Goal: Task Accomplishment & Management: Manage account settings

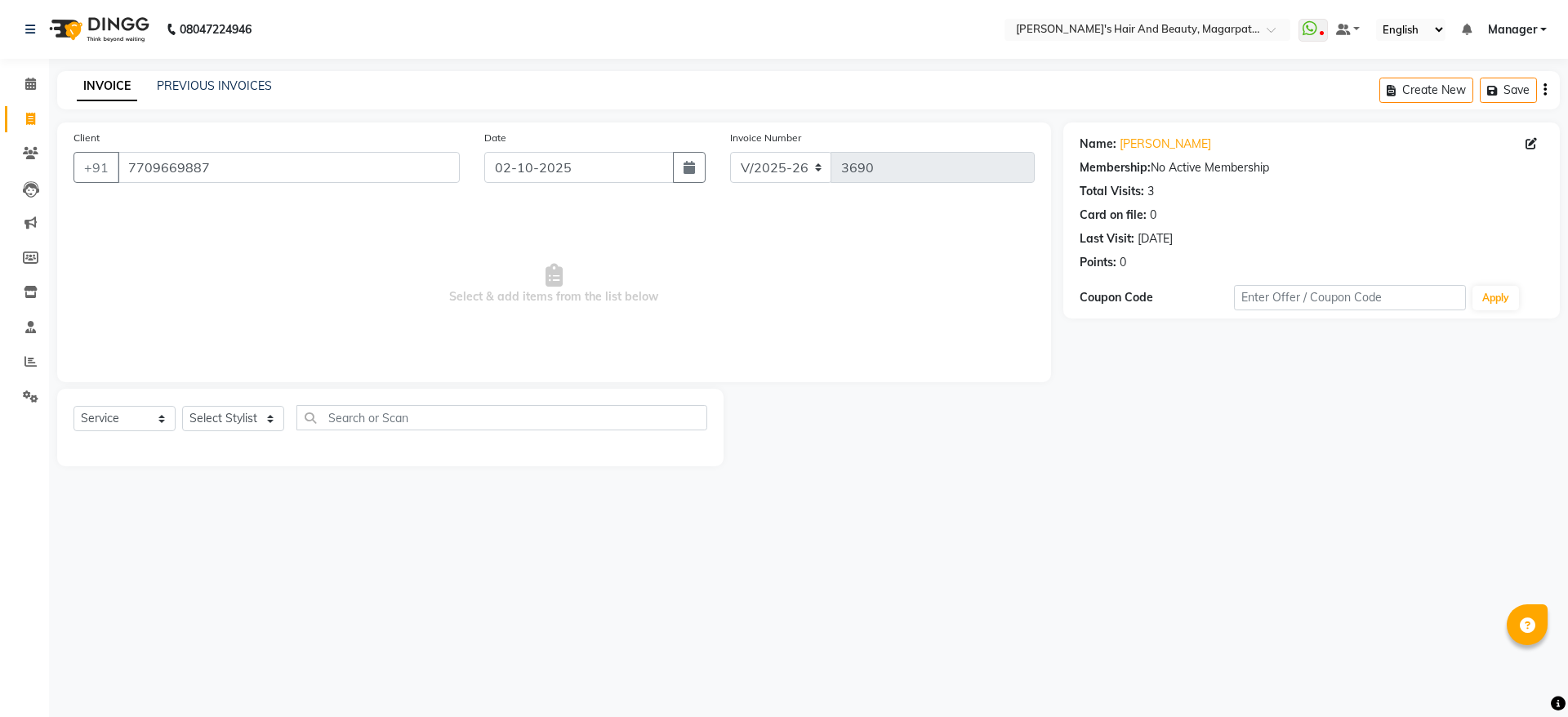
select select "4517"
select select "service"
click at [695, 160] on icon "button" at bounding box center [690, 166] width 12 height 13
select select "10"
select select "2025"
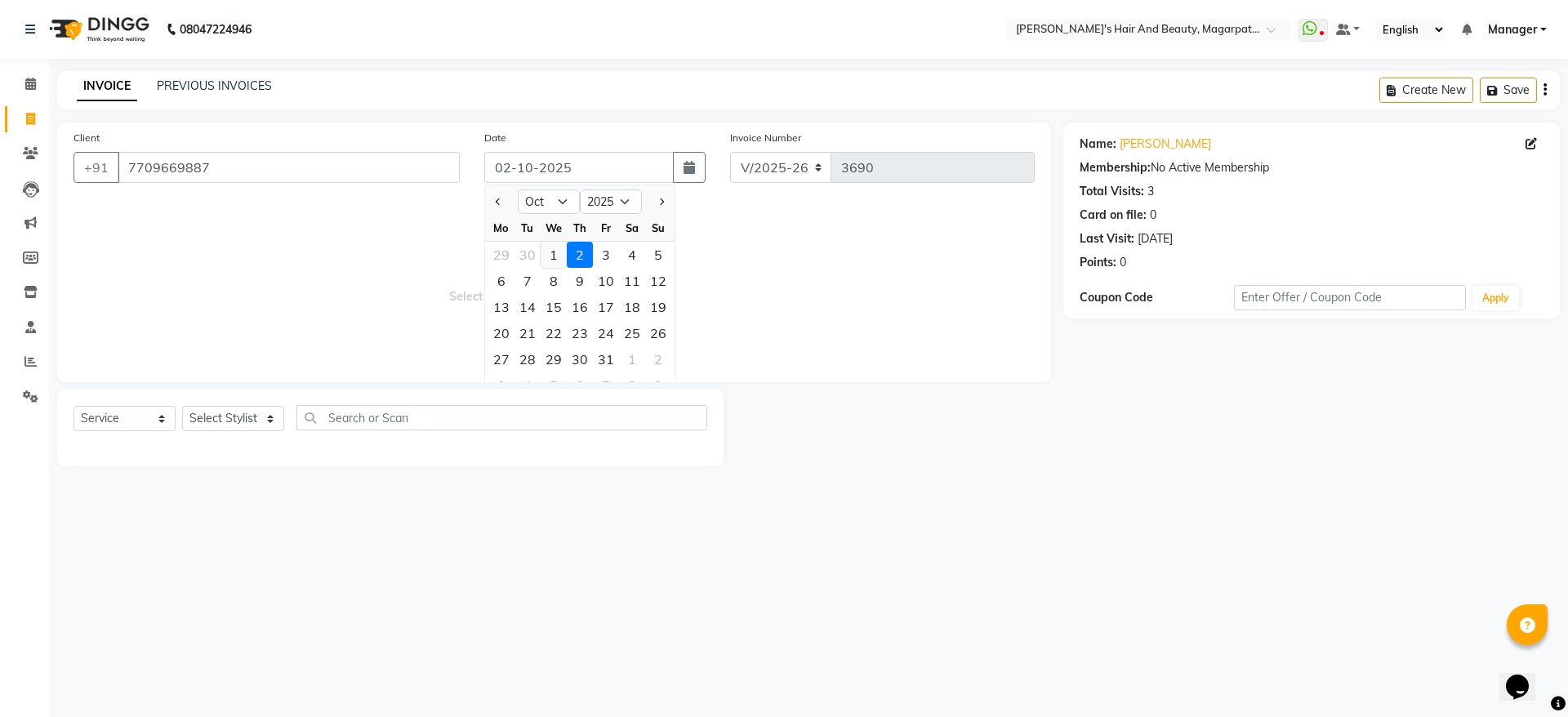
click at [550, 253] on div "1" at bounding box center [554, 254] width 26 height 26
type input "01-10-2025"
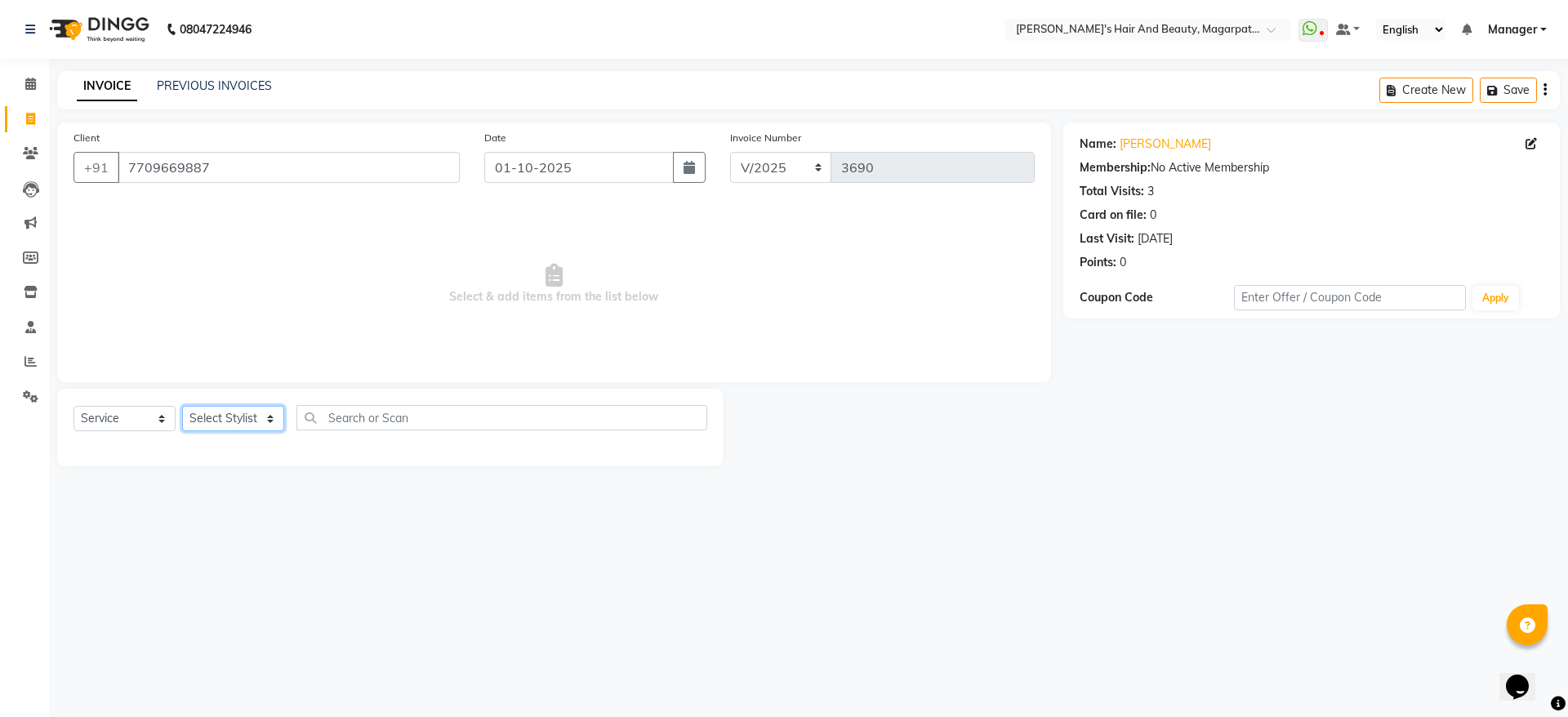
click at [244, 417] on select "Select Stylist [PERSON_NAME] [PERSON_NAME] [PERSON_NAME] Manager [PERSON_NAME] …" at bounding box center [233, 419] width 102 height 25
select select "92996"
click at [182, 406] on select "Select Stylist [PERSON_NAME] [PERSON_NAME] [PERSON_NAME] Manager [PERSON_NAME] …" at bounding box center [233, 419] width 102 height 25
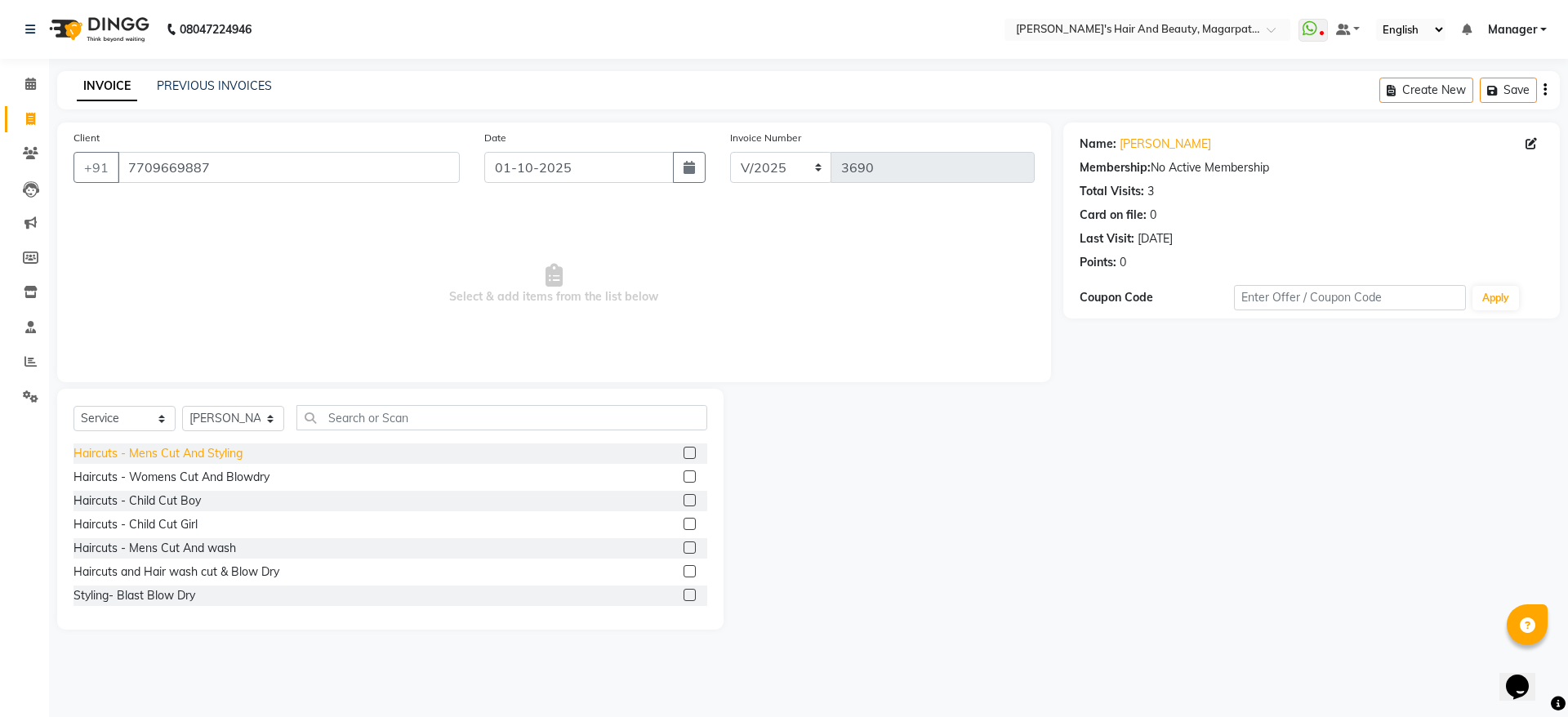
click at [220, 449] on div "Haircuts - Mens Cut And Styling" at bounding box center [157, 454] width 169 height 18
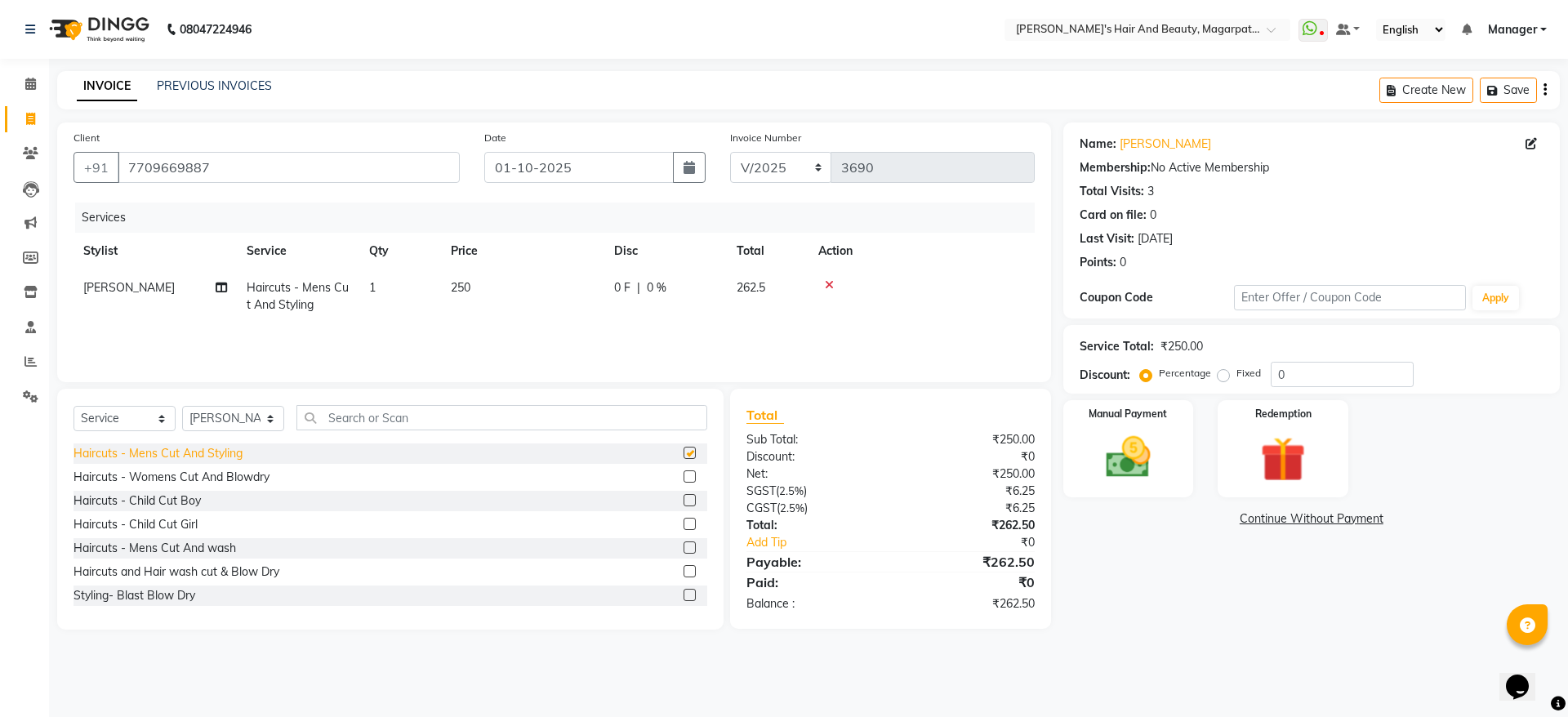
checkbox input "false"
click at [1160, 441] on img at bounding box center [1129, 457] width 76 height 54
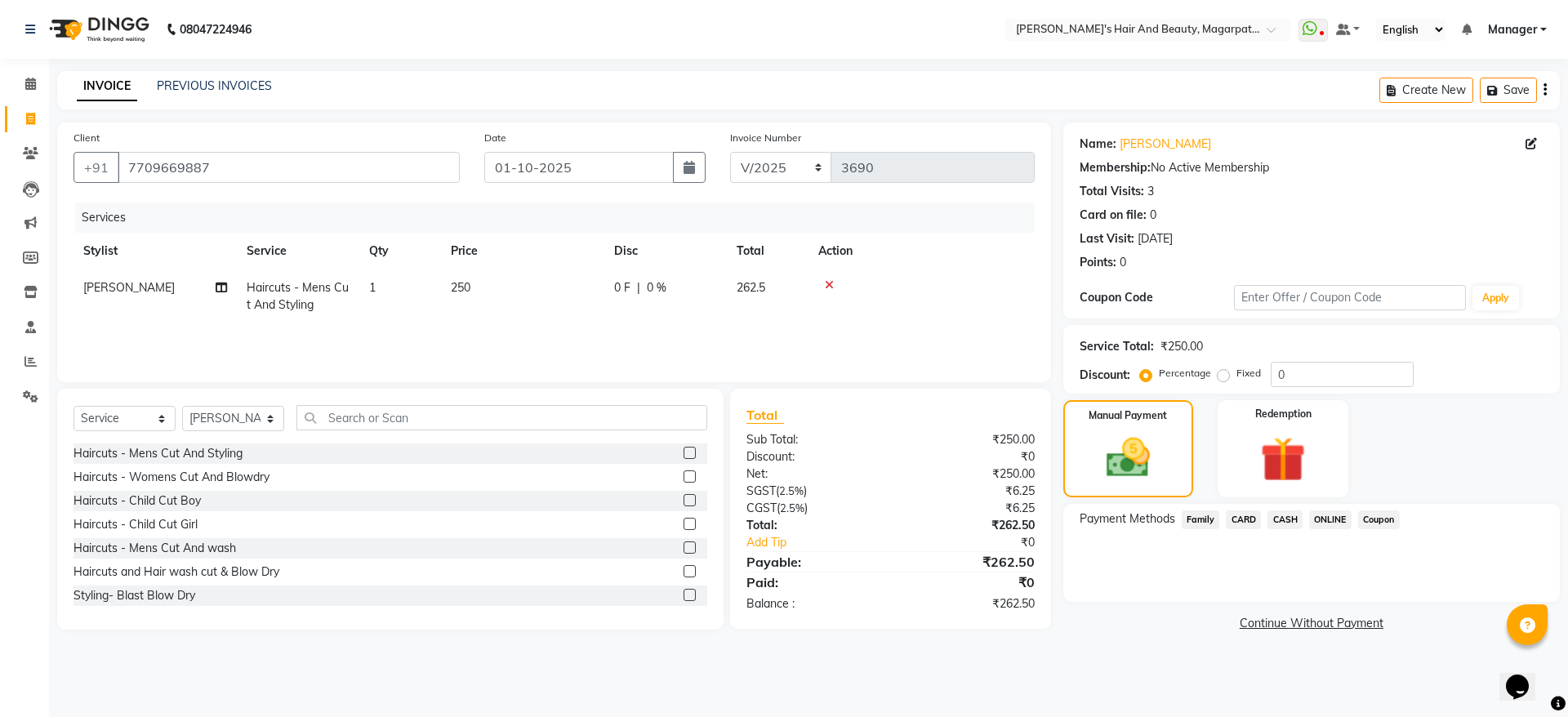
click at [1330, 517] on span "ONLINE" at bounding box center [1329, 519] width 42 height 19
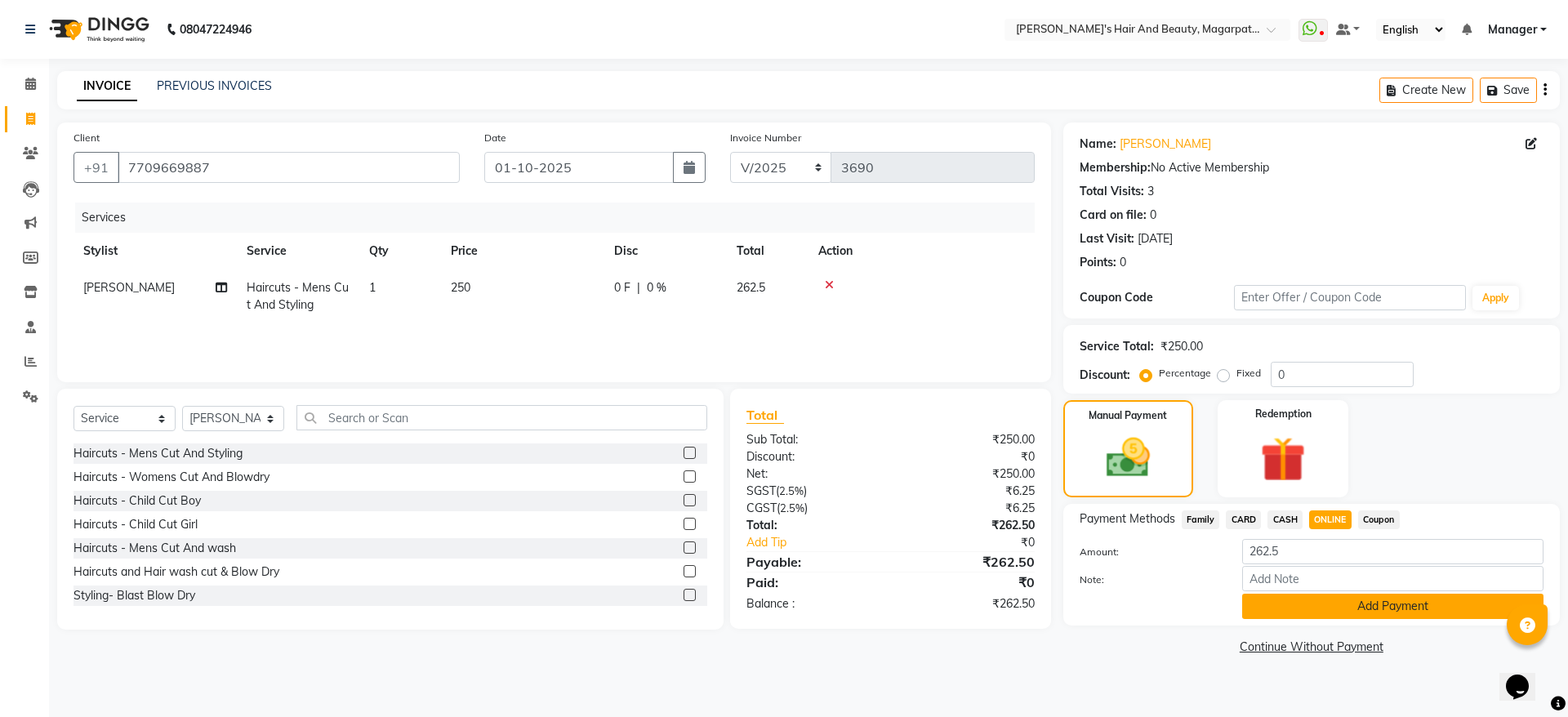
click at [1322, 608] on button "Add Payment" at bounding box center [1393, 606] width 301 height 25
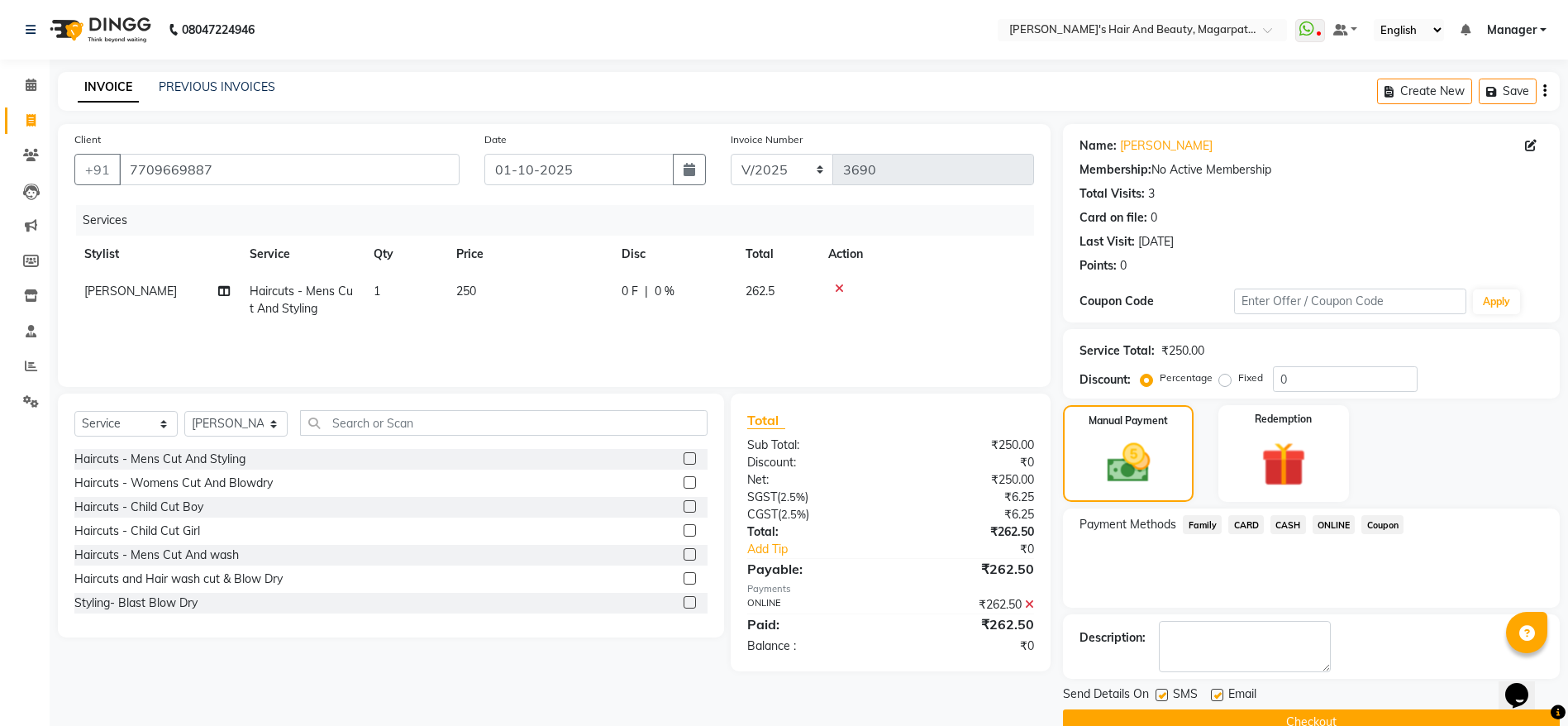
scroll to position [34, 0]
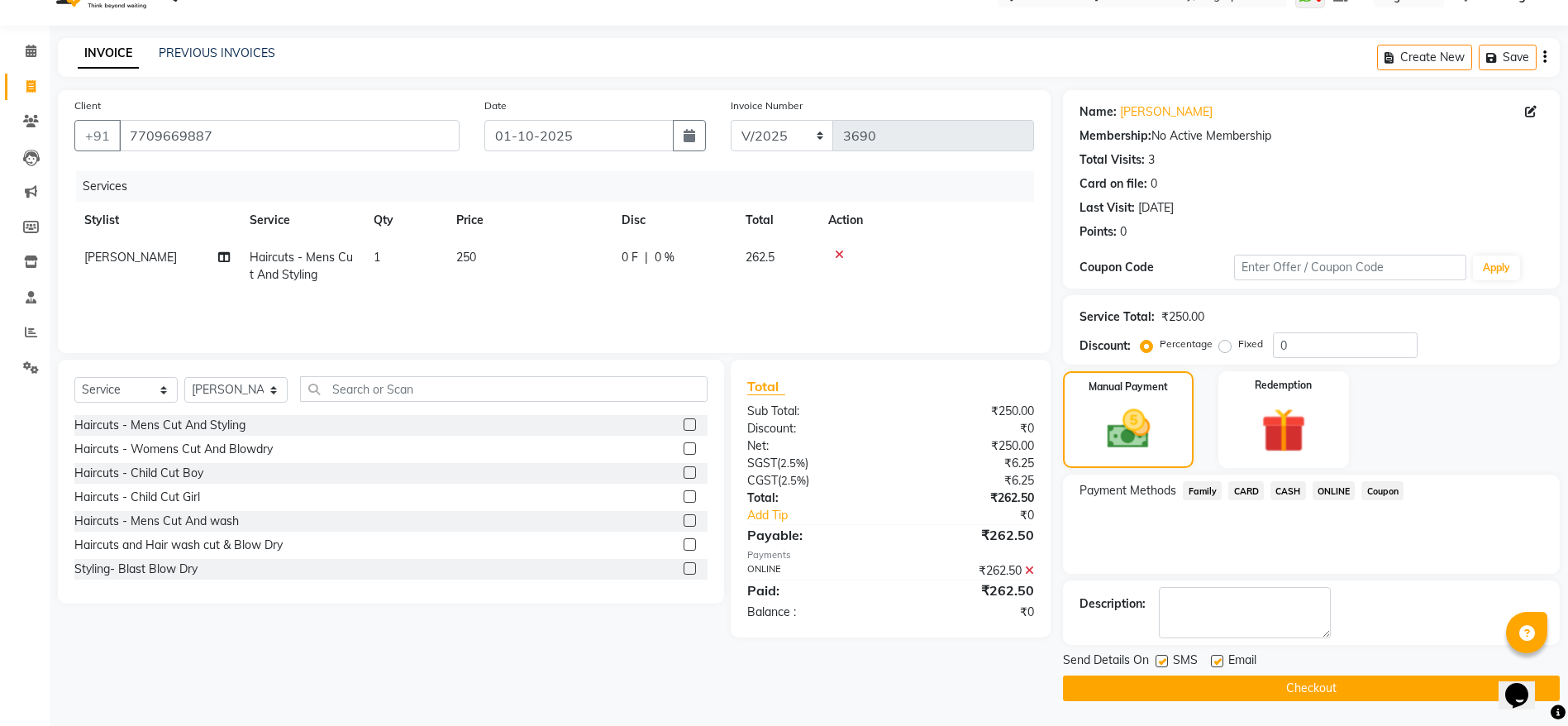
click at [1305, 684] on button "Checkout" at bounding box center [1312, 688] width 497 height 26
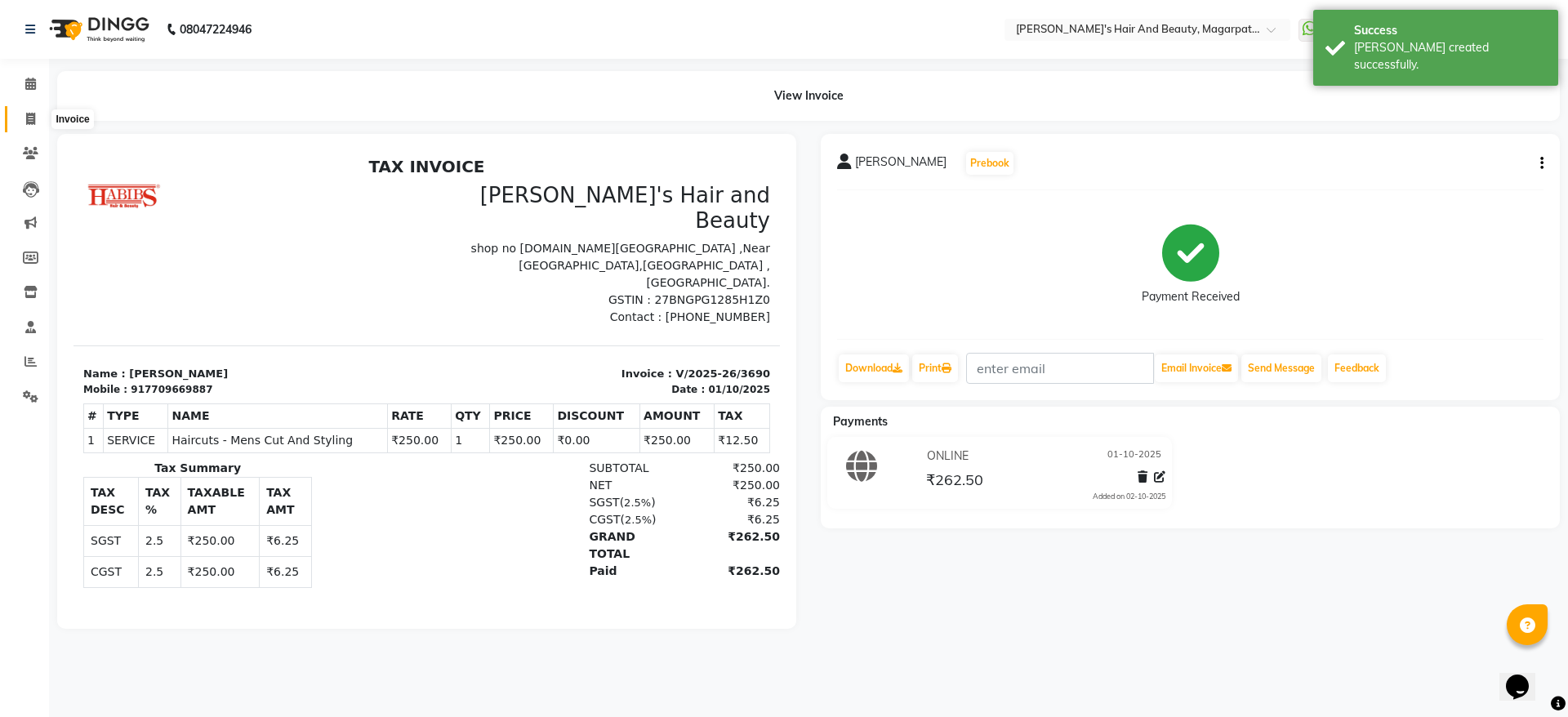
click at [28, 111] on span at bounding box center [30, 119] width 28 height 19
select select "4517"
select select "service"
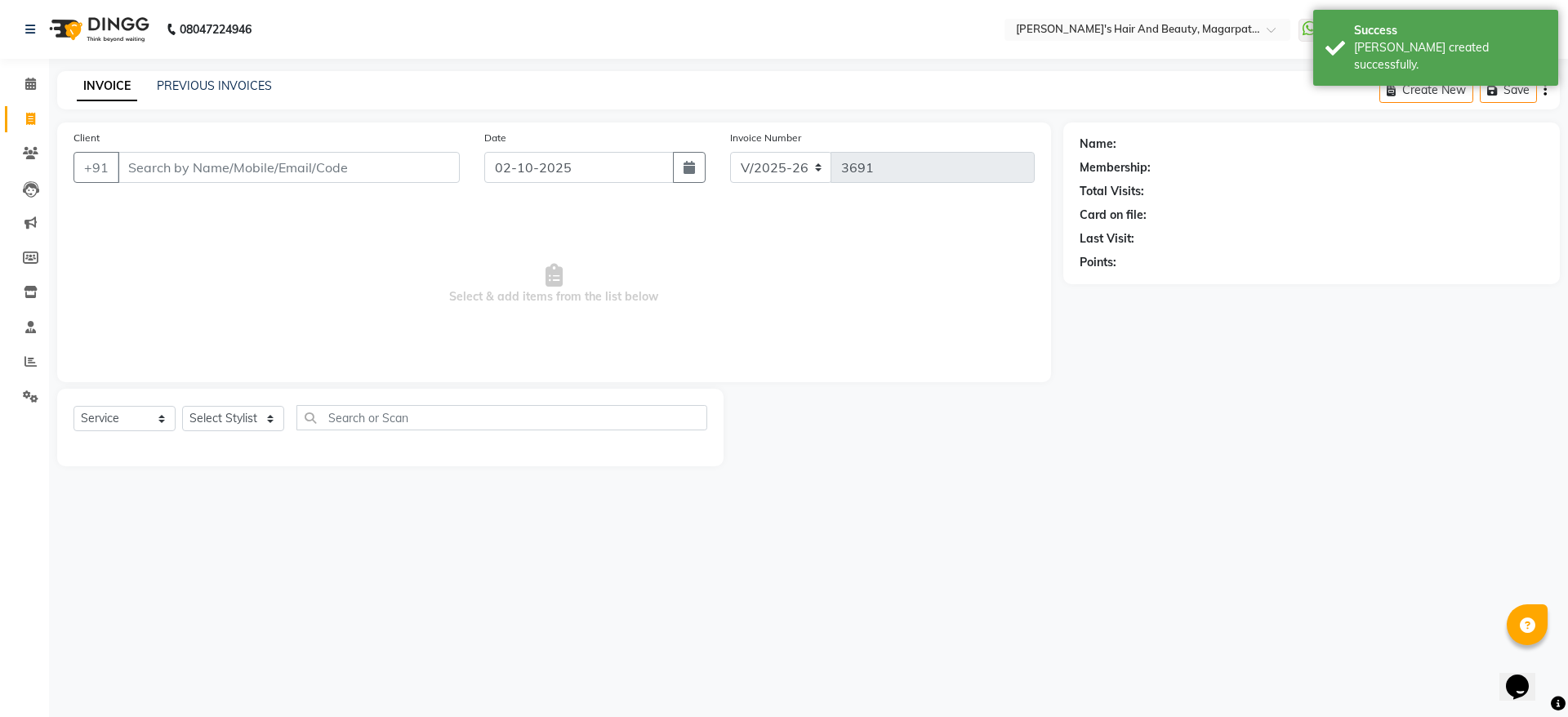
click at [157, 156] on input "Client" at bounding box center [289, 167] width 342 height 31
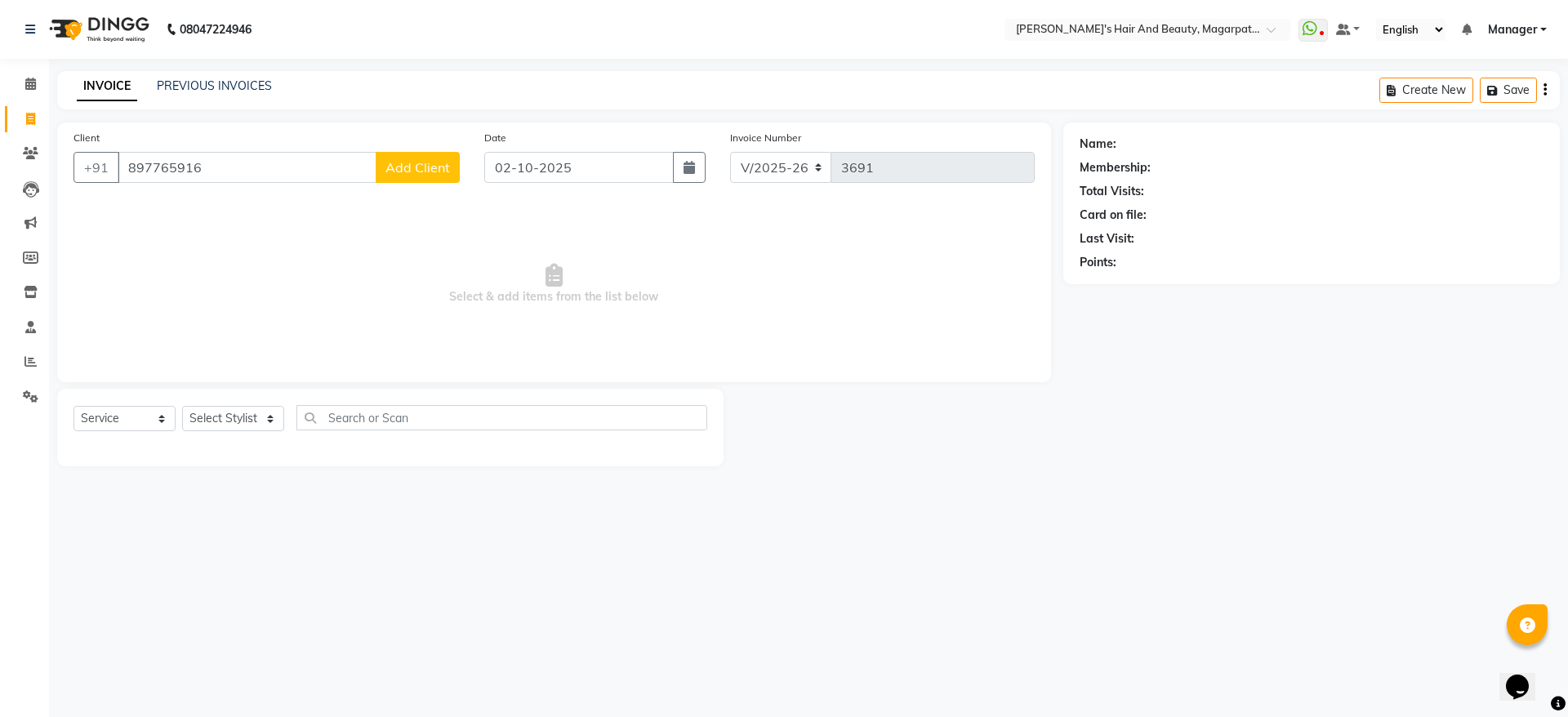
click at [152, 167] on input "897765916" at bounding box center [246, 167] width 259 height 31
type input "8977765916"
click at [393, 169] on span "Add Client" at bounding box center [418, 167] width 65 height 17
select select "22"
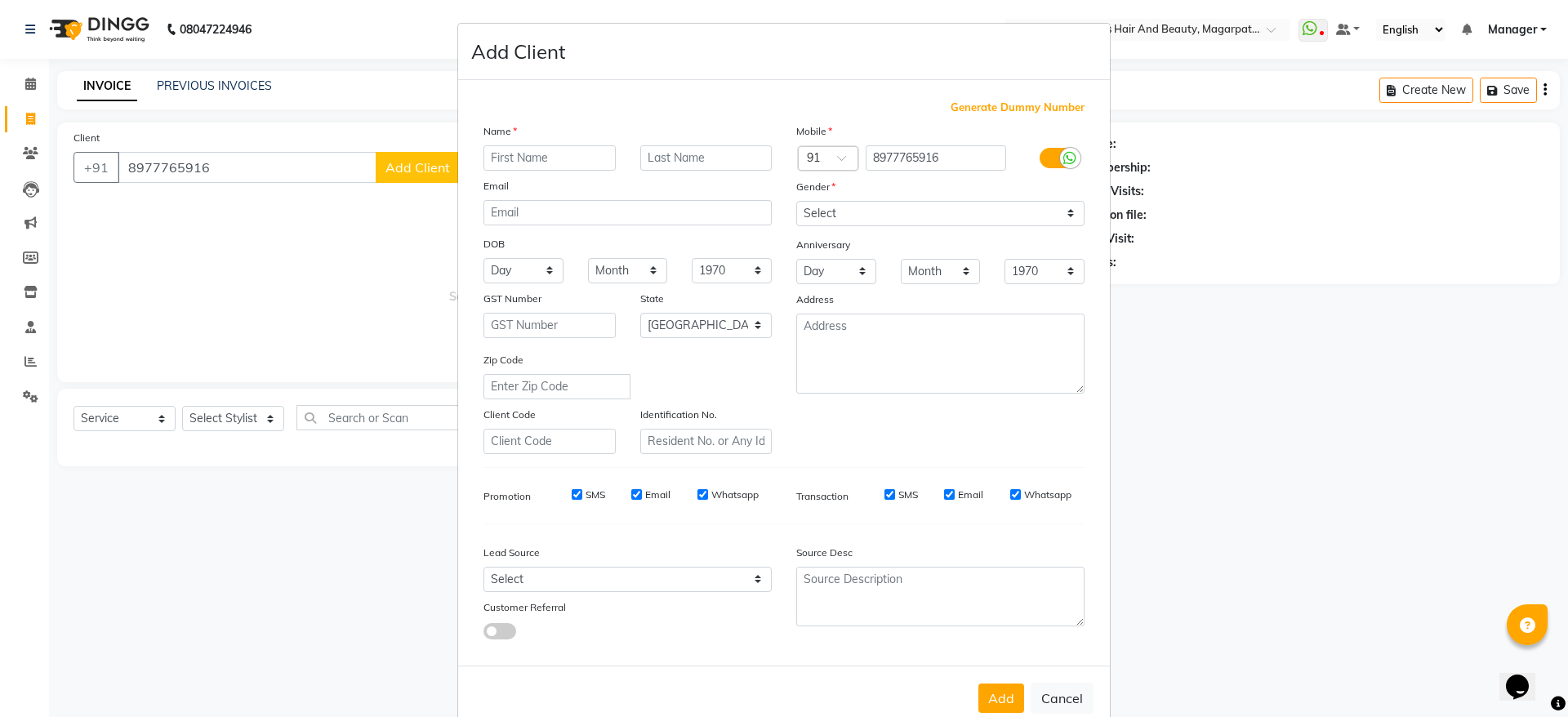
click at [532, 155] on input "text" at bounding box center [549, 158] width 132 height 25
type input "T"
type input "Rahul"
click at [817, 228] on div "Mobile Country Code × 91 8977765916 Gender Select [DEMOGRAPHIC_DATA] [DEMOGRAPH…" at bounding box center [941, 288] width 313 height 332
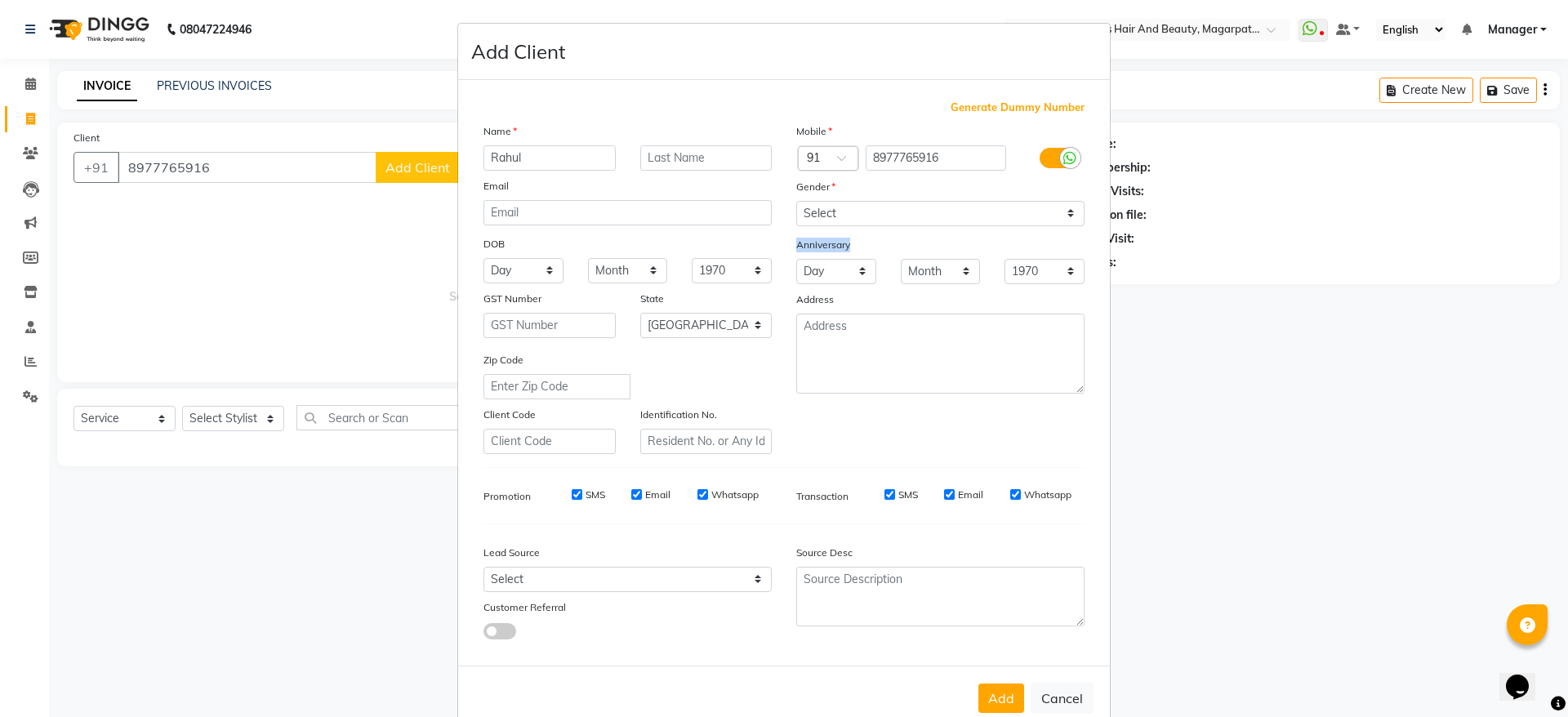
click at [817, 228] on div "Mobile Country Code × 91 8977765916 Gender Select [DEMOGRAPHIC_DATA] [DEMOGRAPH…" at bounding box center [941, 288] width 313 height 332
click at [819, 215] on select "Select [DEMOGRAPHIC_DATA] [DEMOGRAPHIC_DATA] Other Prefer Not To Say" at bounding box center [940, 213] width 289 height 25
select select "[DEMOGRAPHIC_DATA]"
click at [796, 201] on select "Select [DEMOGRAPHIC_DATA] [DEMOGRAPHIC_DATA] Other Prefer Not To Say" at bounding box center [940, 213] width 289 height 25
click at [994, 699] on button "Add" at bounding box center [1001, 698] width 46 height 29
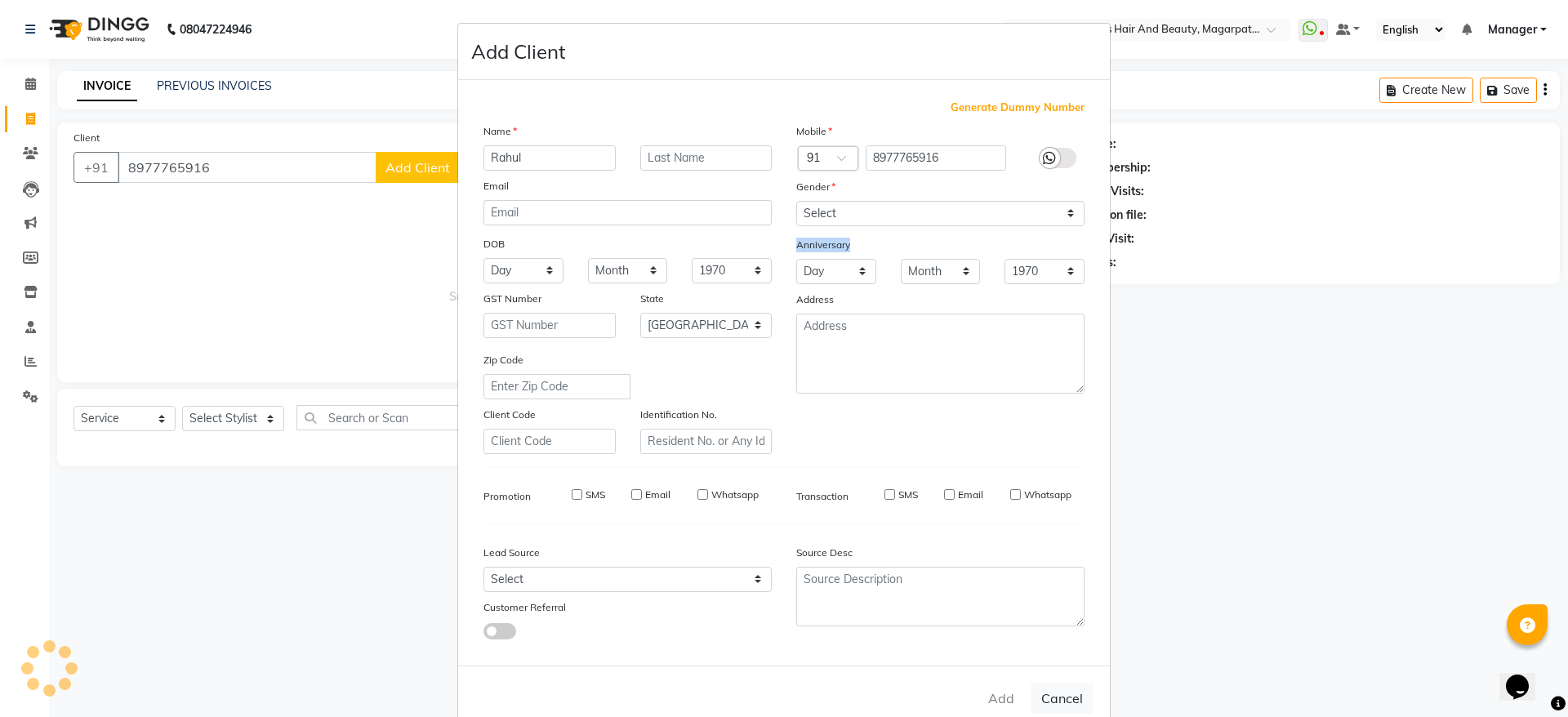
select select
select select "null"
select select
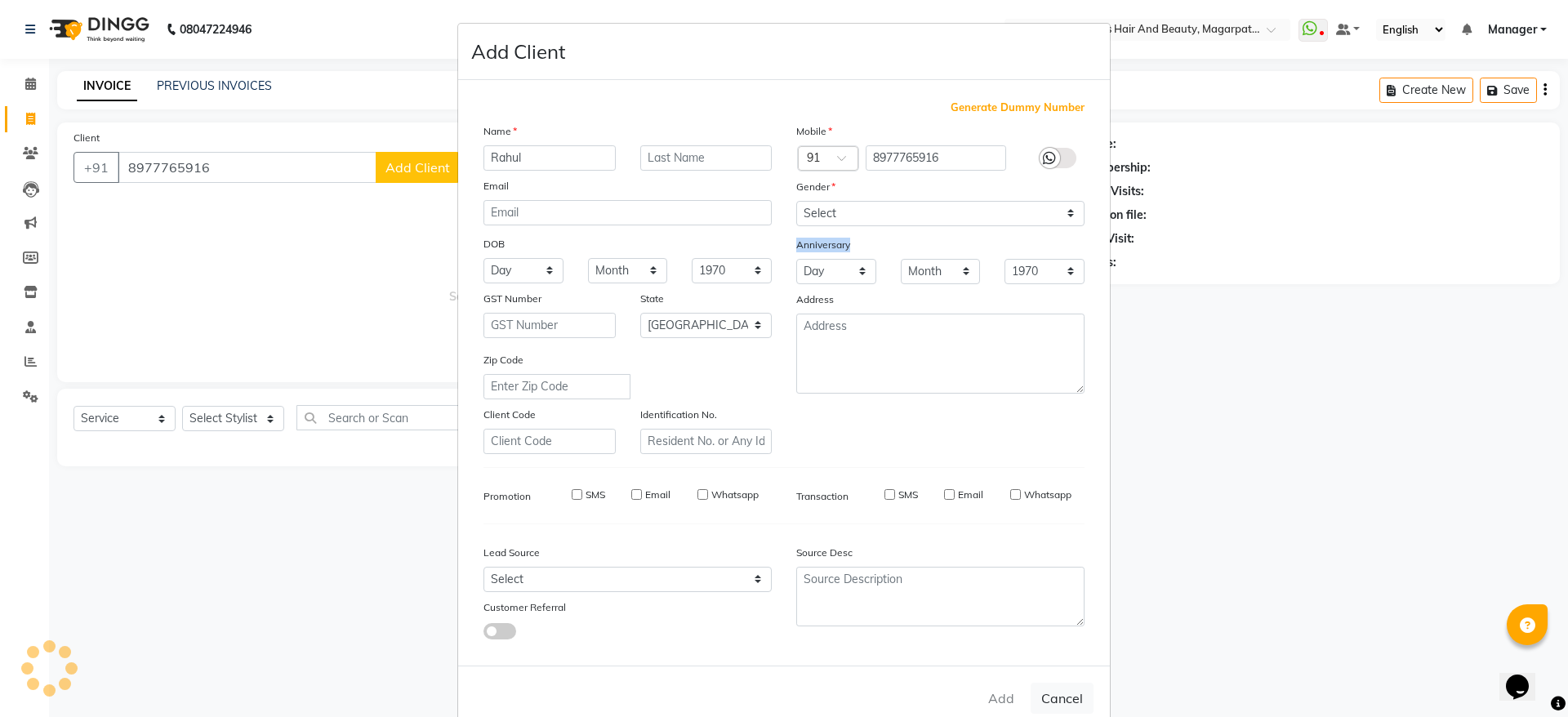
select select
checkbox input "false"
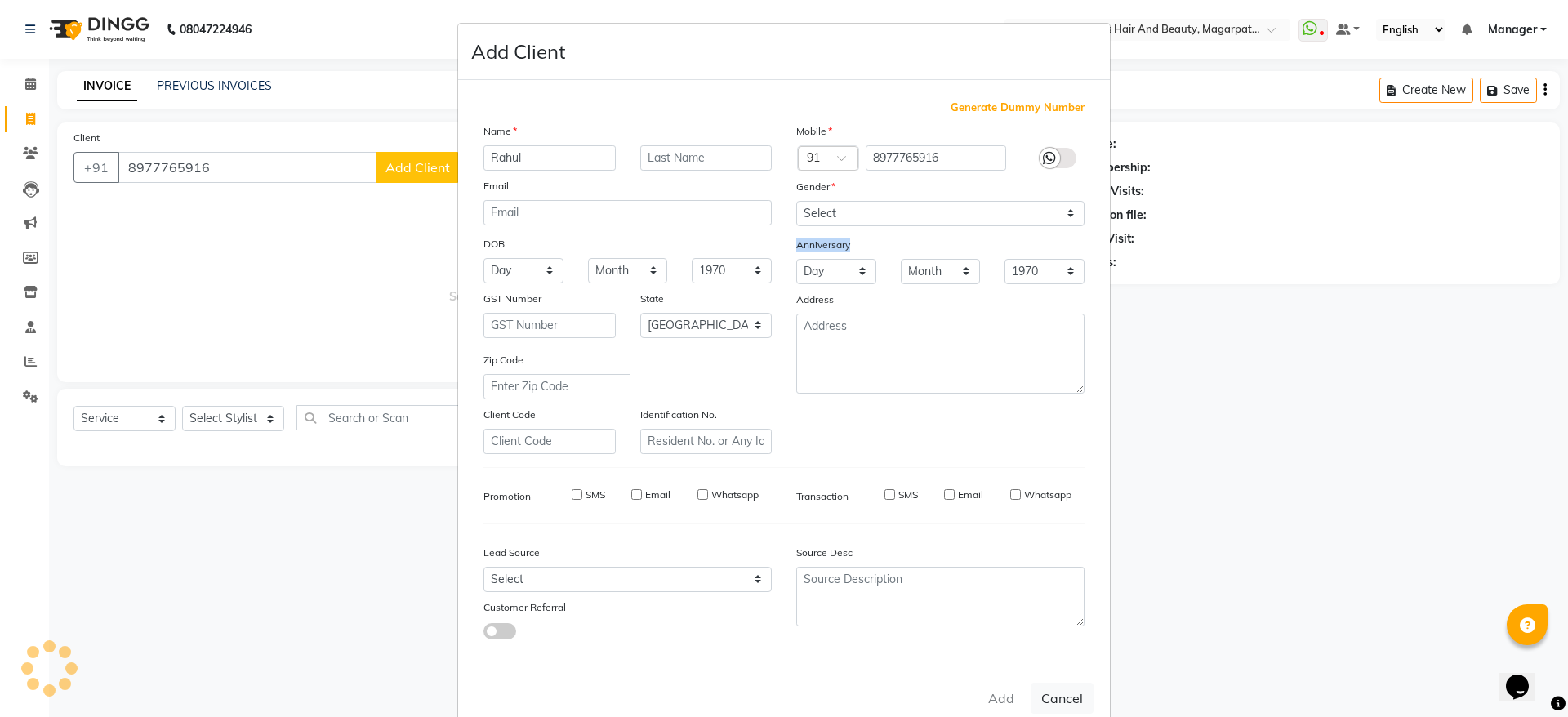
checkbox input "false"
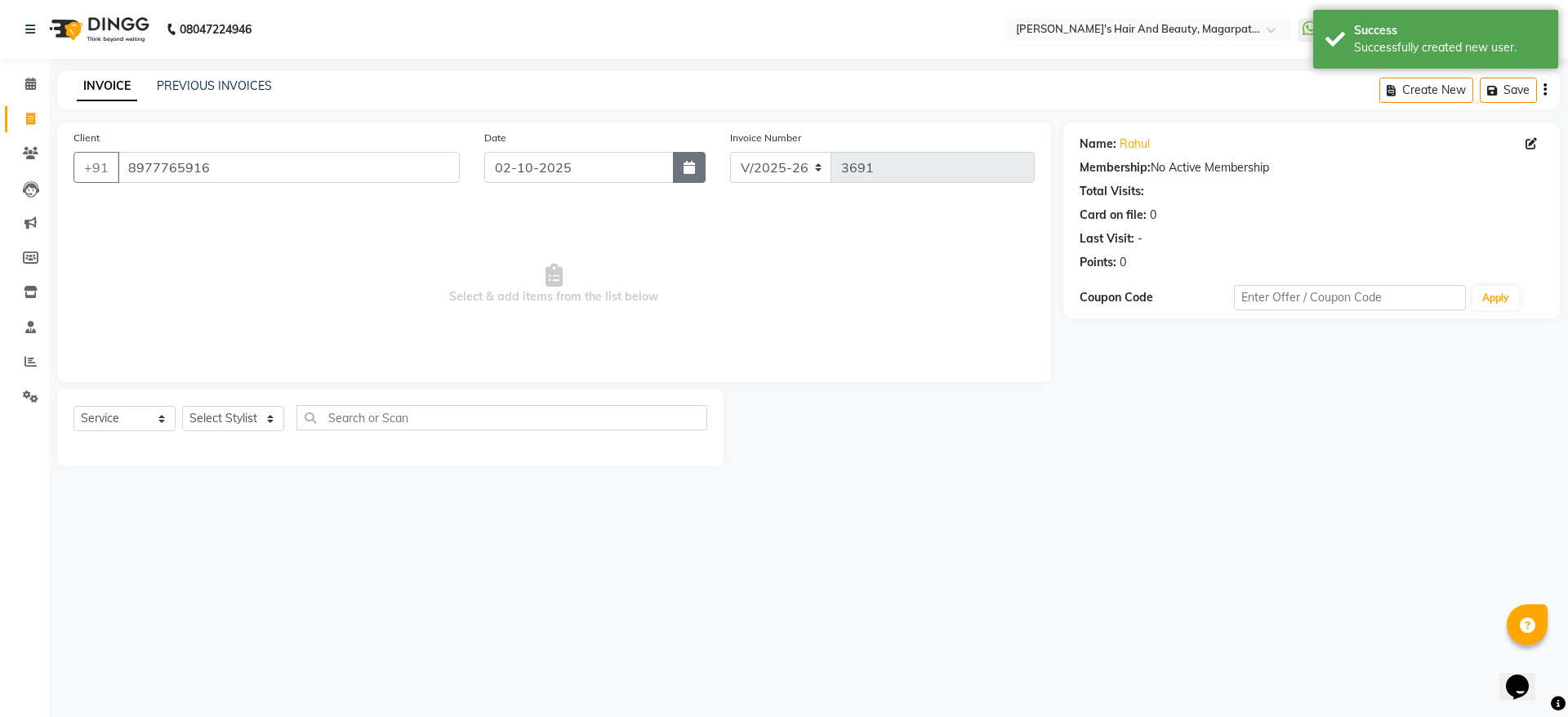
click at [697, 156] on button "button" at bounding box center [689, 167] width 32 height 31
select select "10"
select select "2025"
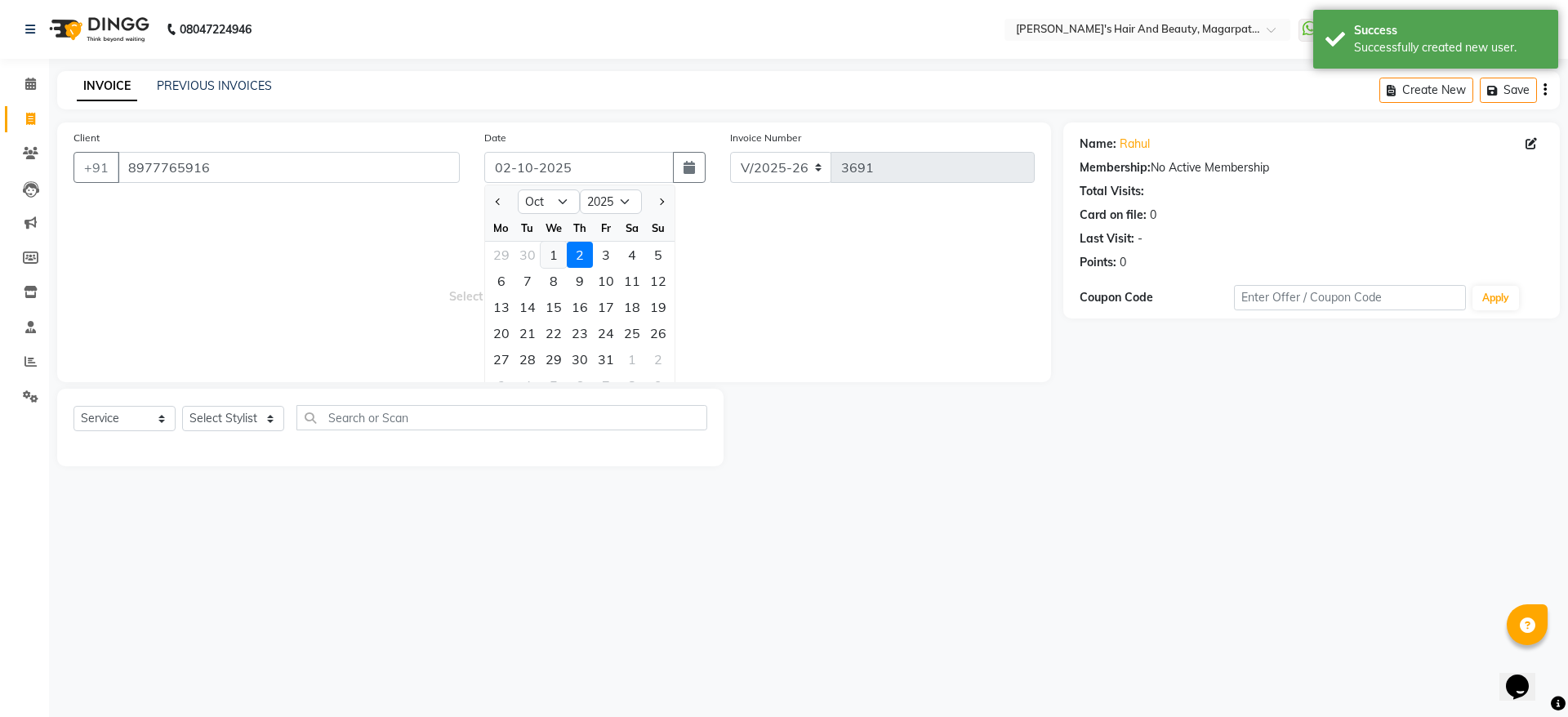
click at [549, 257] on div "1" at bounding box center [554, 254] width 26 height 26
type input "01-10-2025"
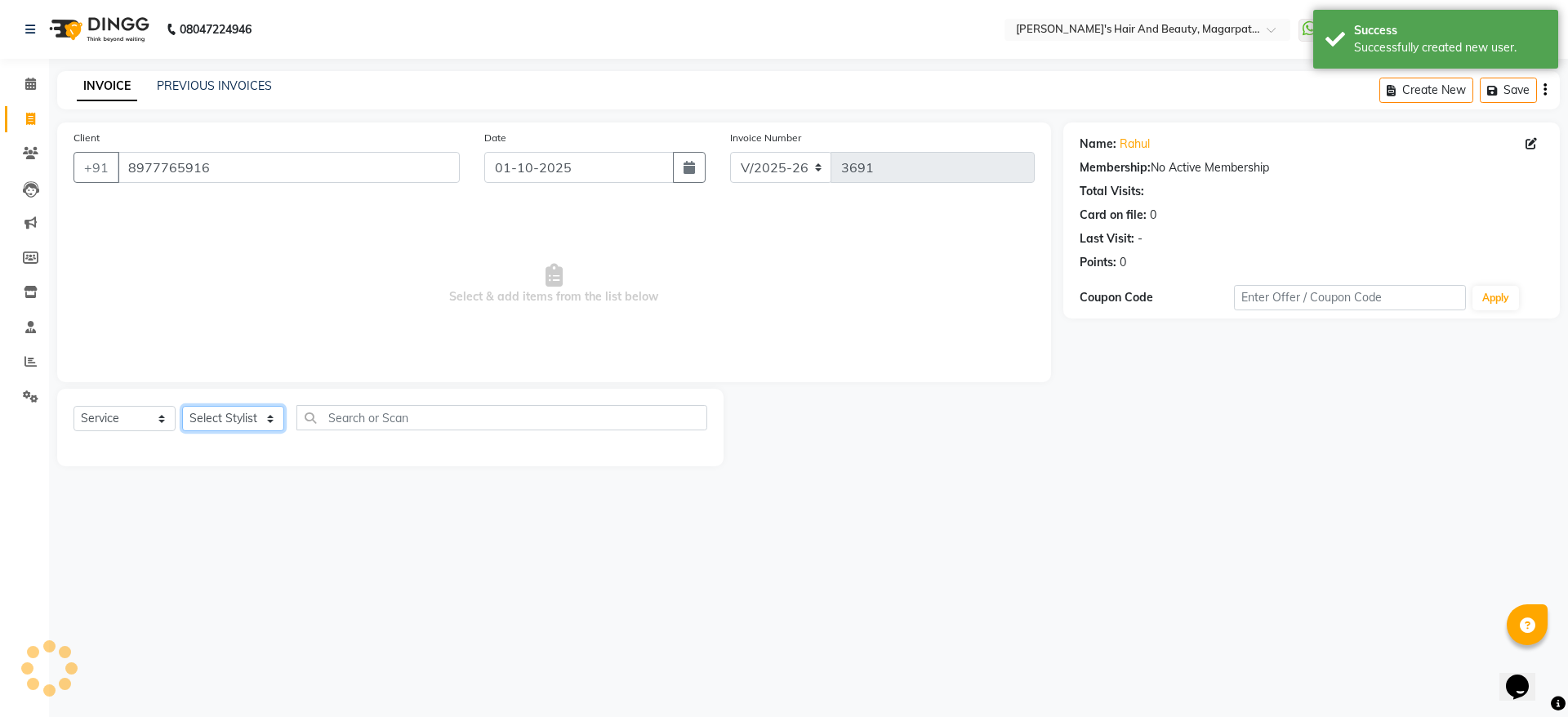
click at [224, 416] on select "Select Stylist [PERSON_NAME] [PERSON_NAME] [PERSON_NAME] Manager [PERSON_NAME] …" at bounding box center [233, 419] width 102 height 25
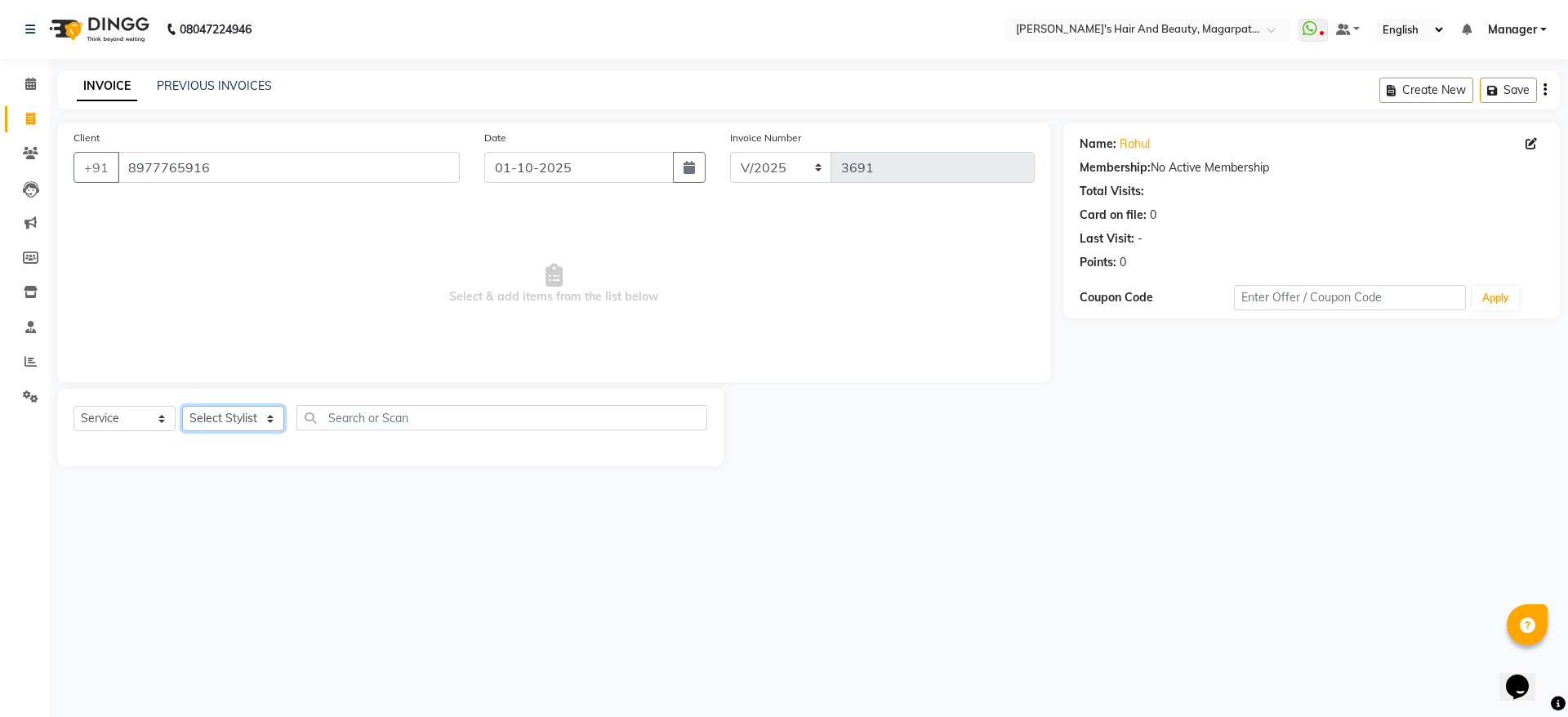
select select "25867"
click at [182, 406] on select "Select Stylist [PERSON_NAME] [PERSON_NAME] [PERSON_NAME] Manager [PERSON_NAME] …" at bounding box center [233, 419] width 102 height 25
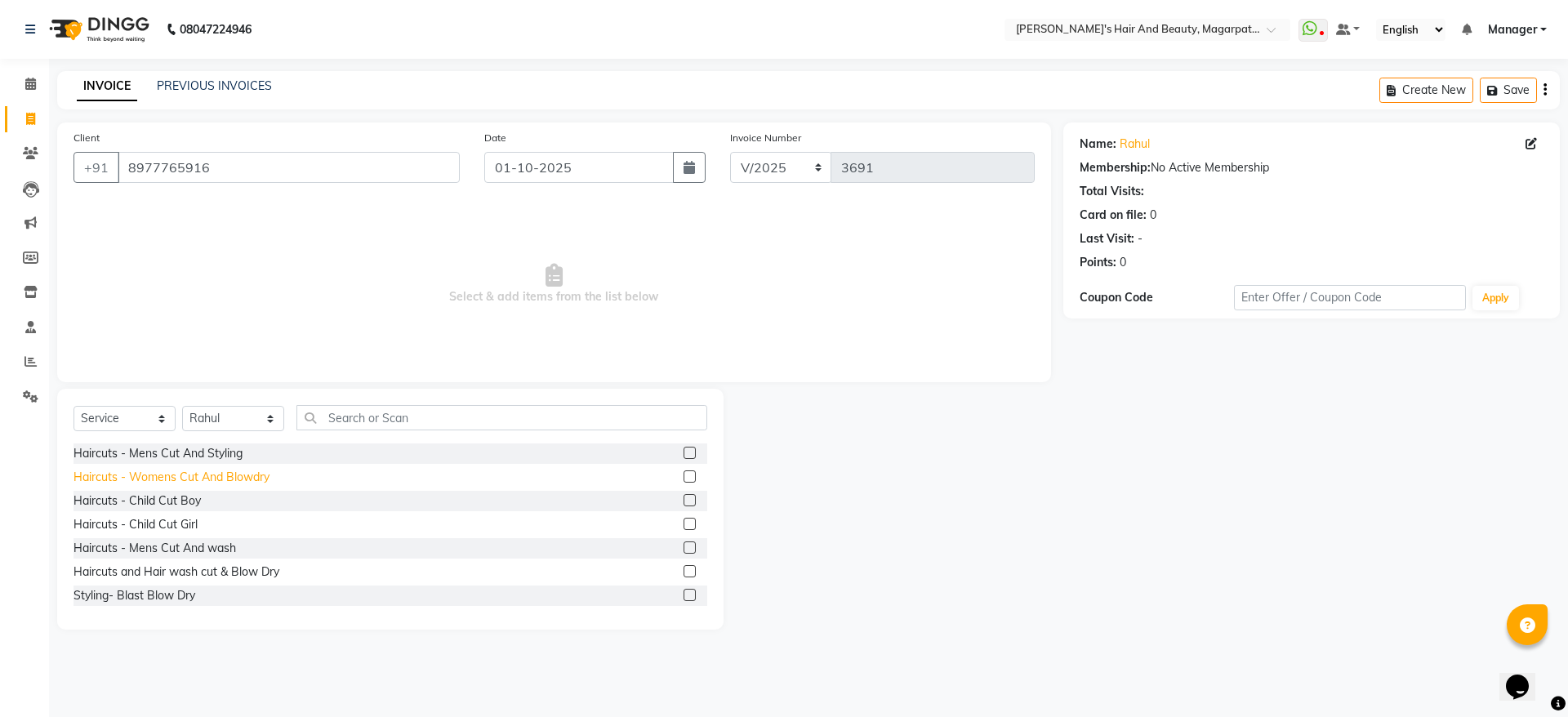
click at [242, 472] on div "Haircuts - Womens Cut And Blowdry" at bounding box center [171, 477] width 196 height 18
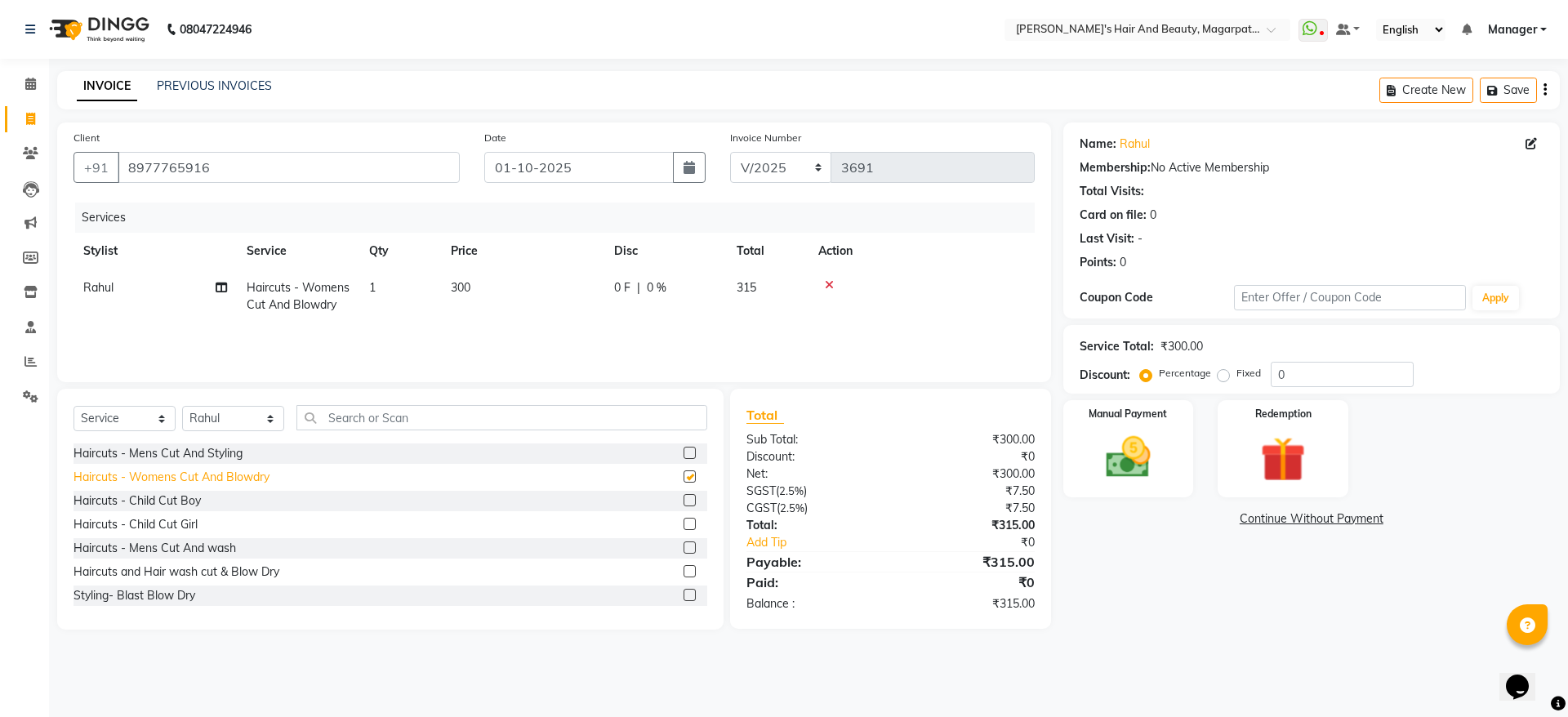
checkbox input "false"
click at [1106, 439] on img at bounding box center [1129, 457] width 76 height 54
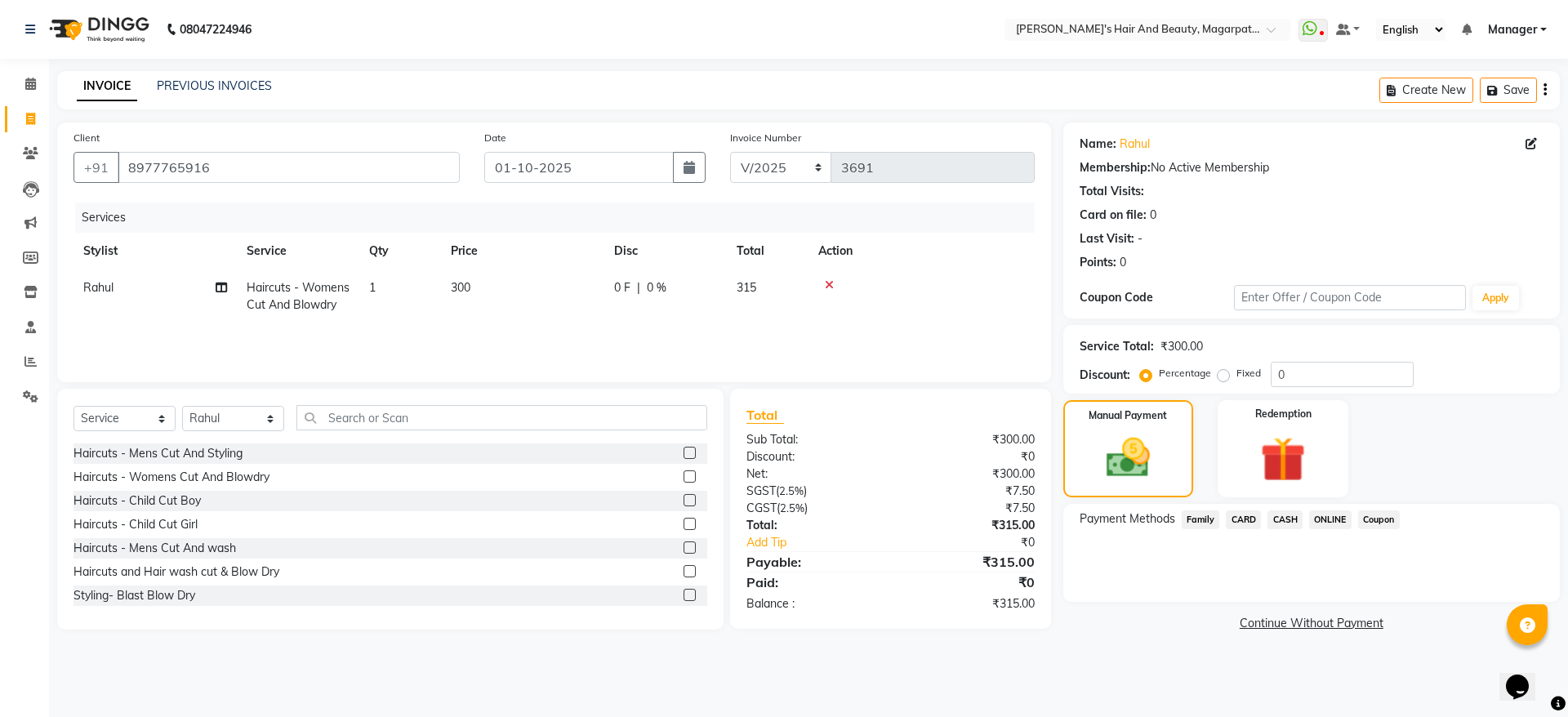
click at [1338, 522] on span "ONLINE" at bounding box center [1329, 519] width 42 height 19
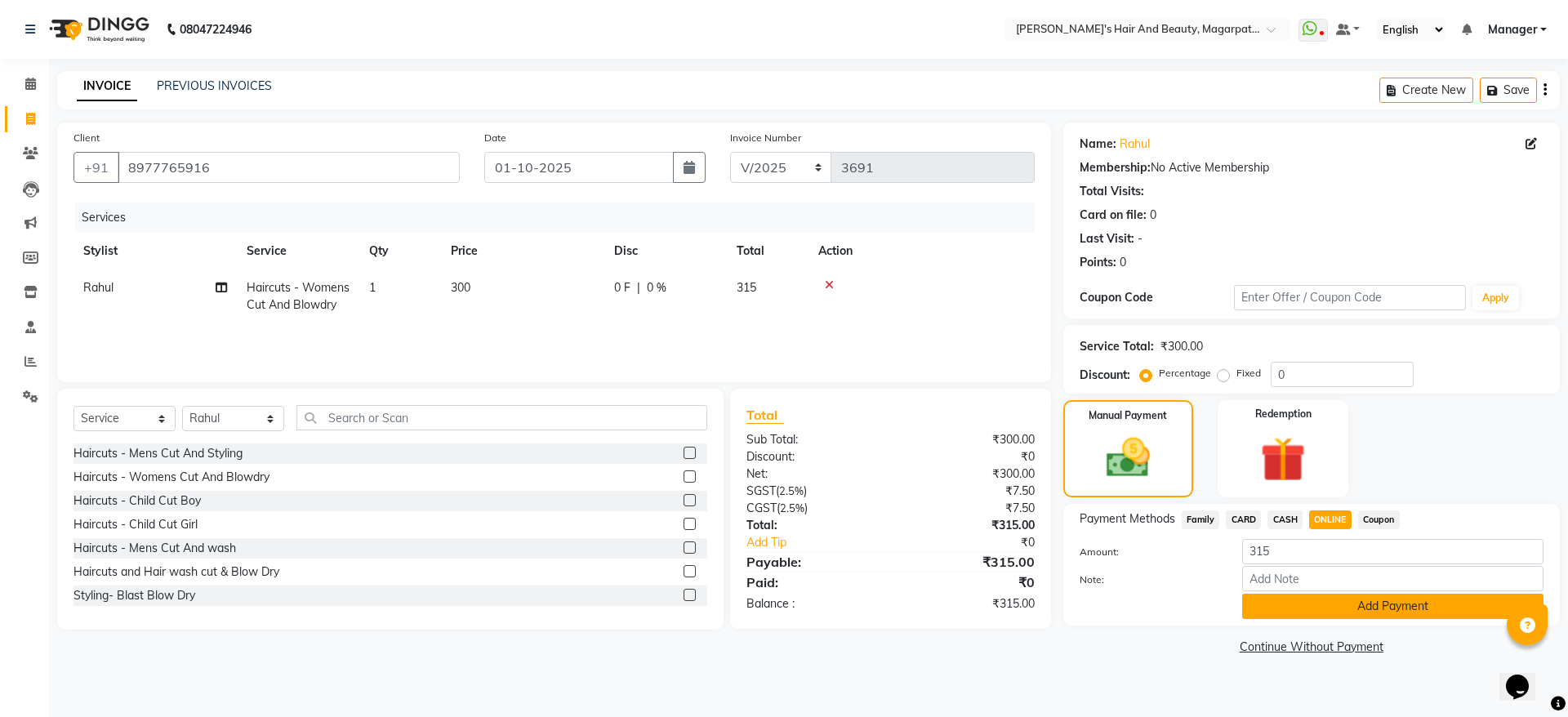
click at [1343, 610] on button "Add Payment" at bounding box center [1393, 606] width 301 height 25
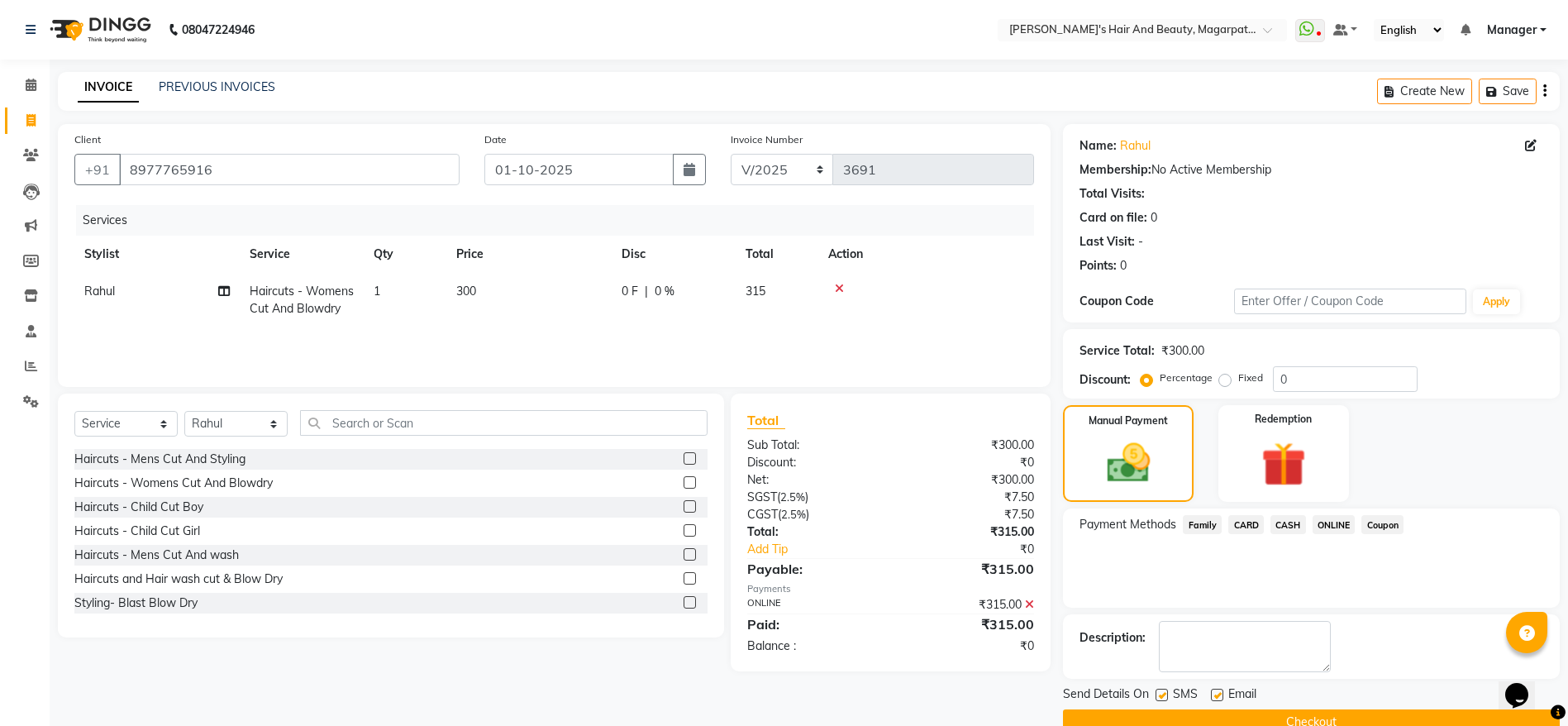
scroll to position [34, 0]
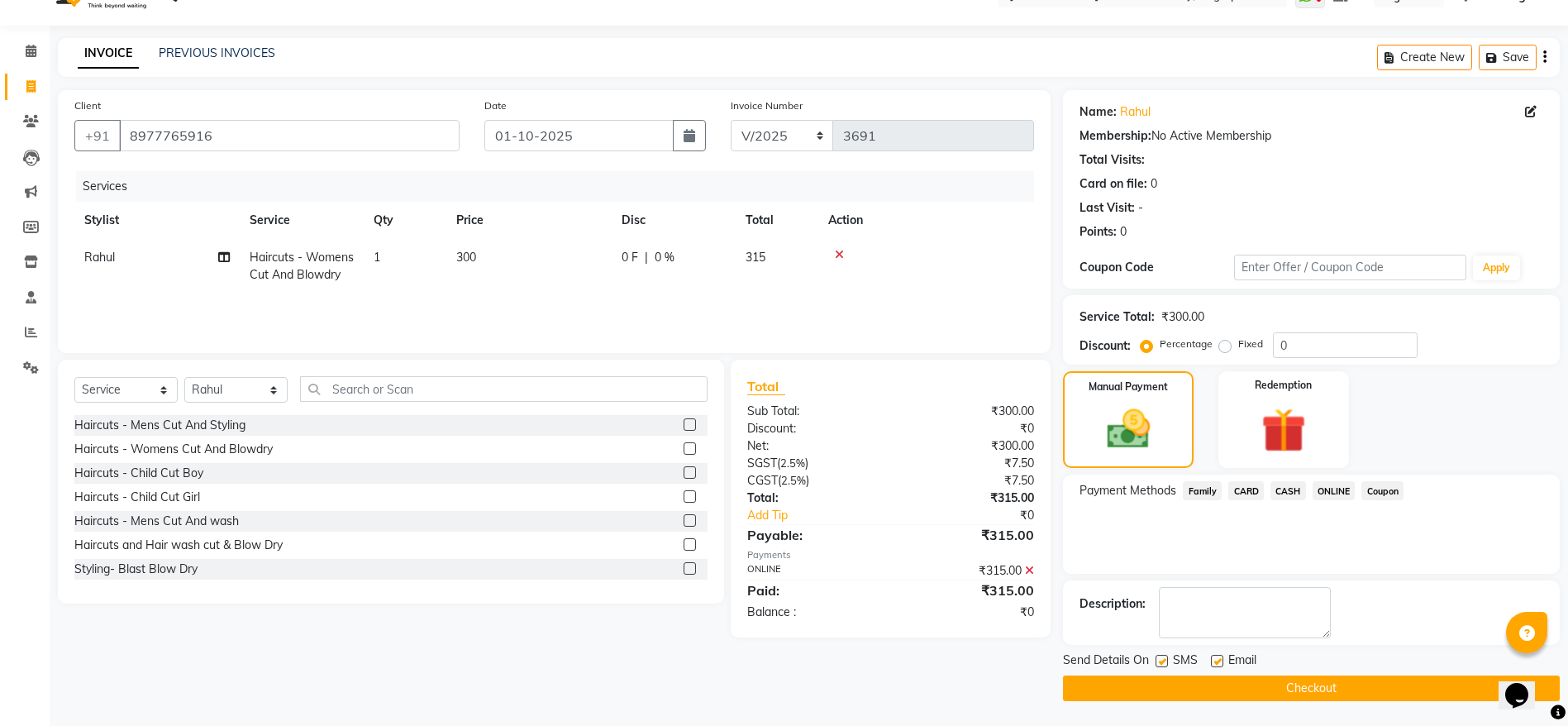
click at [1311, 682] on button "Checkout" at bounding box center [1312, 688] width 497 height 26
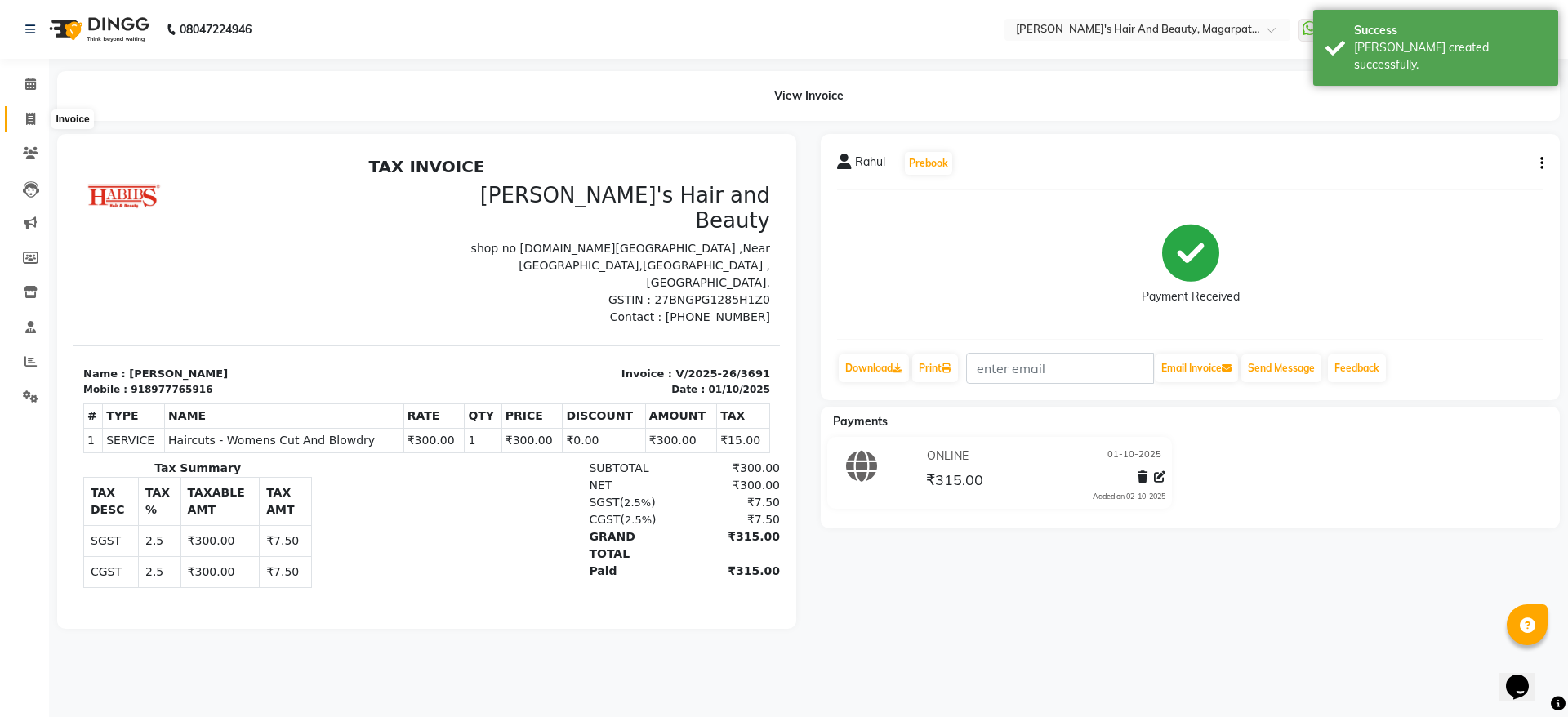
click at [30, 120] on icon at bounding box center [30, 118] width 9 height 13
select select "service"
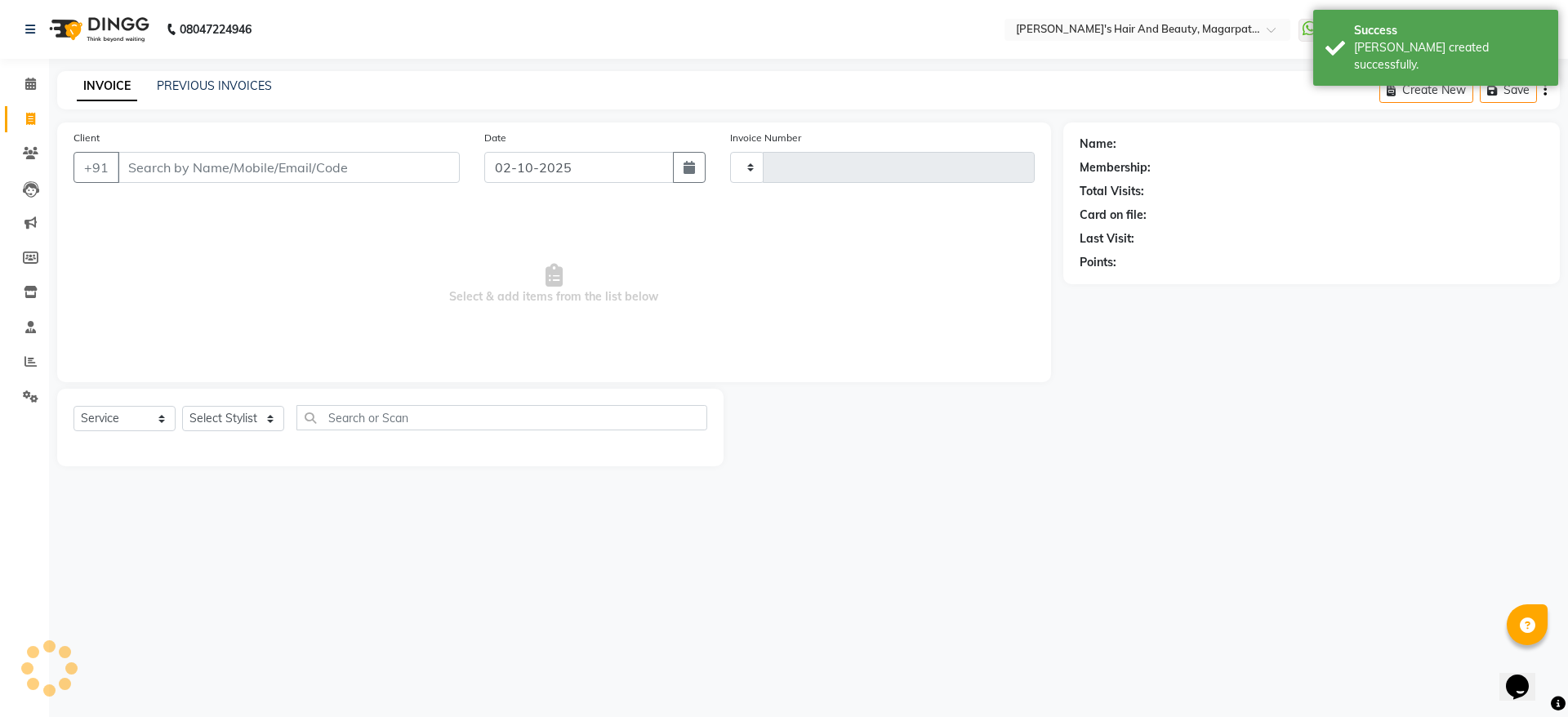
type input "3692"
select select "4517"
click at [161, 165] on input "Client" at bounding box center [289, 167] width 342 height 31
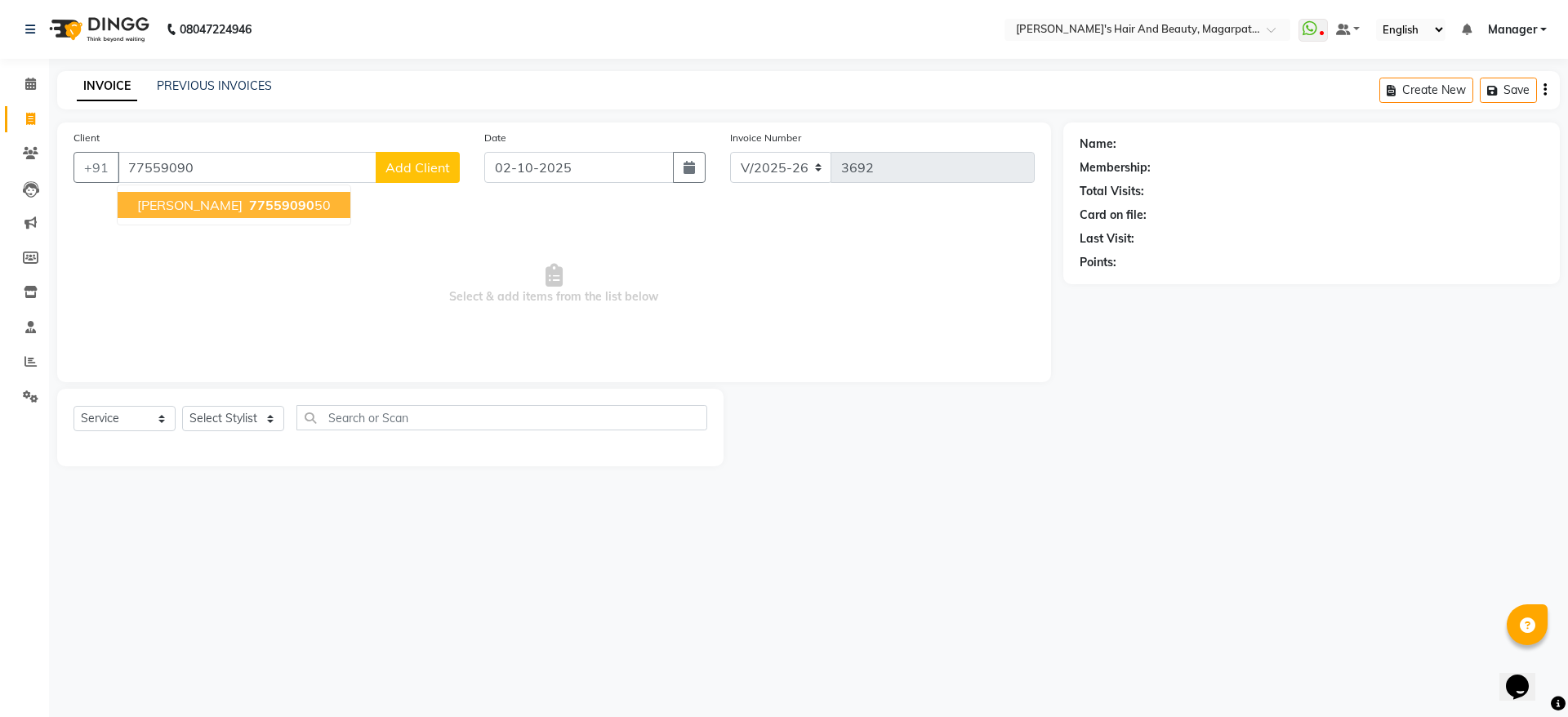
click at [170, 212] on span "[PERSON_NAME]" at bounding box center [190, 204] width 106 height 17
type input "7755909050"
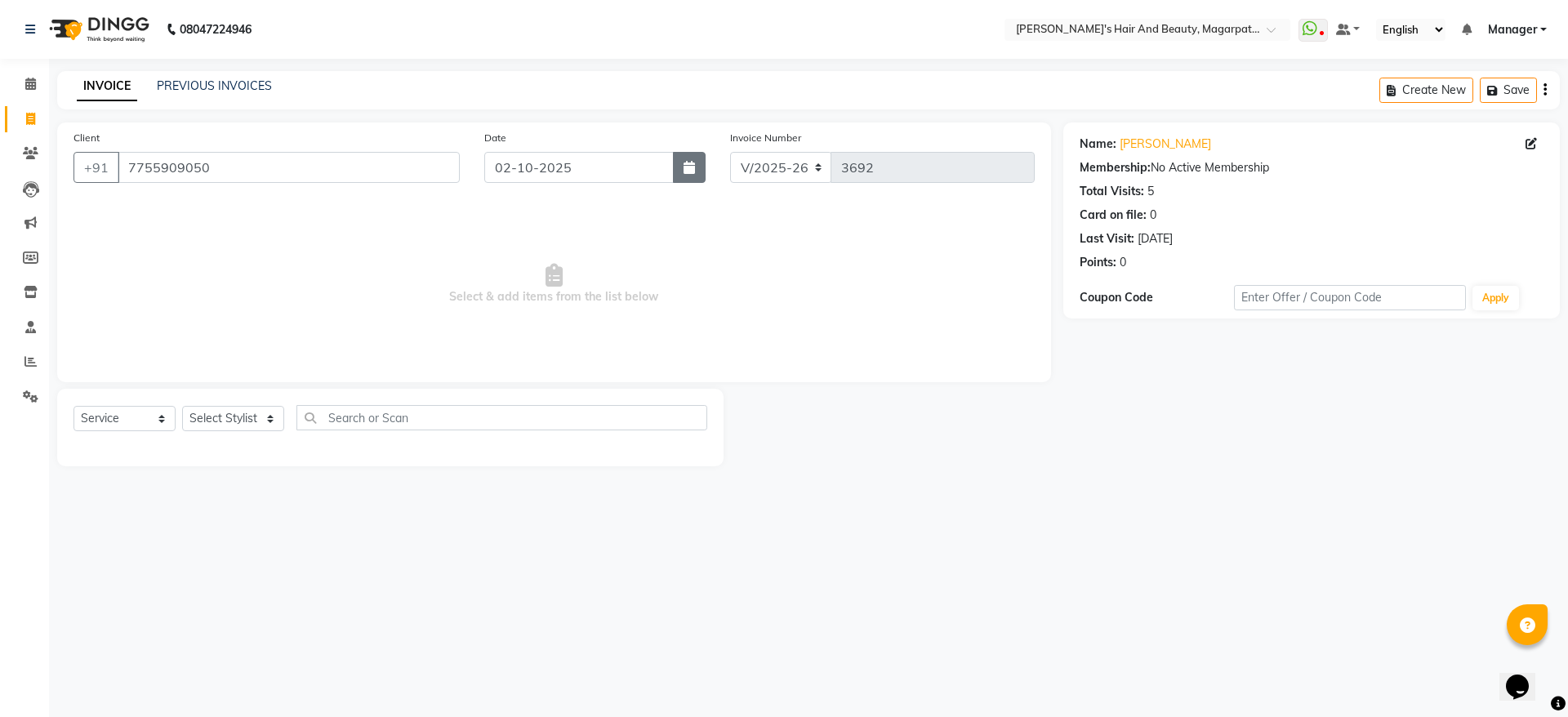
click at [691, 172] on icon "button" at bounding box center [690, 166] width 12 height 13
select select "10"
select select "2025"
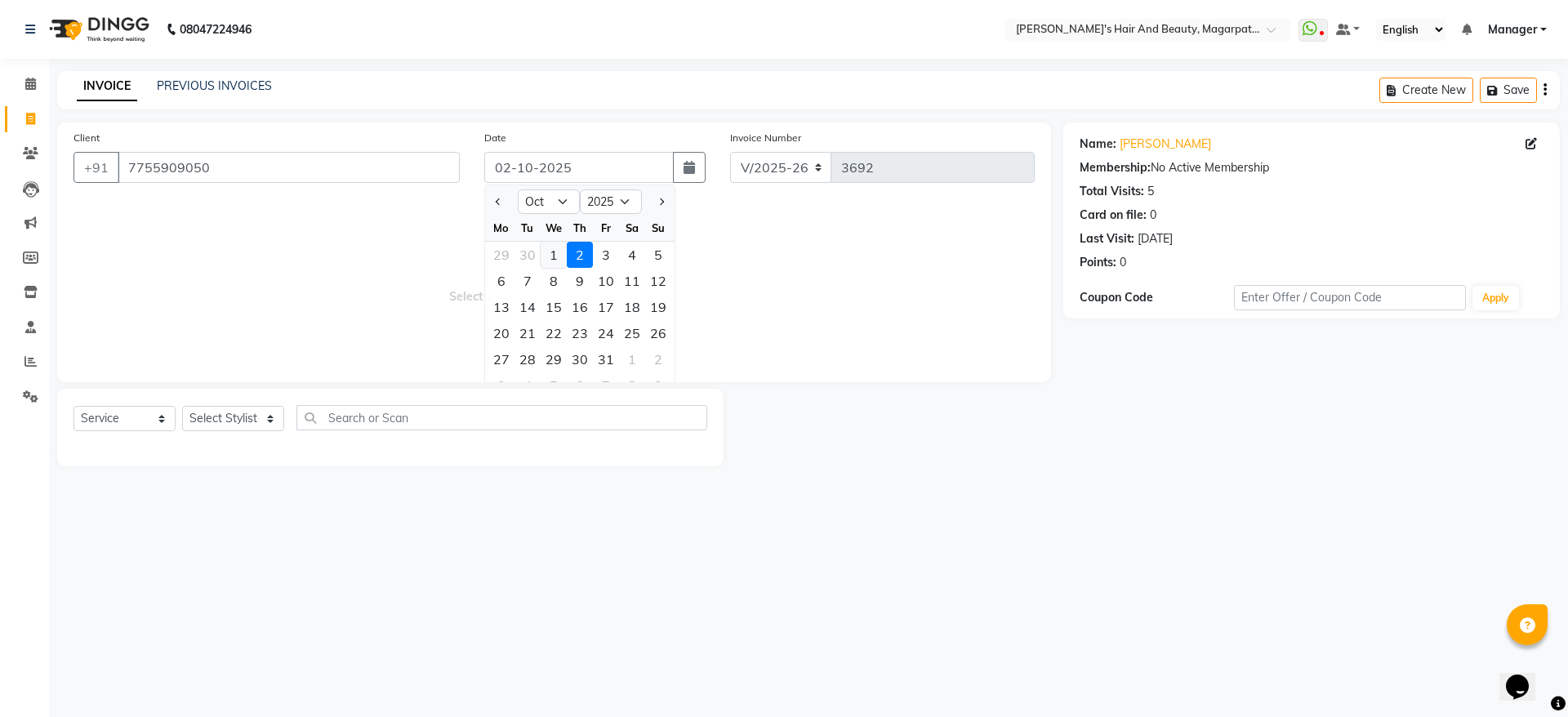
click at [548, 252] on div "1" at bounding box center [554, 254] width 26 height 26
type input "01-10-2025"
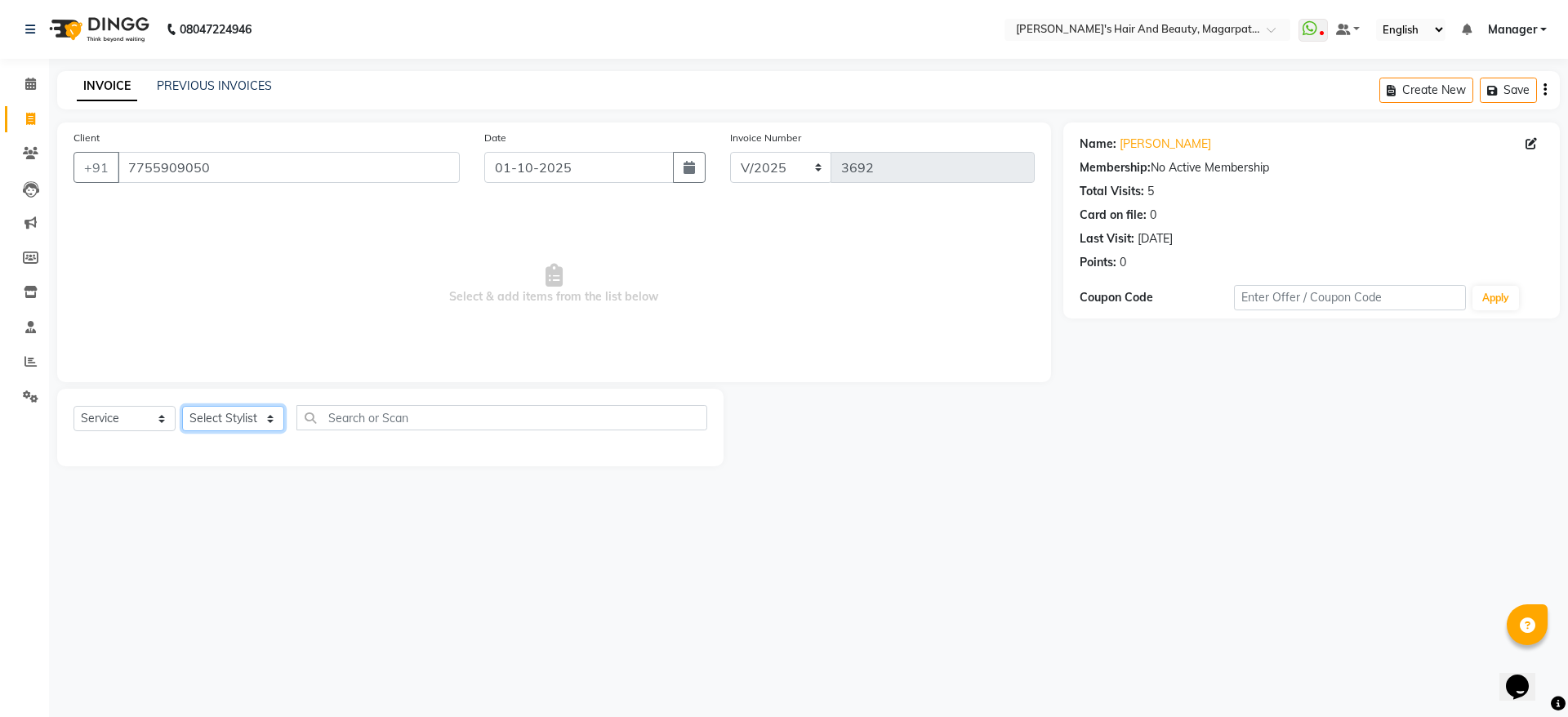
click at [255, 416] on select "Select Stylist [PERSON_NAME] [PERSON_NAME] [PERSON_NAME] Manager [PERSON_NAME] …" at bounding box center [233, 419] width 102 height 25
select select "67454"
click at [182, 406] on select "Select Stylist [PERSON_NAME] [PERSON_NAME] [PERSON_NAME] Manager [PERSON_NAME] …" at bounding box center [233, 419] width 102 height 25
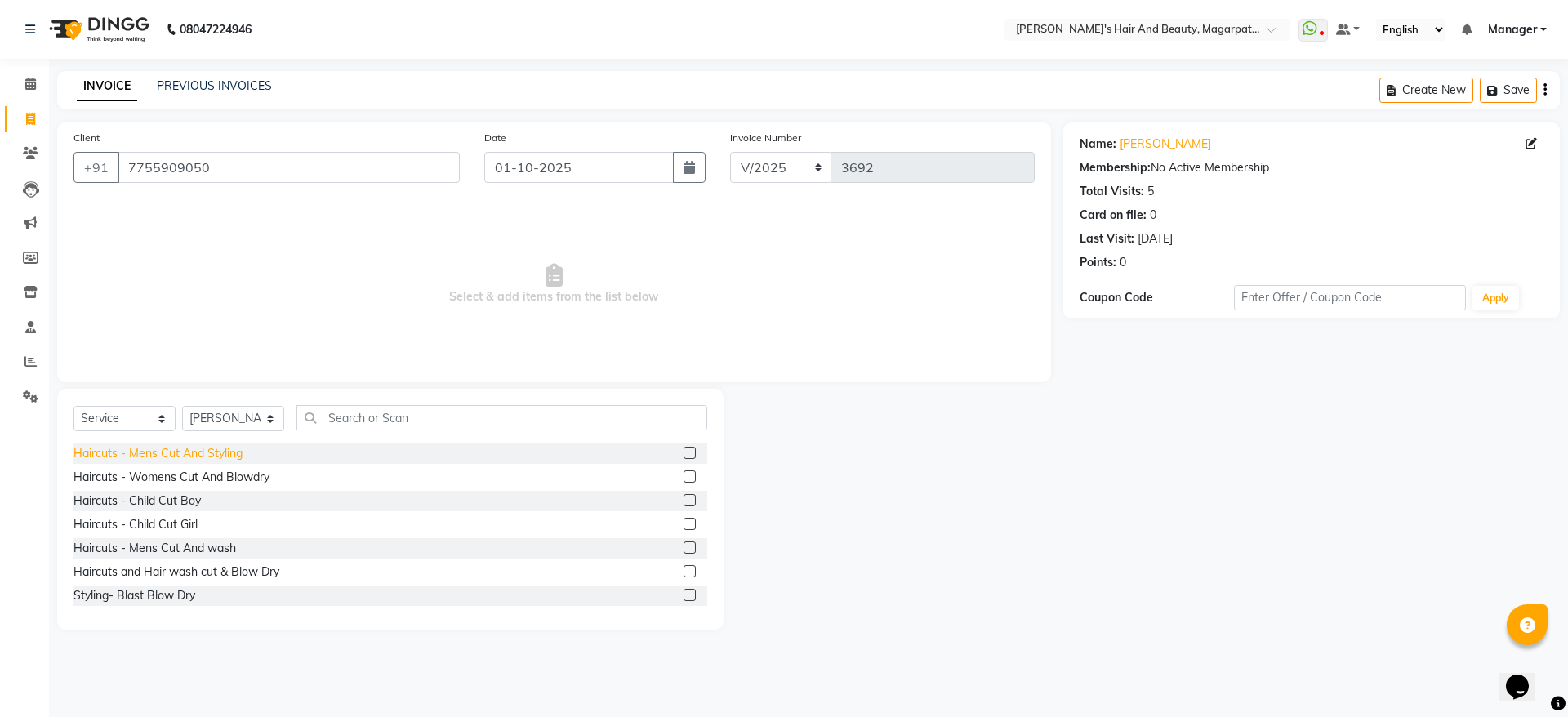
click at [222, 449] on div "Haircuts - Mens Cut And Styling" at bounding box center [157, 454] width 169 height 18
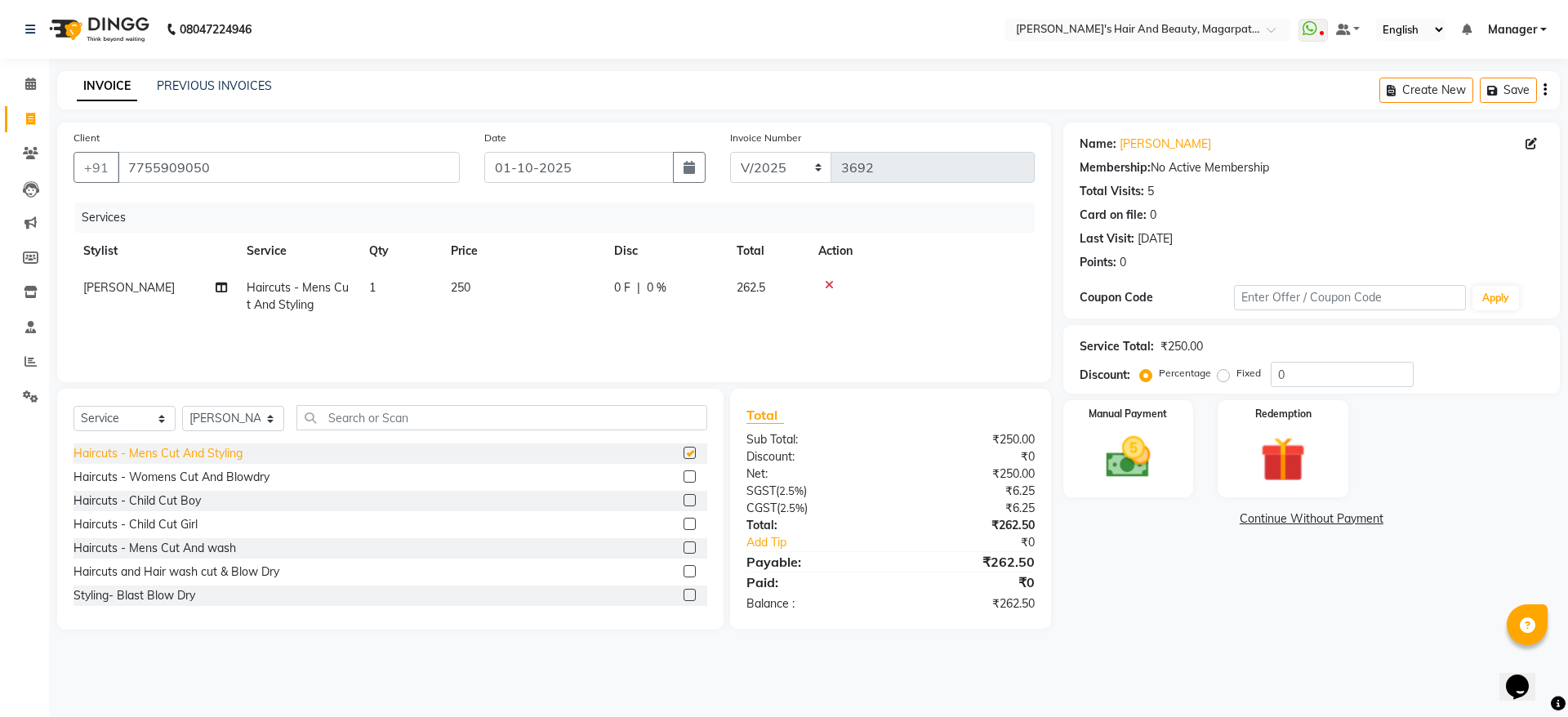
checkbox input "false"
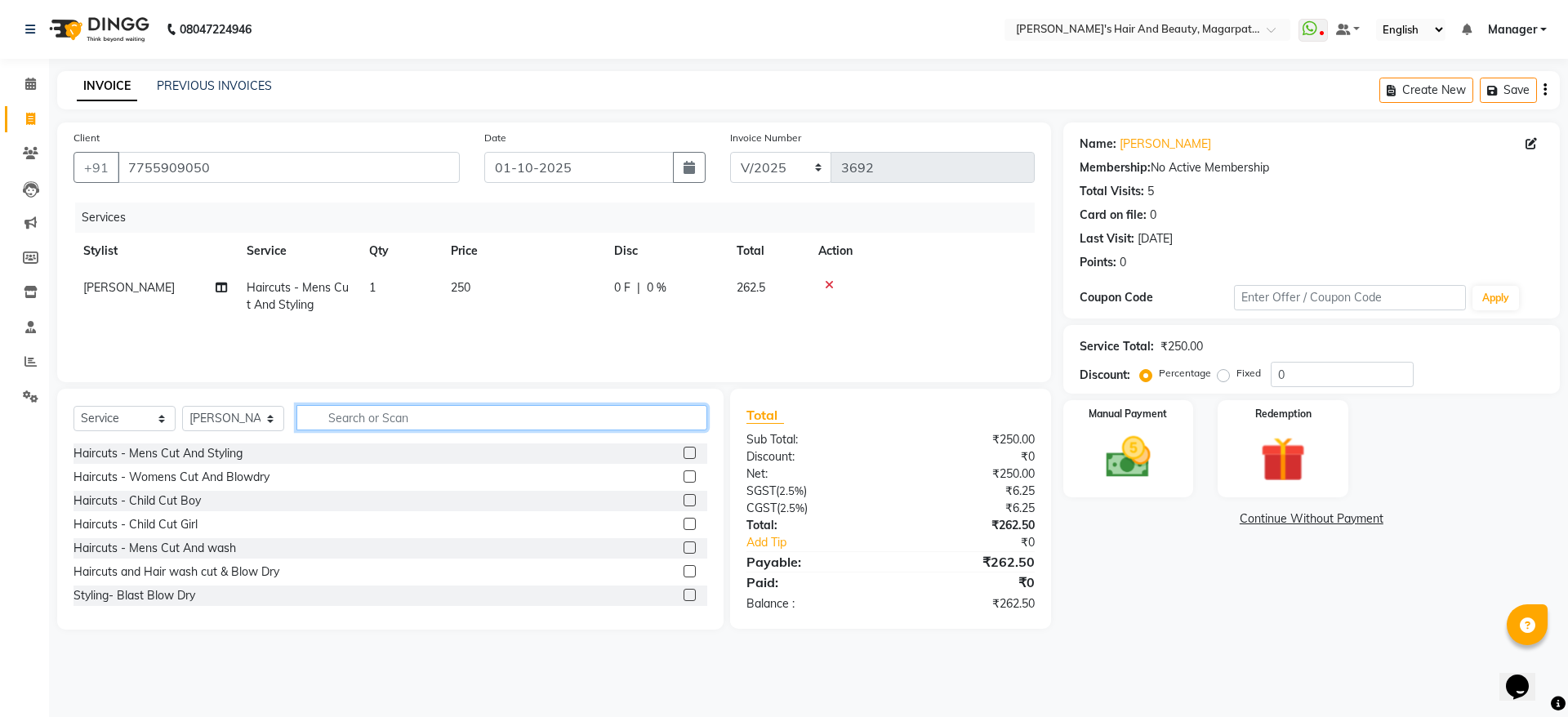
click at [344, 415] on input "text" at bounding box center [502, 418] width 411 height 25
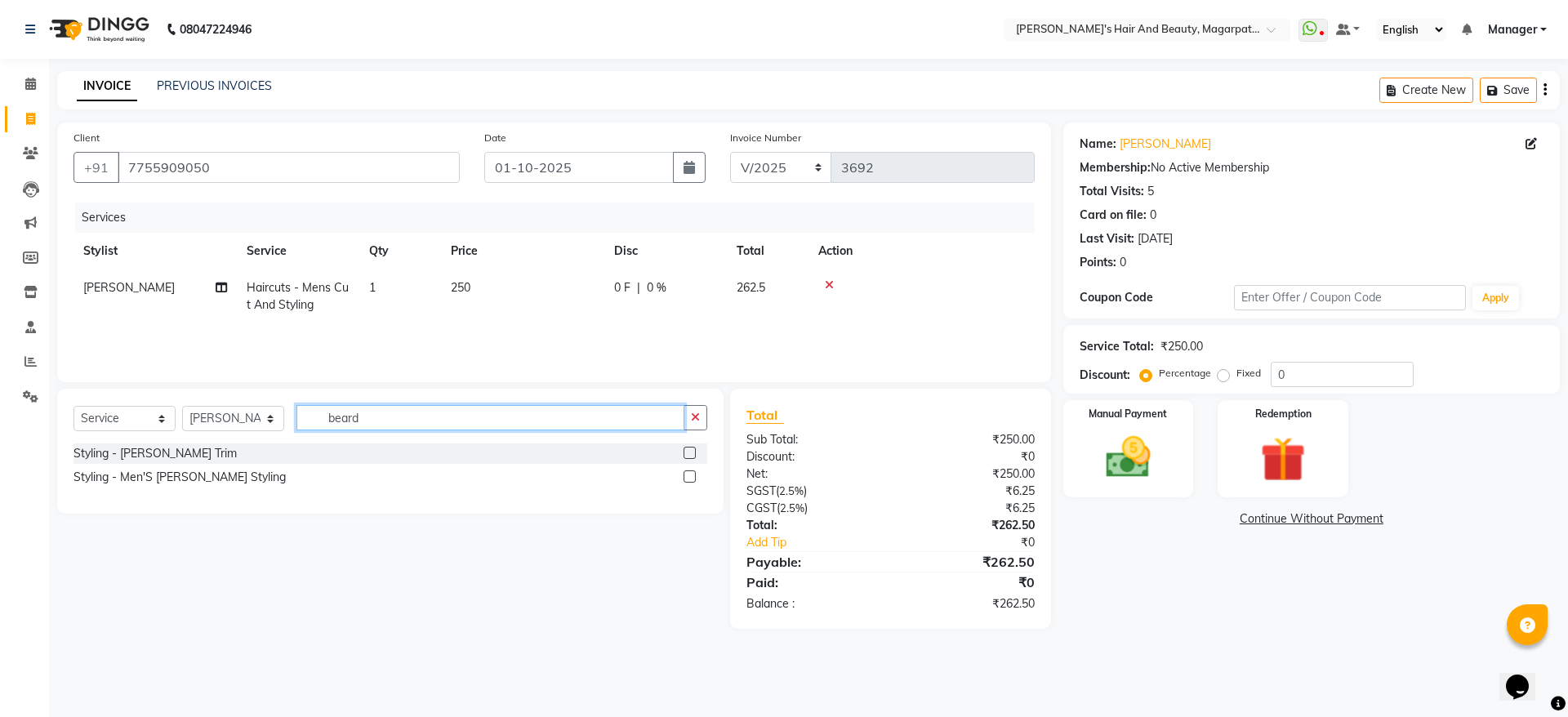
type input "beard"
click at [195, 487] on div "Styling - Men'S [PERSON_NAME] Styling" at bounding box center [390, 477] width 634 height 21
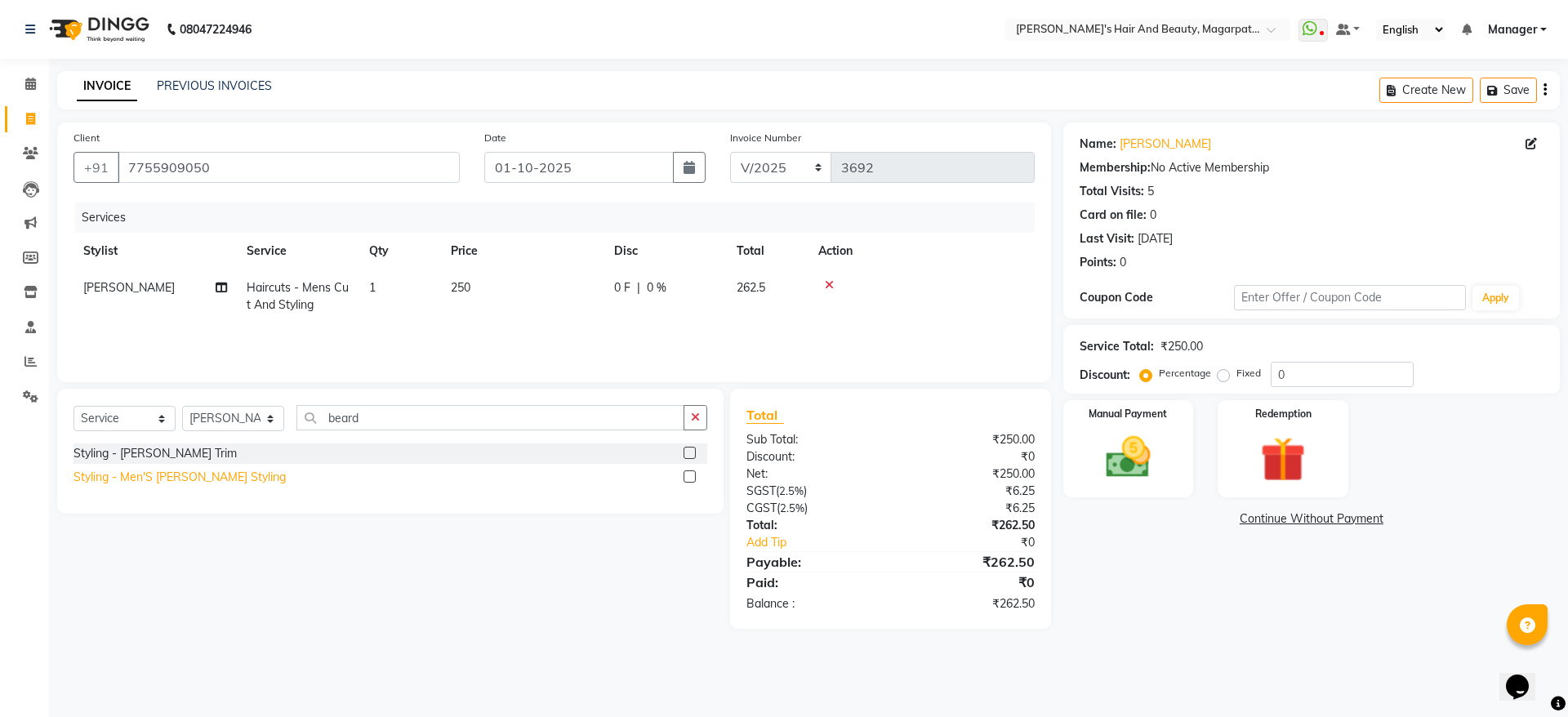
click at [196, 476] on div "Styling - Men'S [PERSON_NAME] Styling" at bounding box center [179, 477] width 212 height 18
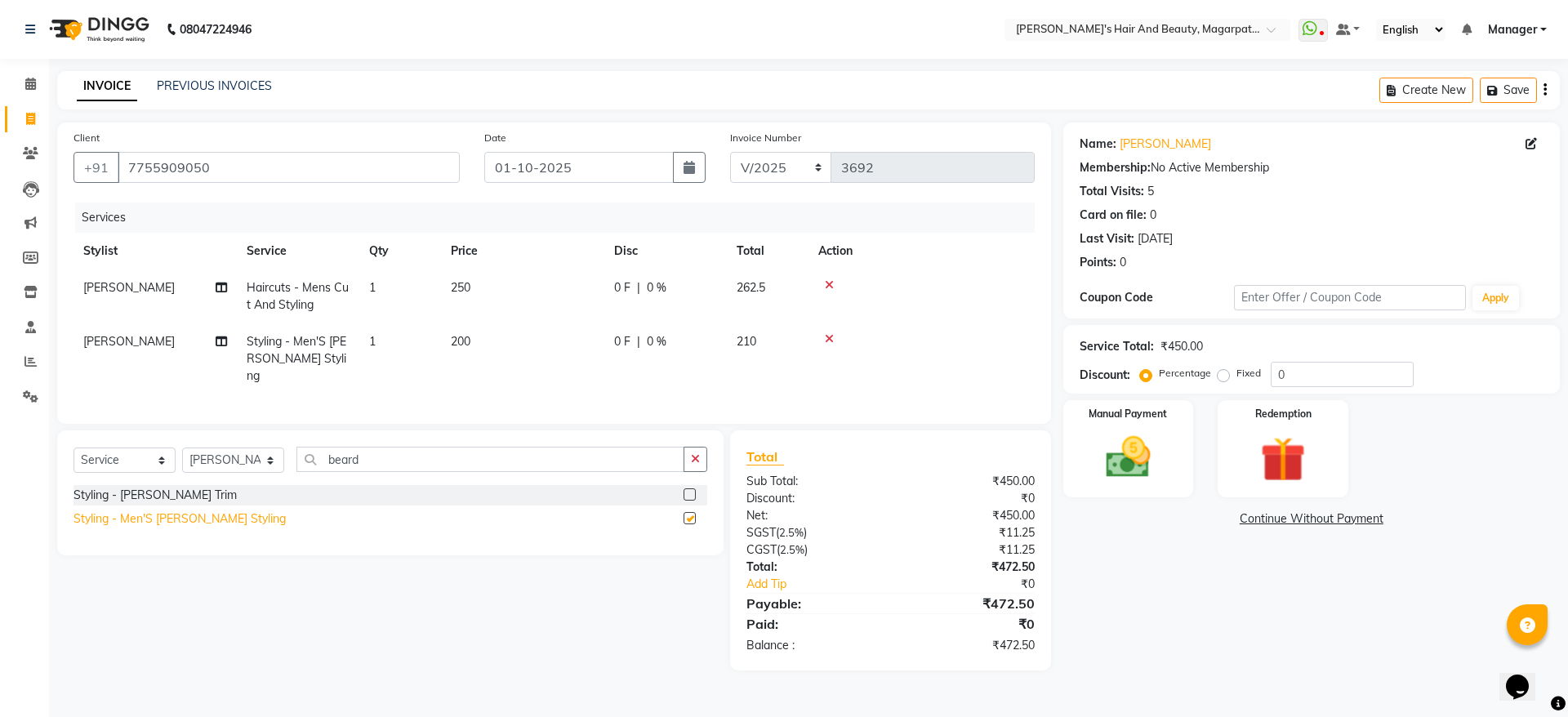
checkbox input "false"
click at [1116, 428] on div "Manual Payment" at bounding box center [1128, 448] width 136 height 101
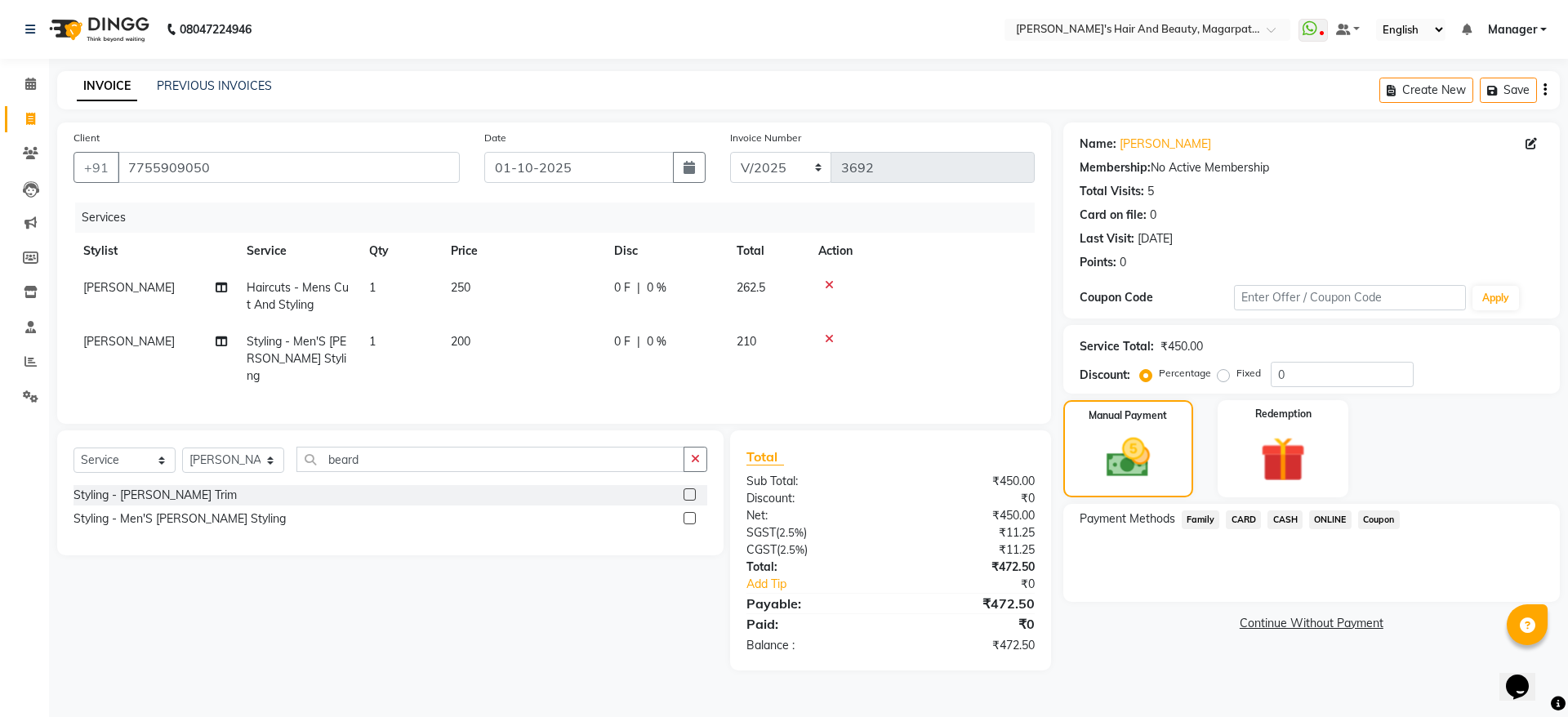
click at [1323, 518] on span "ONLINE" at bounding box center [1329, 519] width 42 height 19
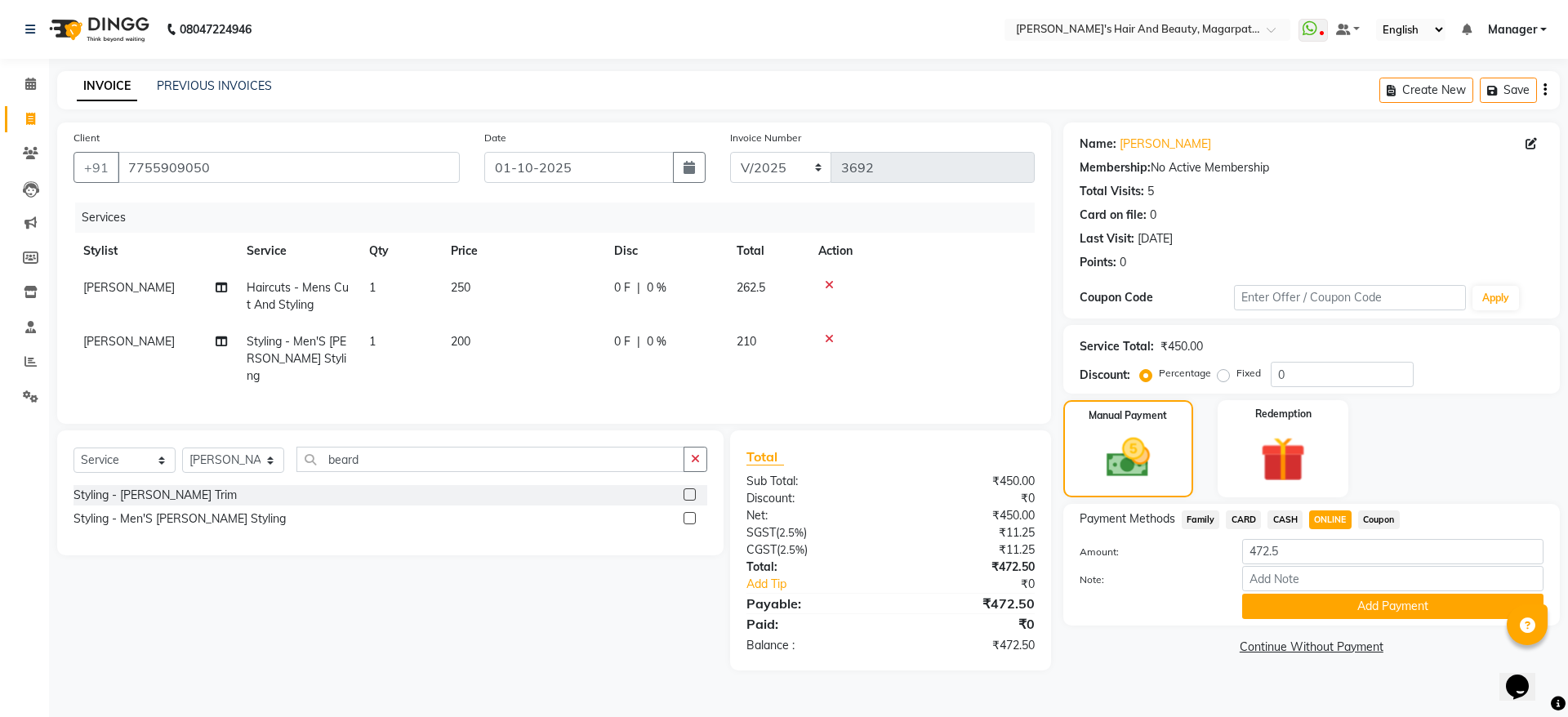
click at [1288, 515] on span "CASH" at bounding box center [1285, 519] width 35 height 19
click at [1294, 548] on input "472.5" at bounding box center [1393, 552] width 301 height 25
type input "470"
click at [1310, 602] on button "Add Payment" at bounding box center [1393, 606] width 301 height 25
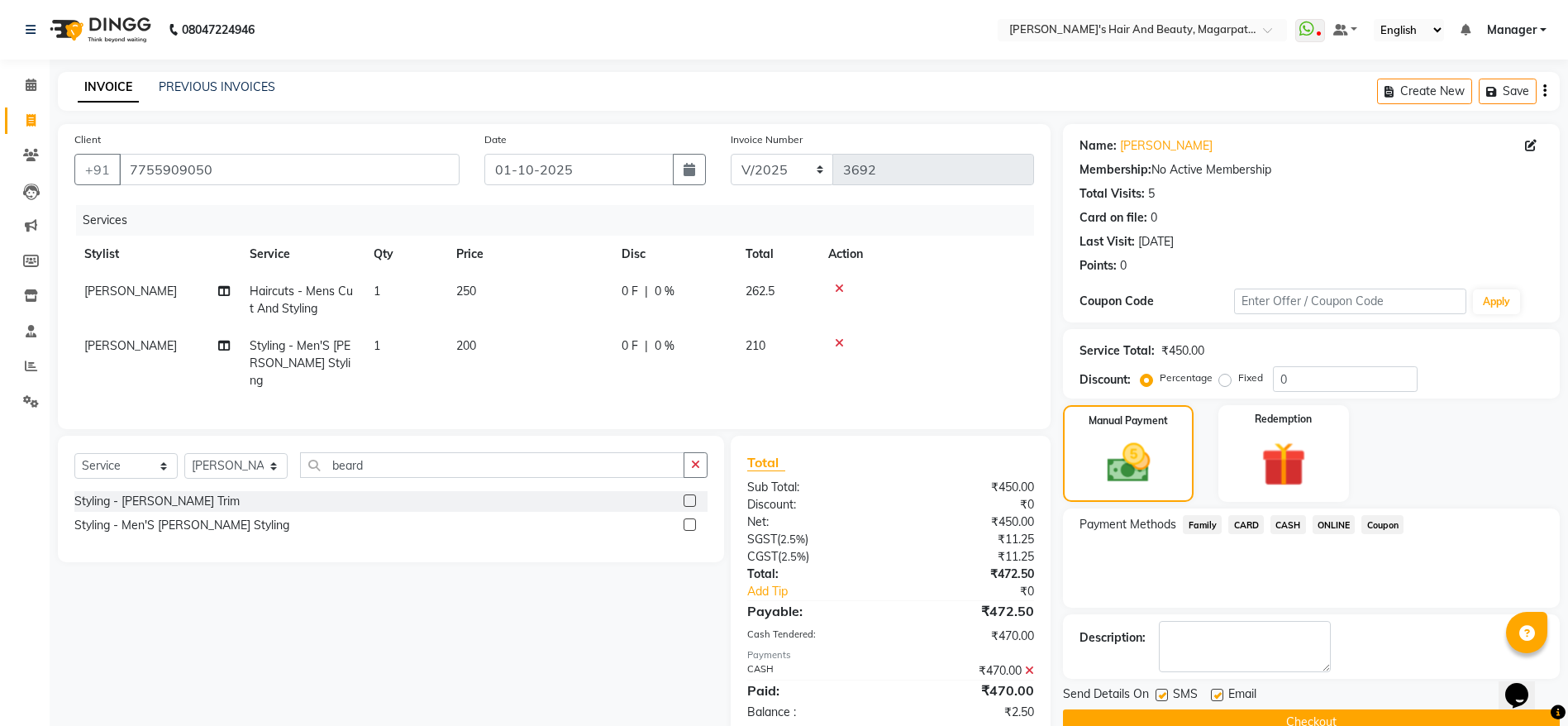
scroll to position [38, 0]
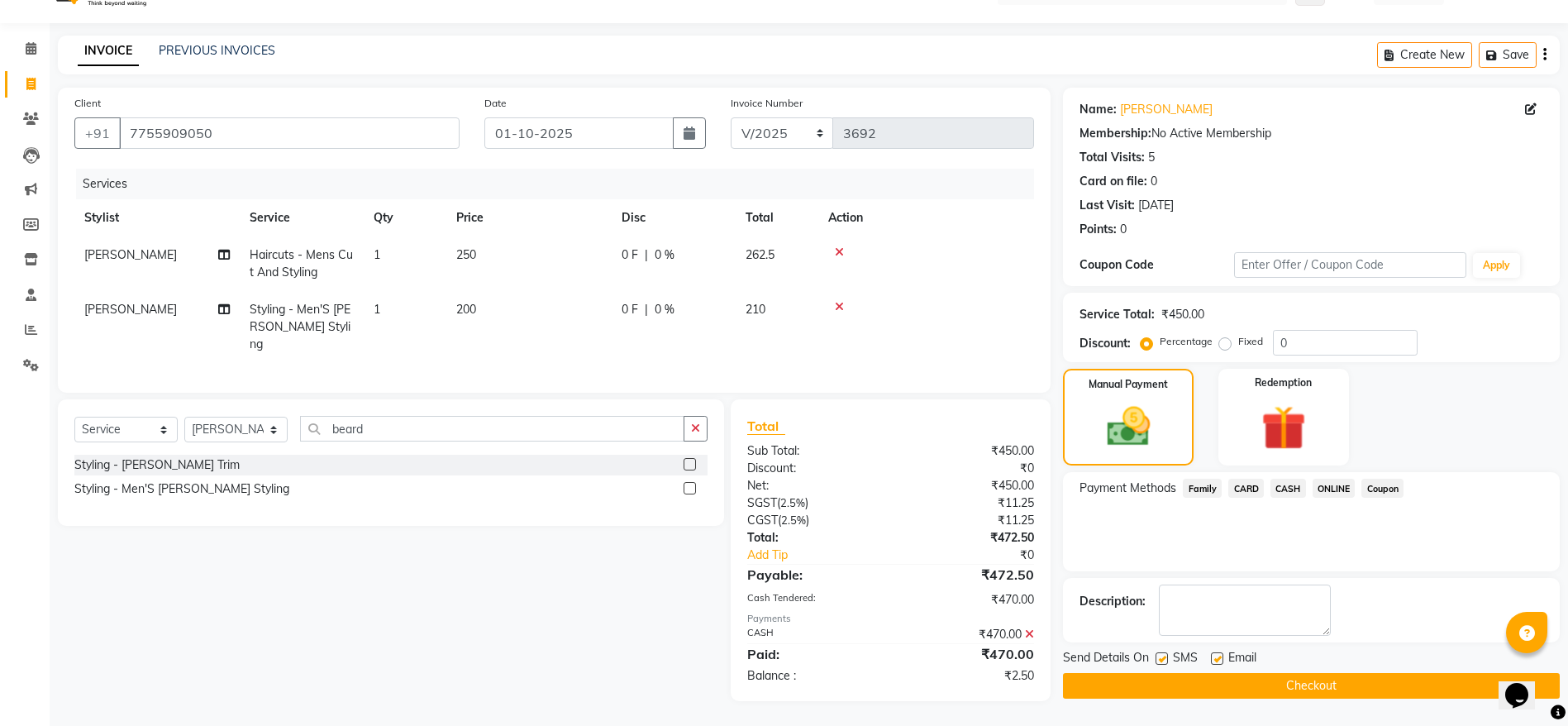
click at [1286, 678] on button "Checkout" at bounding box center [1312, 686] width 497 height 26
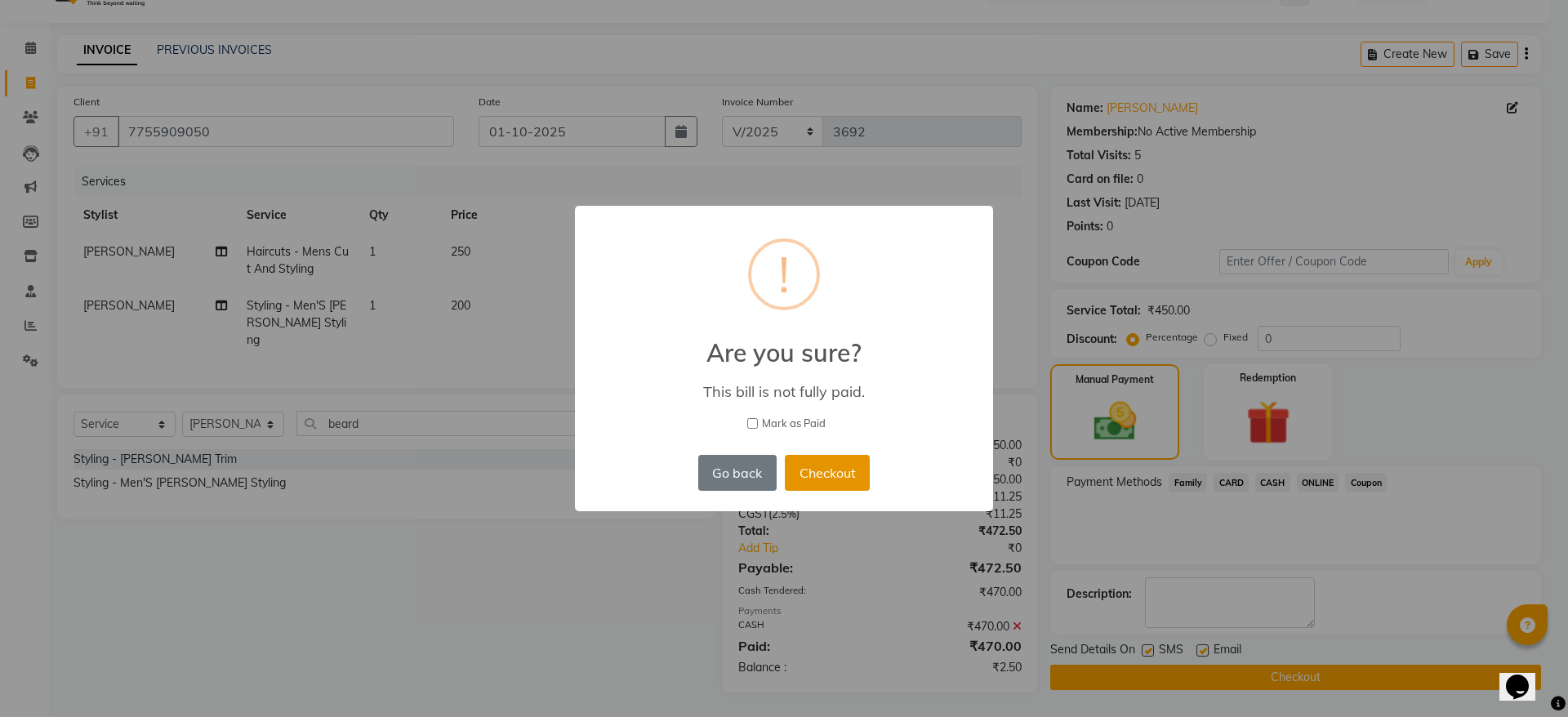
click at [808, 464] on button "Checkout" at bounding box center [827, 472] width 85 height 36
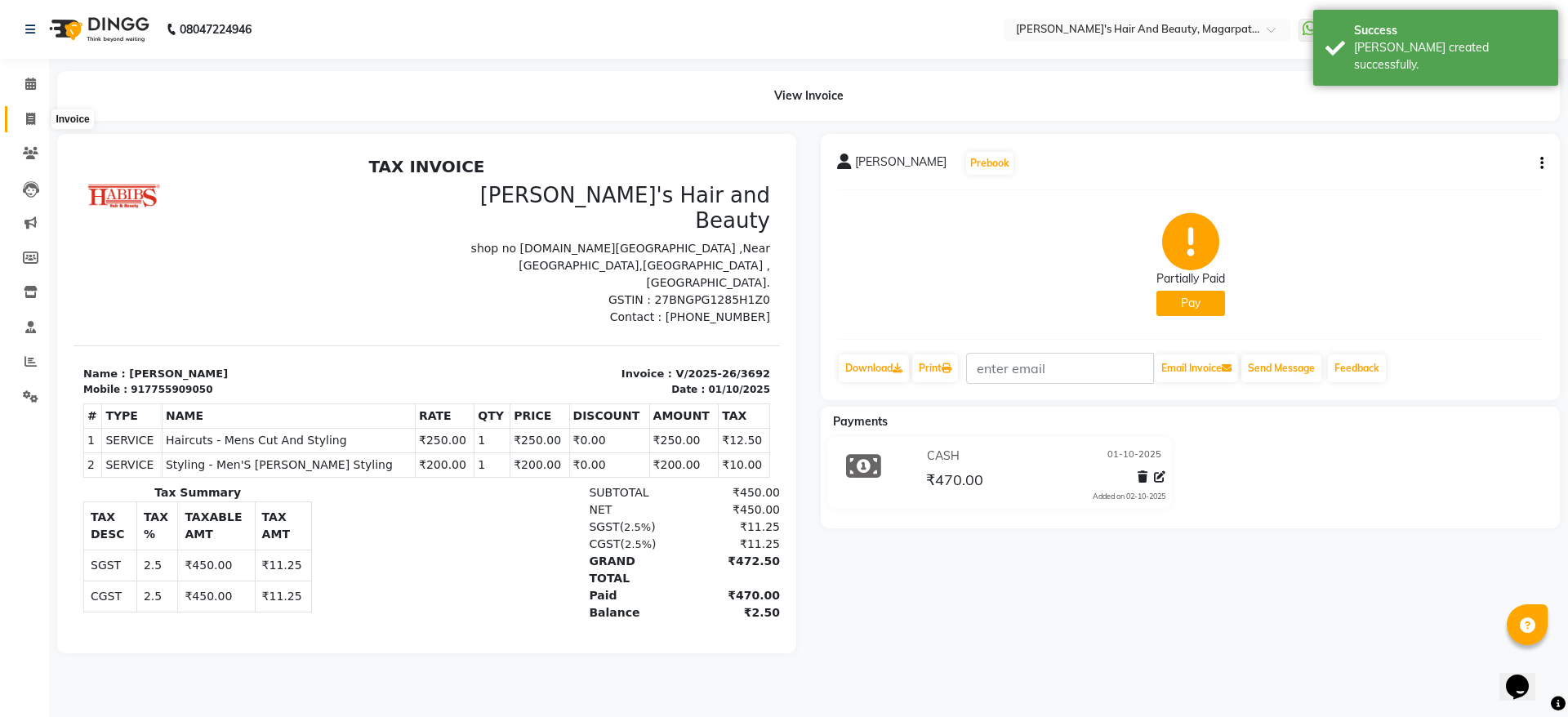
click at [30, 116] on icon at bounding box center [30, 118] width 9 height 13
select select "service"
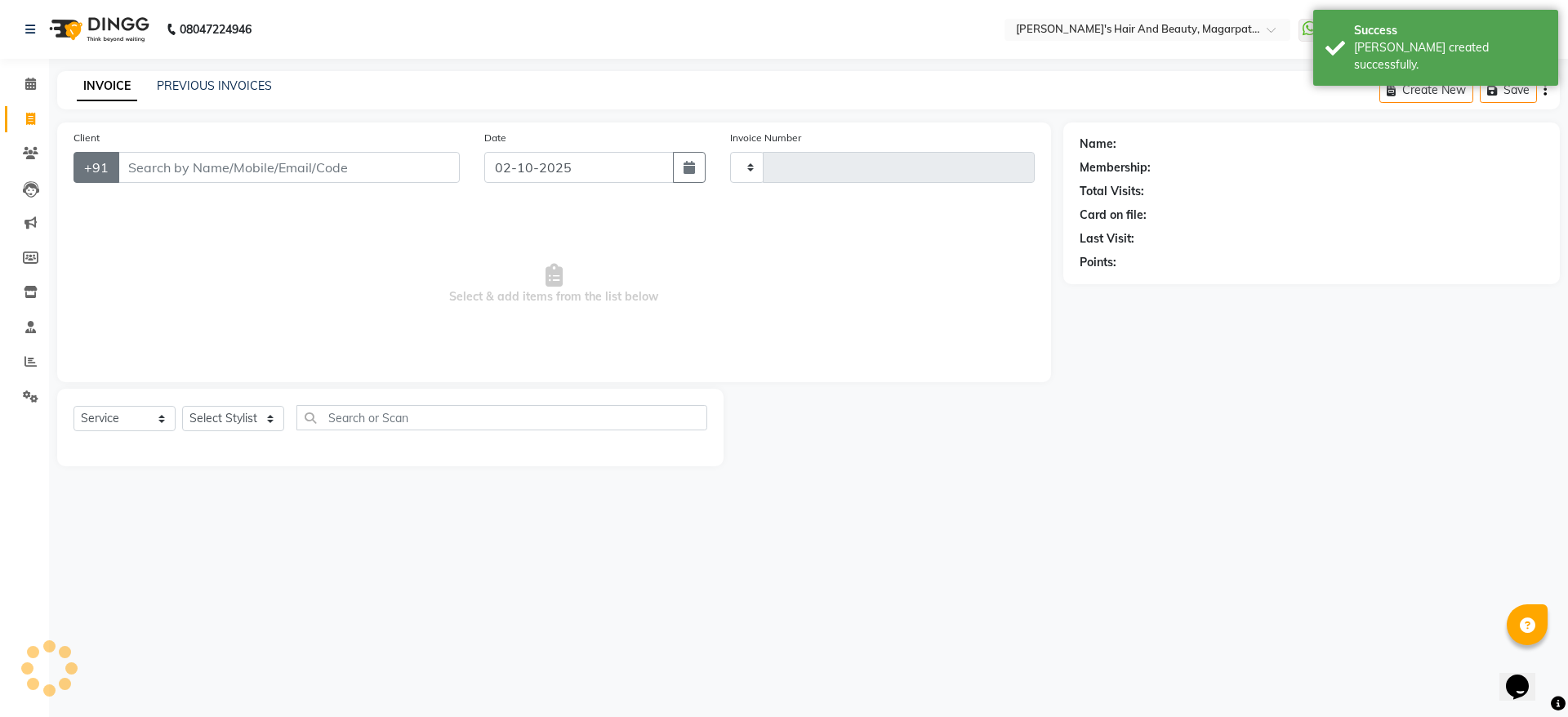
type input "3693"
select select "4517"
click at [720, 99] on div "INVOICE PREVIOUS INVOICES Create New Save" at bounding box center [808, 90] width 1502 height 38
click at [693, 166] on icon "button" at bounding box center [690, 166] width 12 height 13
select select "10"
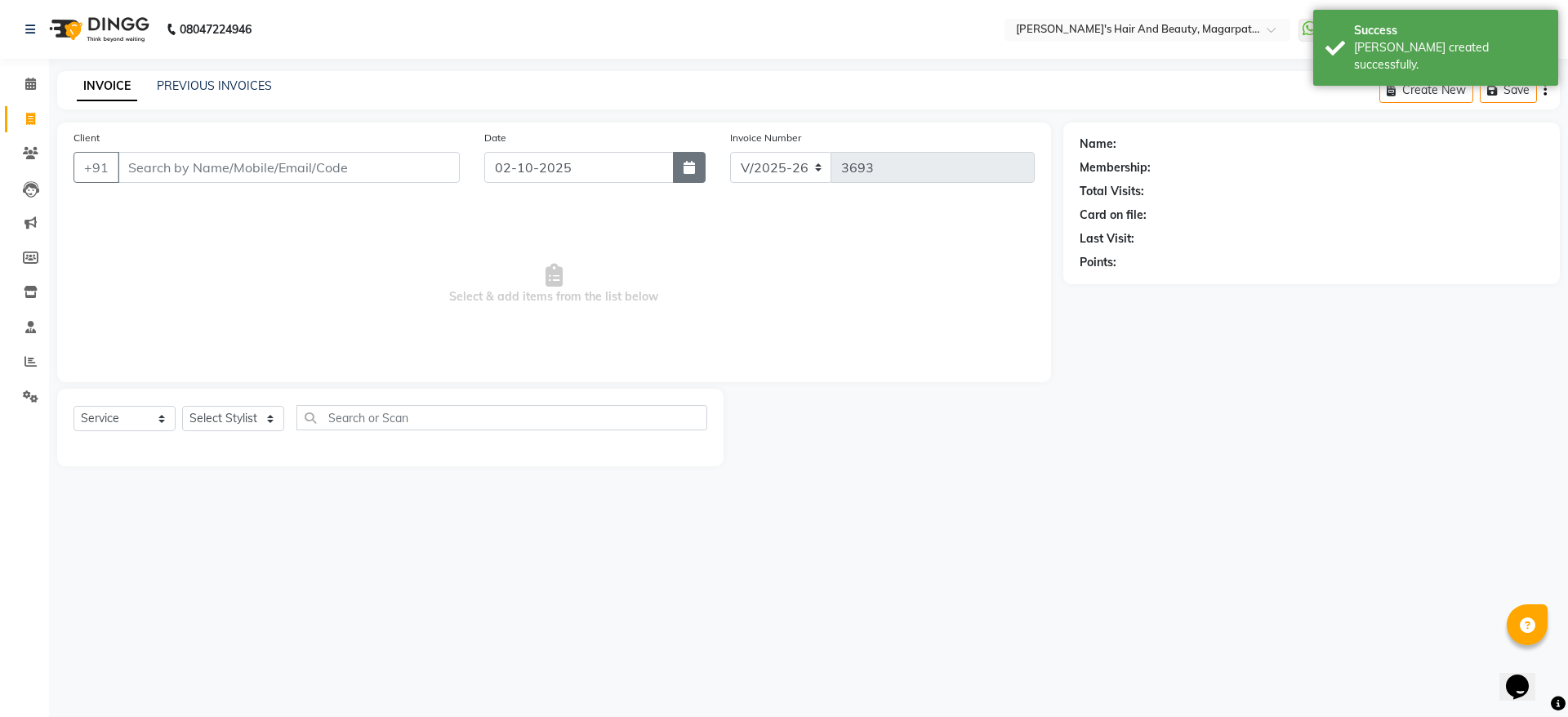
select select "2025"
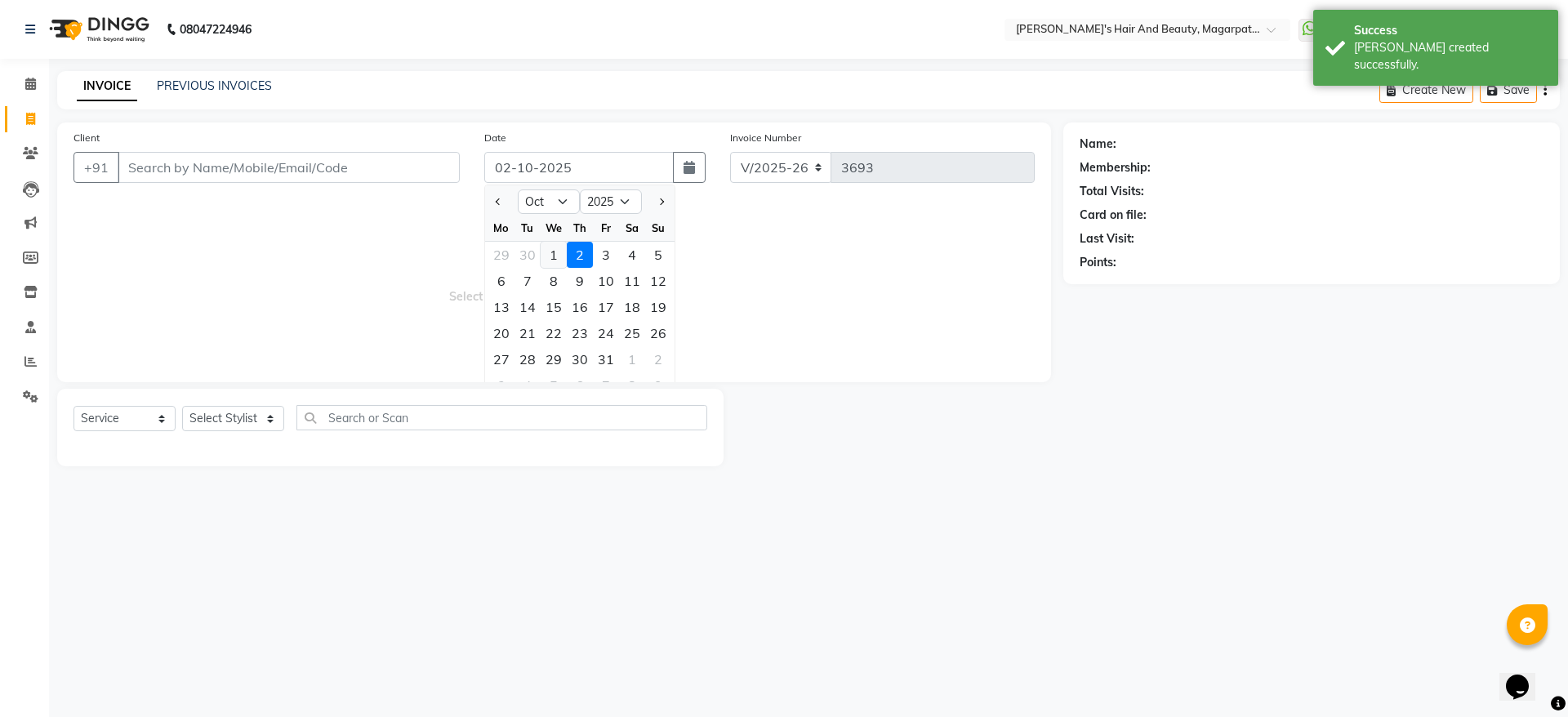
click at [552, 261] on div "1" at bounding box center [554, 254] width 26 height 26
type input "01-10-2025"
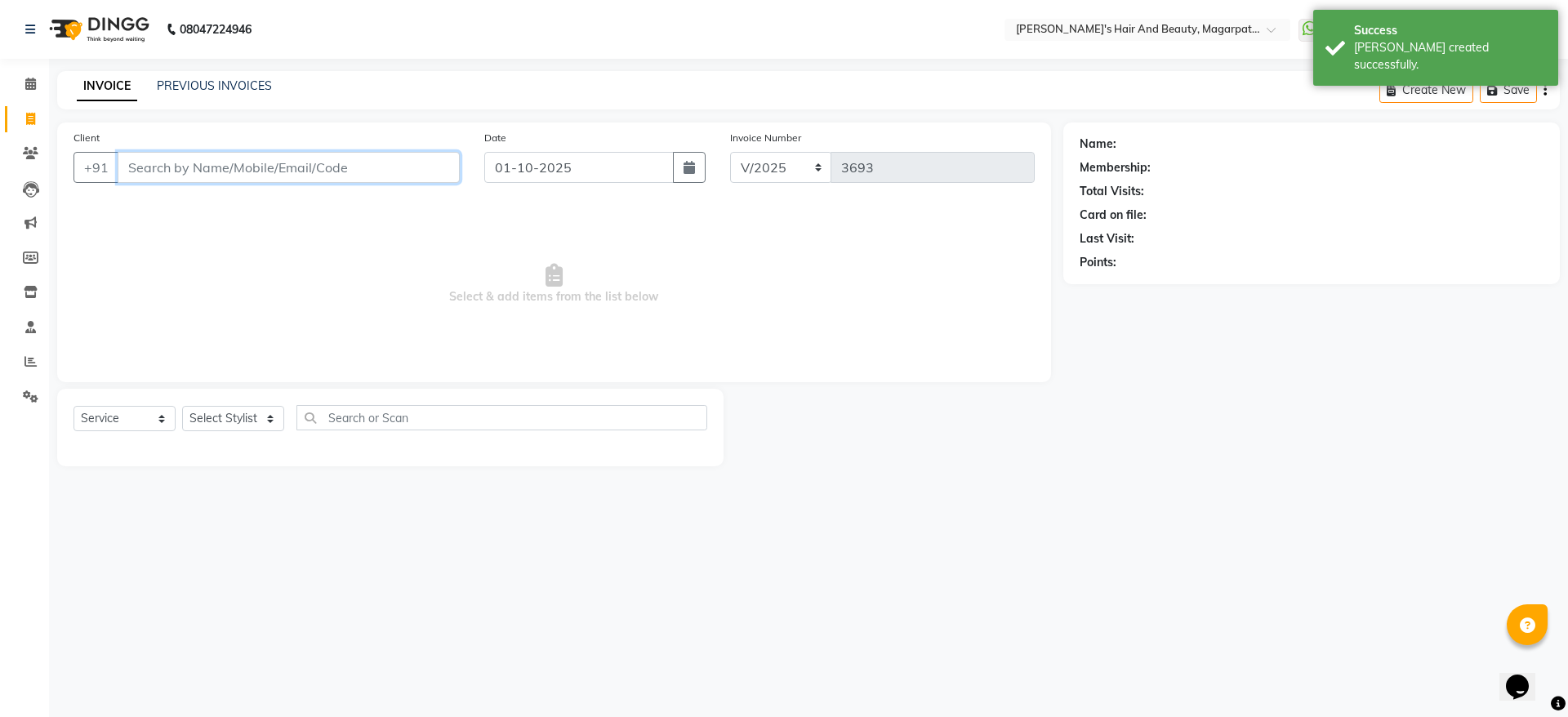
click at [422, 165] on input "Client" at bounding box center [289, 167] width 342 height 31
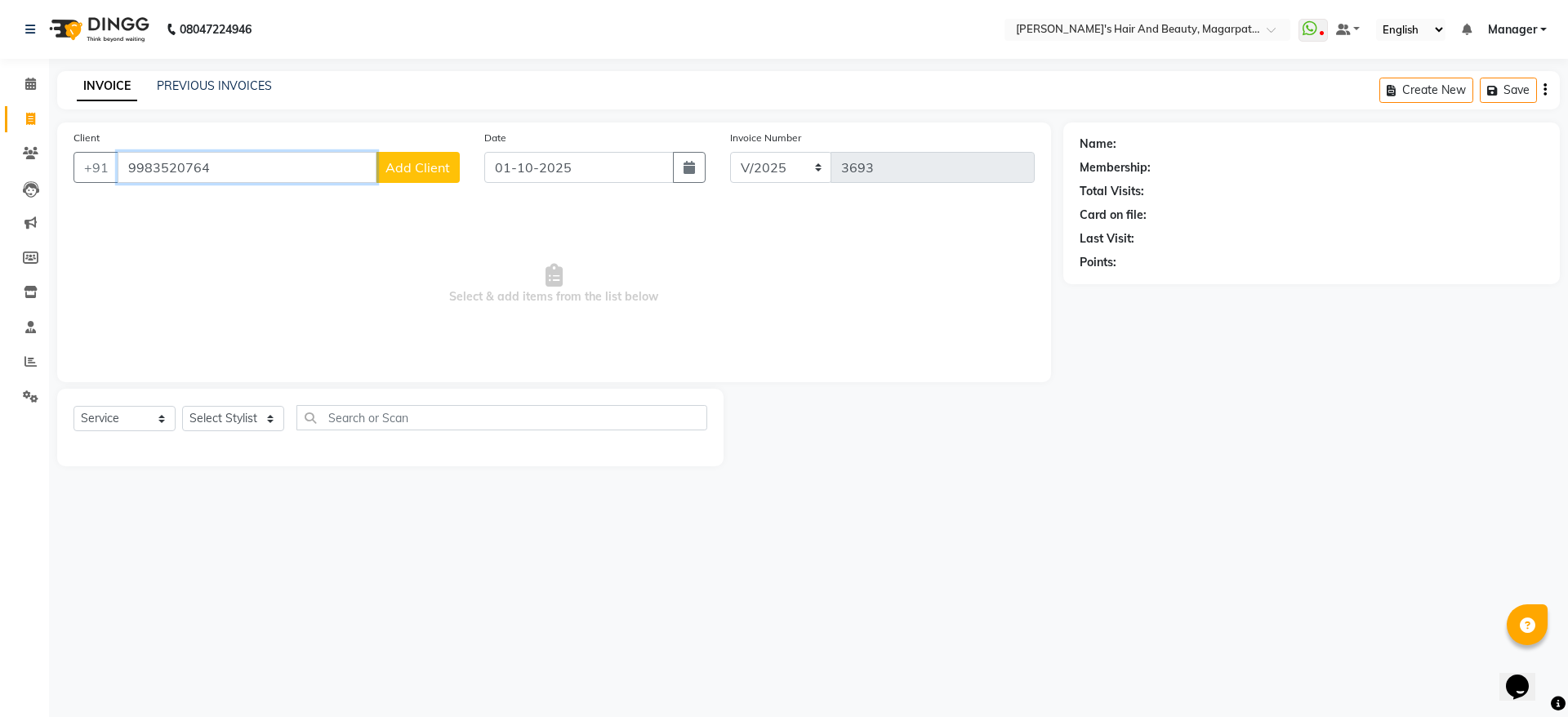
type input "9983520764"
click at [422, 165] on span "Add Client" at bounding box center [418, 167] width 65 height 17
select select "22"
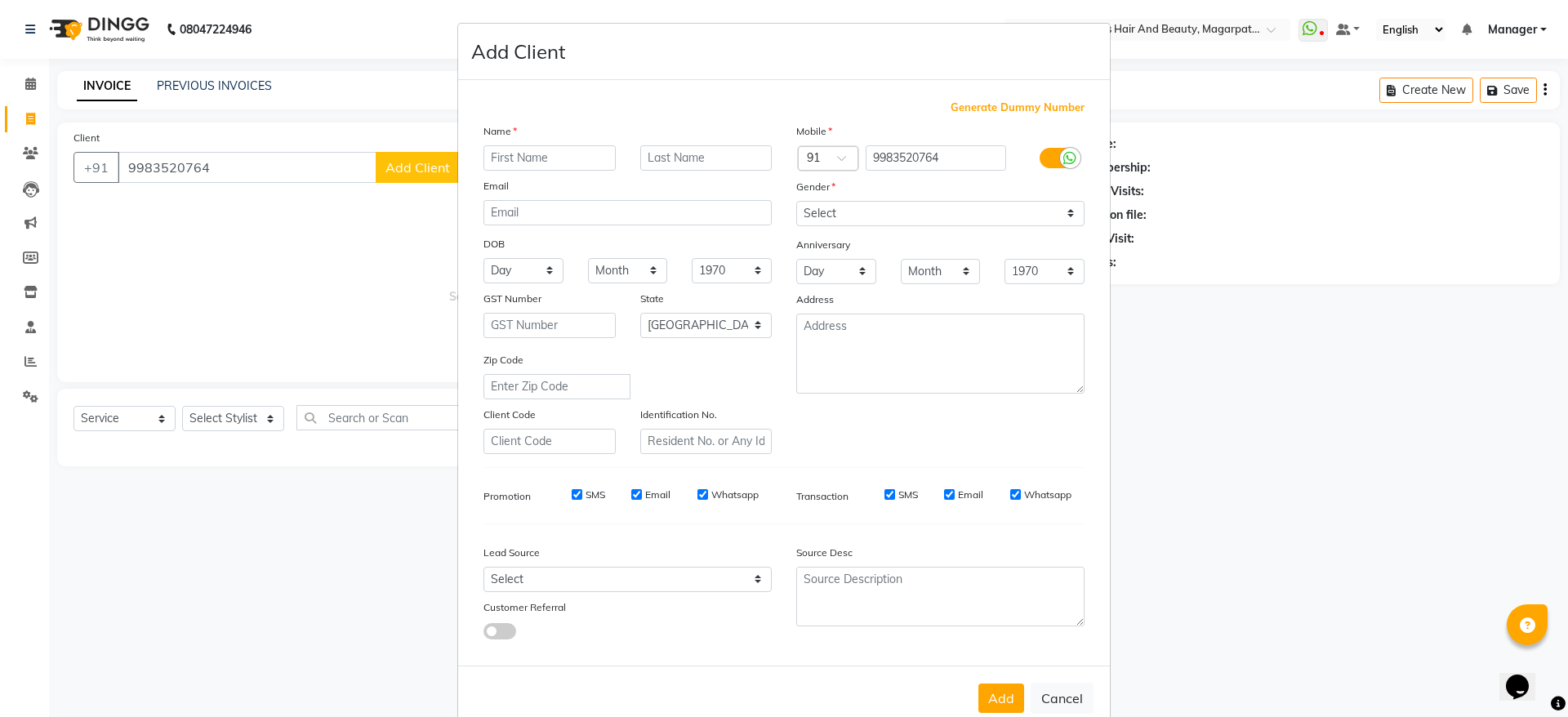
click at [538, 156] on input "text" at bounding box center [549, 158] width 132 height 25
type input "MIshra"
click at [811, 217] on select "Select [DEMOGRAPHIC_DATA] [DEMOGRAPHIC_DATA] Other Prefer Not To Say" at bounding box center [940, 213] width 289 height 25
click at [796, 201] on select "Select [DEMOGRAPHIC_DATA] [DEMOGRAPHIC_DATA] Other Prefer Not To Say" at bounding box center [940, 213] width 289 height 25
click at [862, 219] on select "Select [DEMOGRAPHIC_DATA] [DEMOGRAPHIC_DATA] Other Prefer Not To Say" at bounding box center [940, 213] width 289 height 25
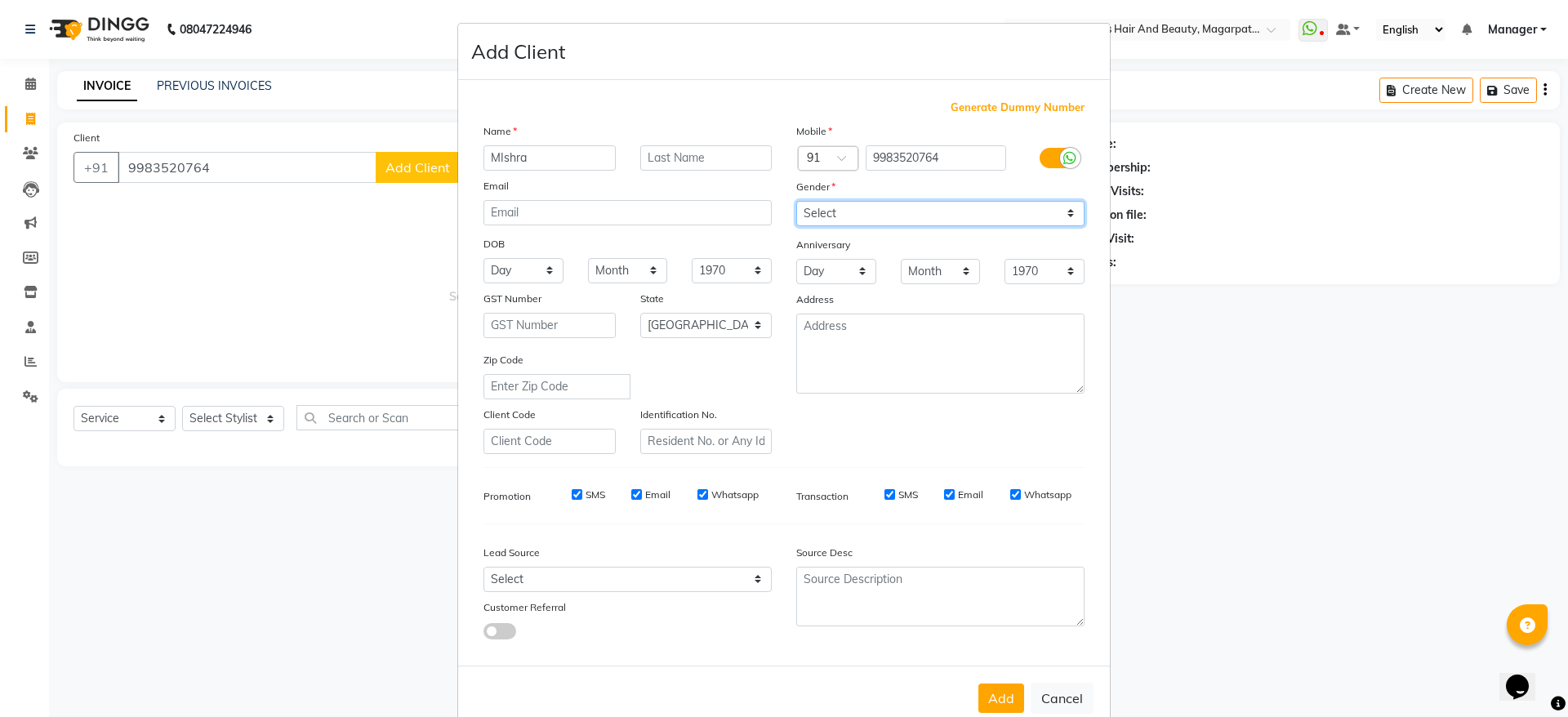
select select "[DEMOGRAPHIC_DATA]"
click at [796, 201] on select "Select [DEMOGRAPHIC_DATA] [DEMOGRAPHIC_DATA] Other Prefer Not To Say" at bounding box center [940, 213] width 289 height 25
click at [991, 692] on button "Add" at bounding box center [1001, 698] width 46 height 29
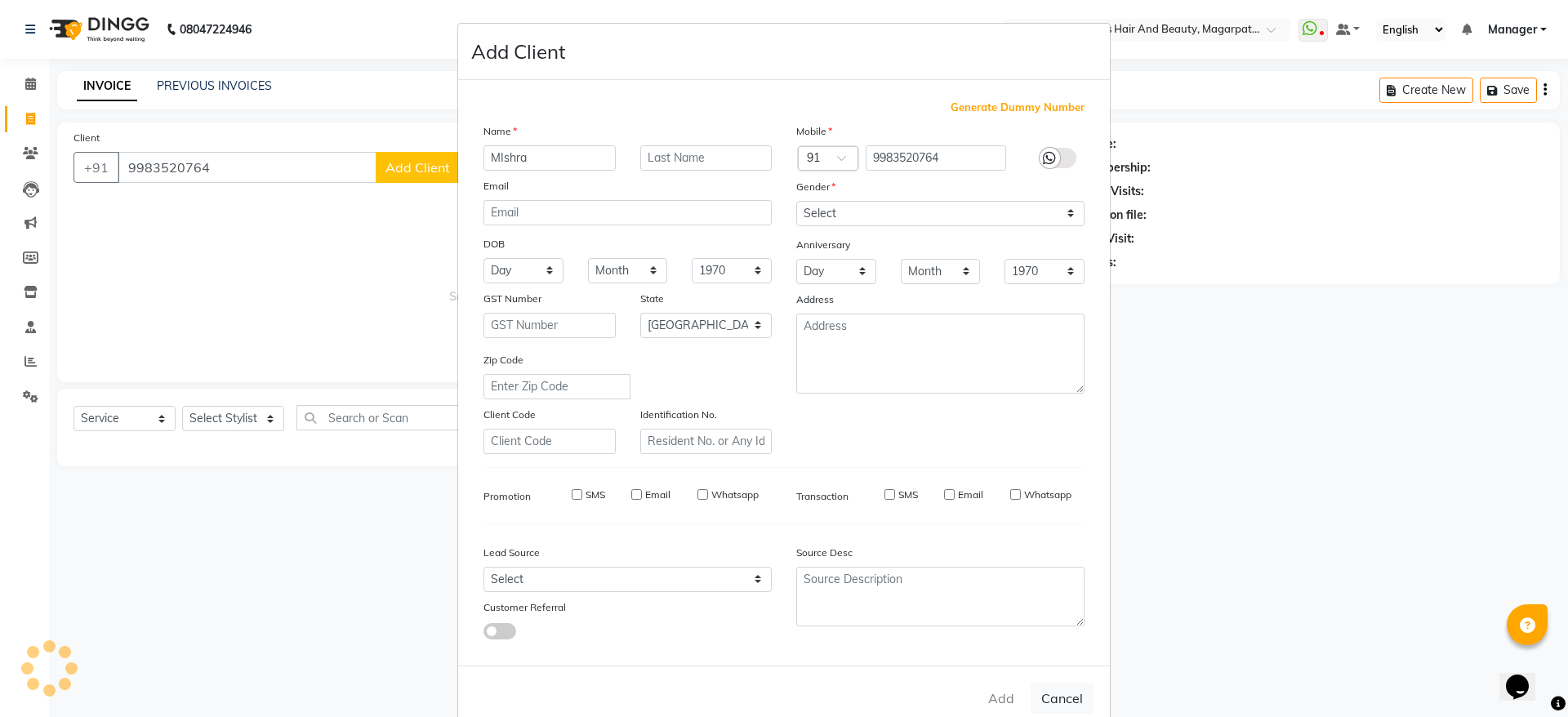
select select
select select "null"
select select
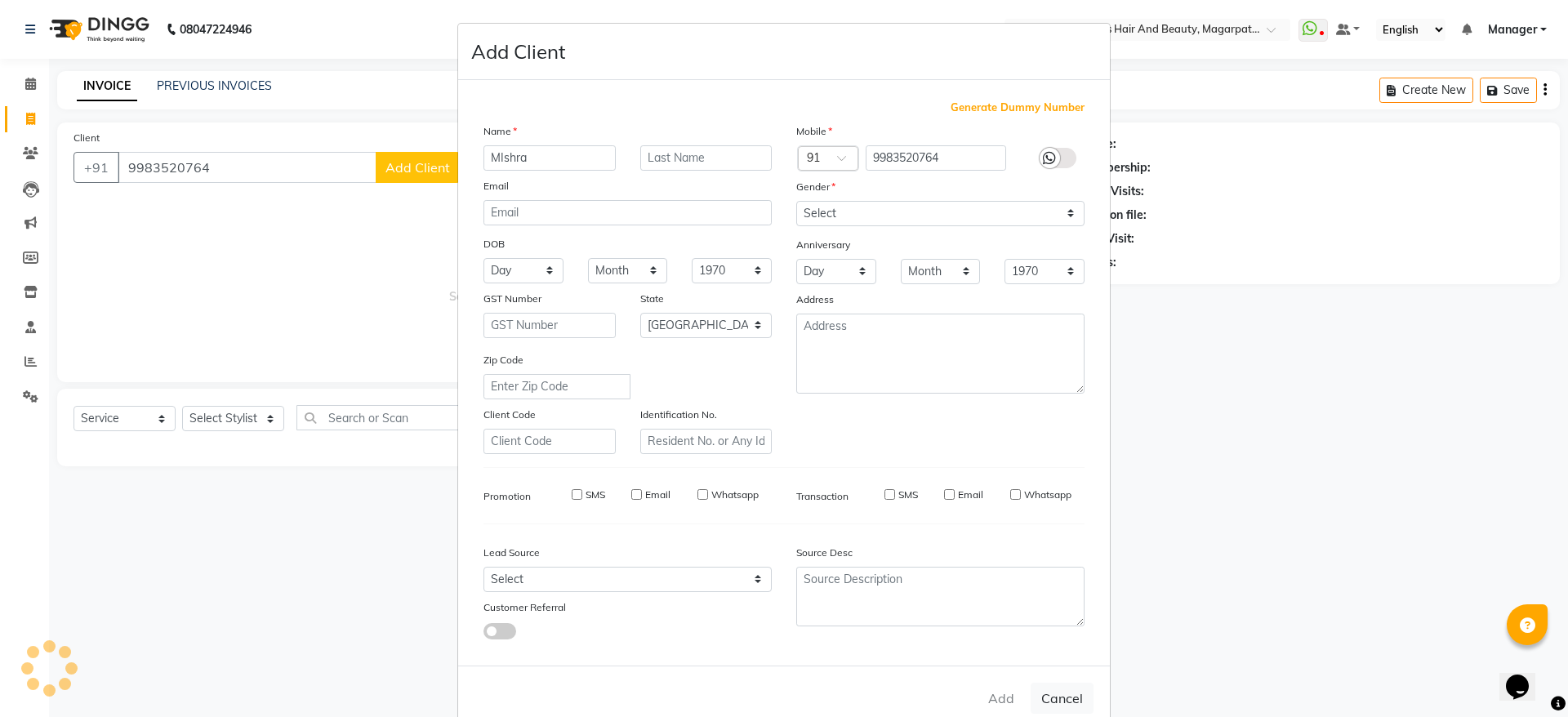
select select
checkbox input "false"
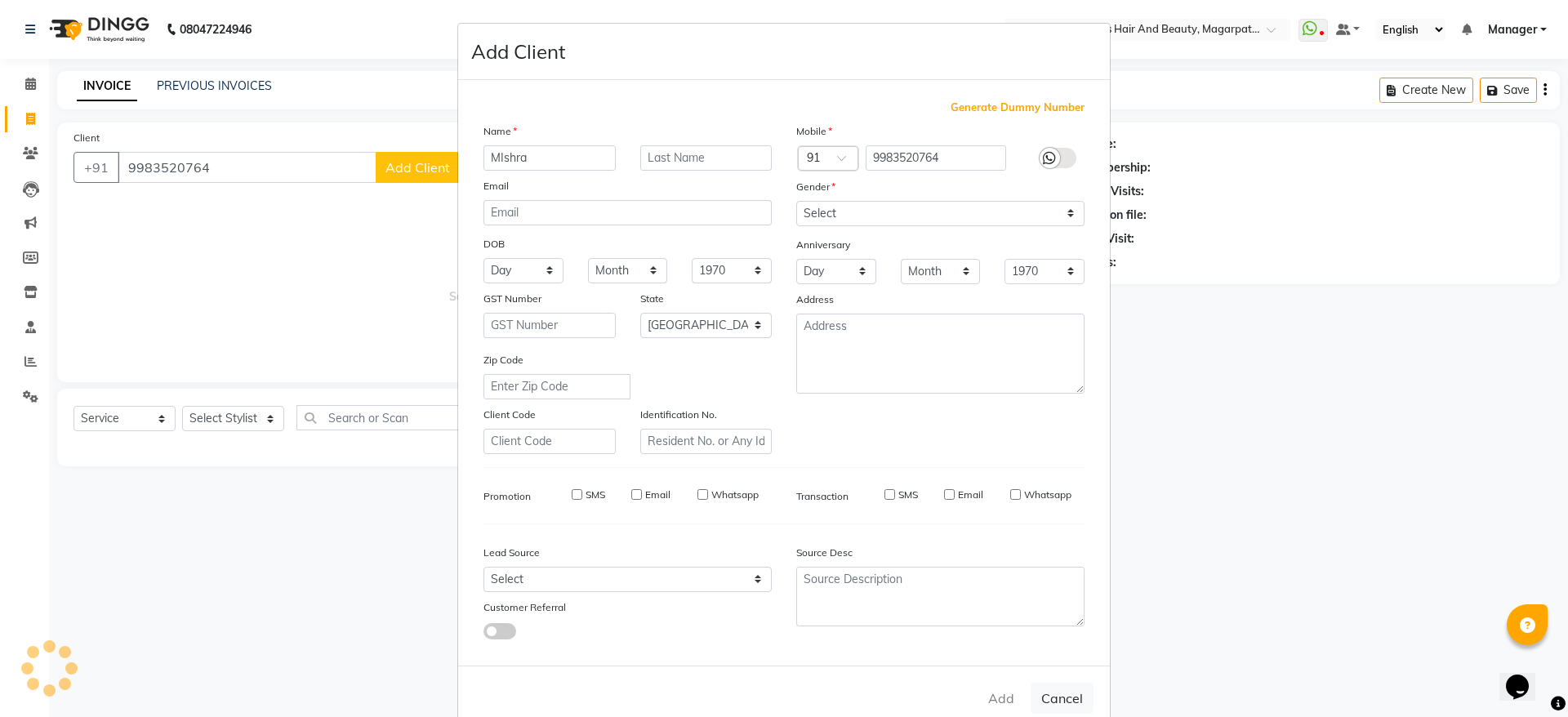
checkbox input "false"
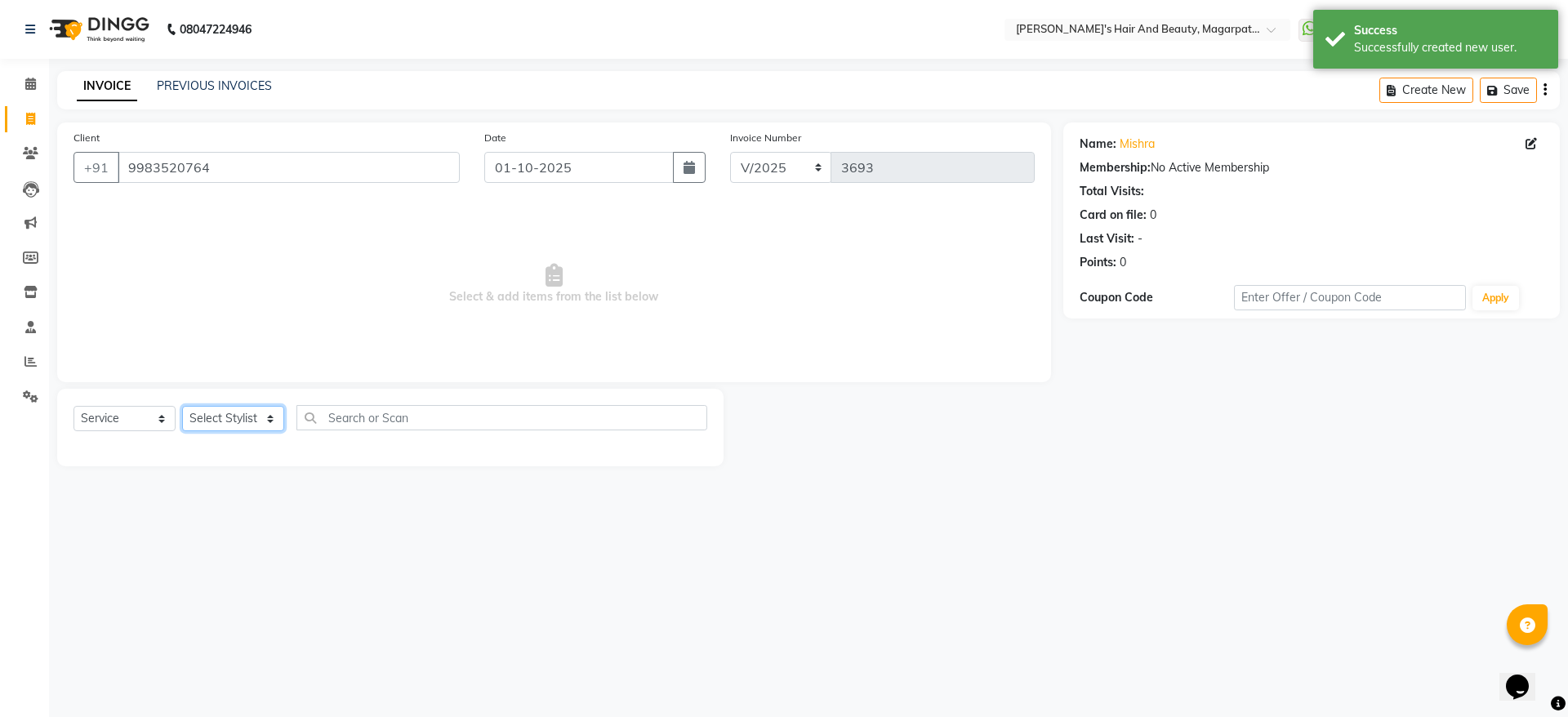
click at [255, 415] on select "Select Stylist [PERSON_NAME] [PERSON_NAME] [PERSON_NAME] Manager [PERSON_NAME] …" at bounding box center [233, 419] width 102 height 25
select select "67464"
click at [182, 406] on select "Select Stylist [PERSON_NAME] [PERSON_NAME] [PERSON_NAME] Manager [PERSON_NAME] …" at bounding box center [233, 419] width 102 height 25
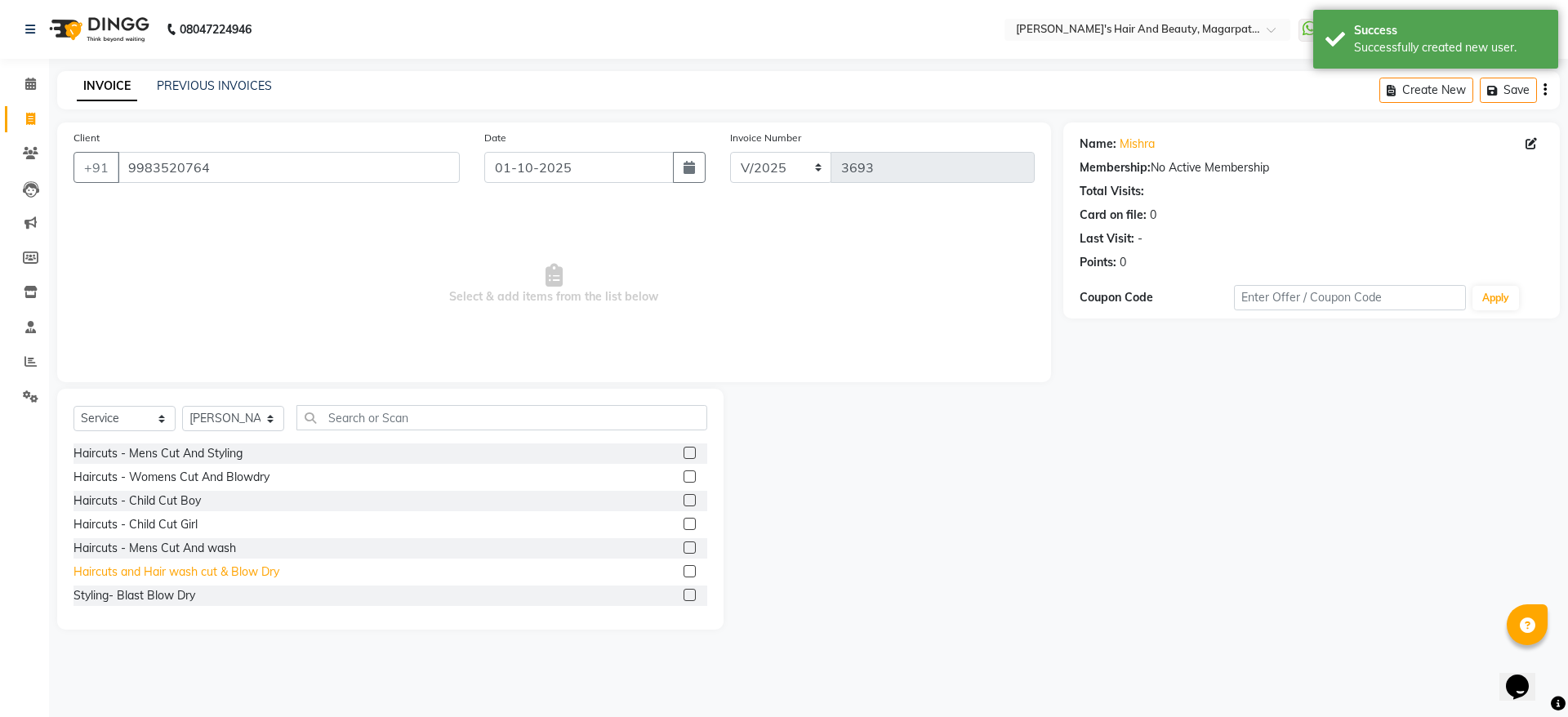
click at [223, 571] on div "Haircuts and Hair wash cut & Blow Dry" at bounding box center [176, 572] width 205 height 18
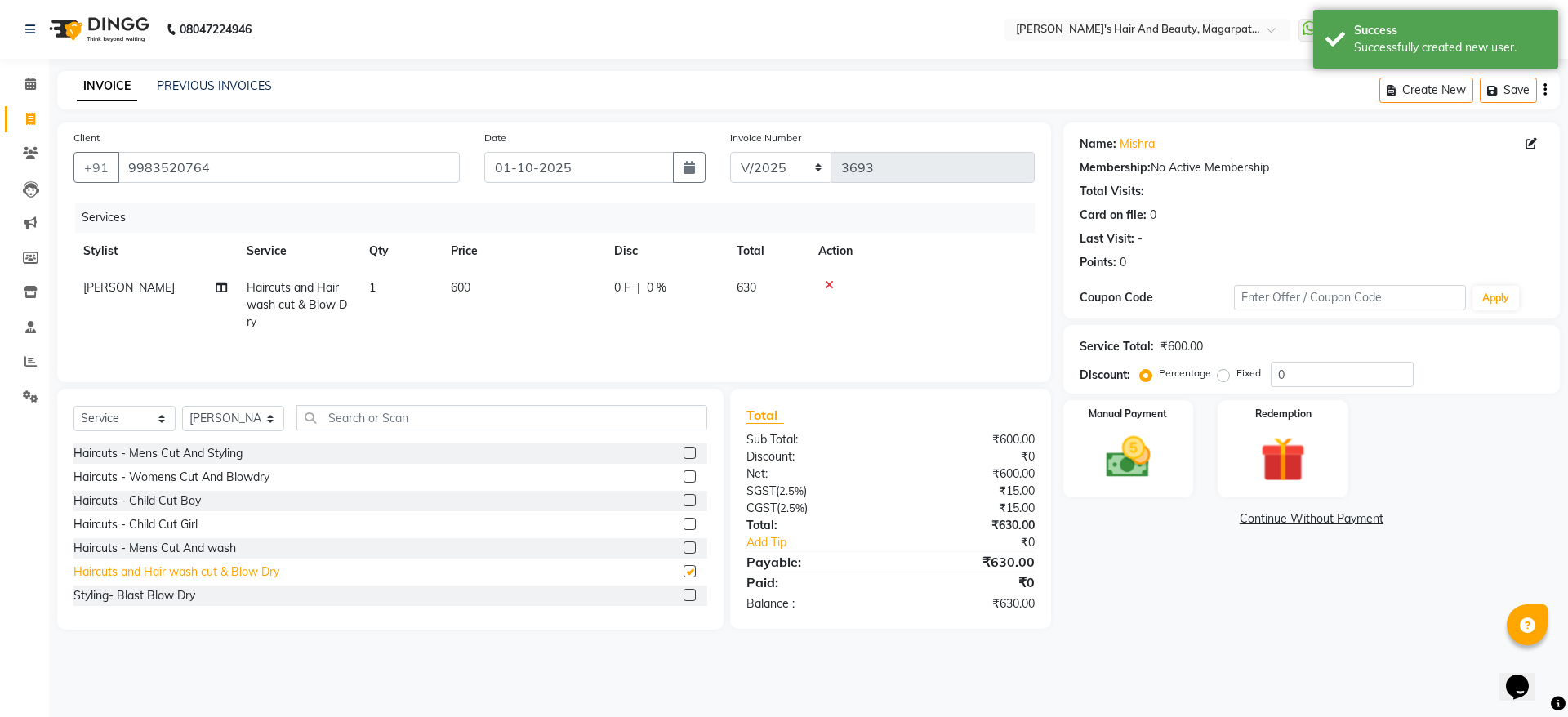
checkbox input "false"
click at [1125, 432] on img at bounding box center [1129, 457] width 76 height 54
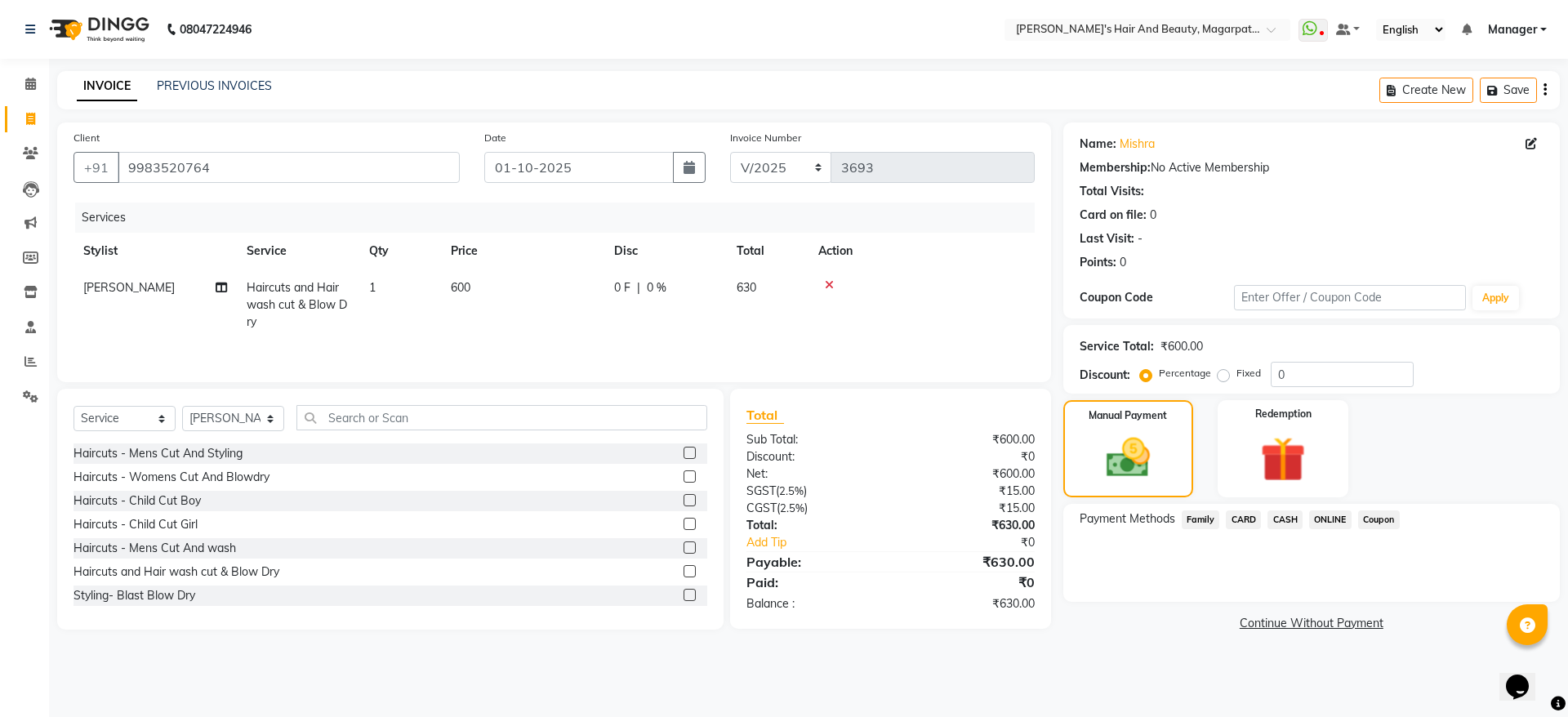
click at [1328, 515] on span "ONLINE" at bounding box center [1329, 519] width 42 height 19
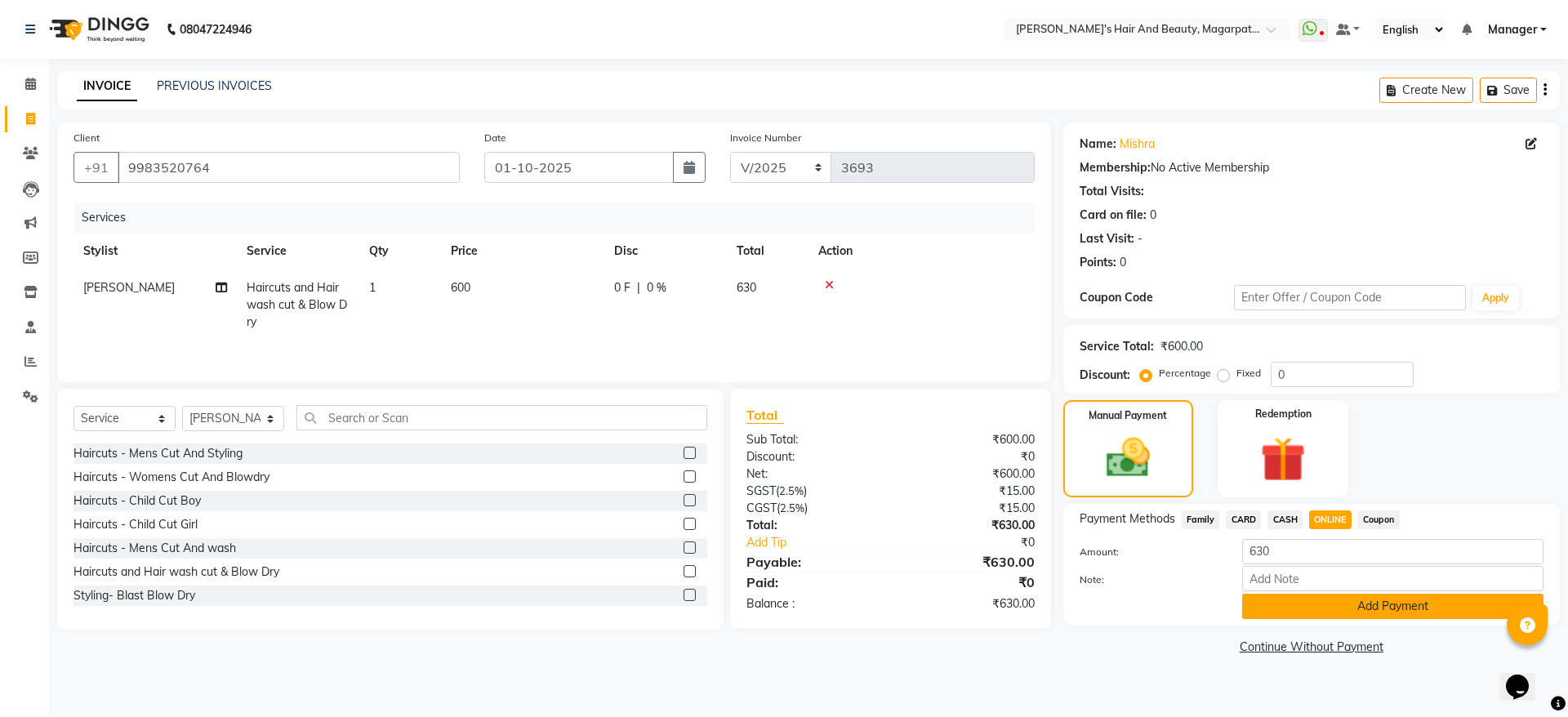
click at [1327, 602] on button "Add Payment" at bounding box center [1393, 606] width 301 height 25
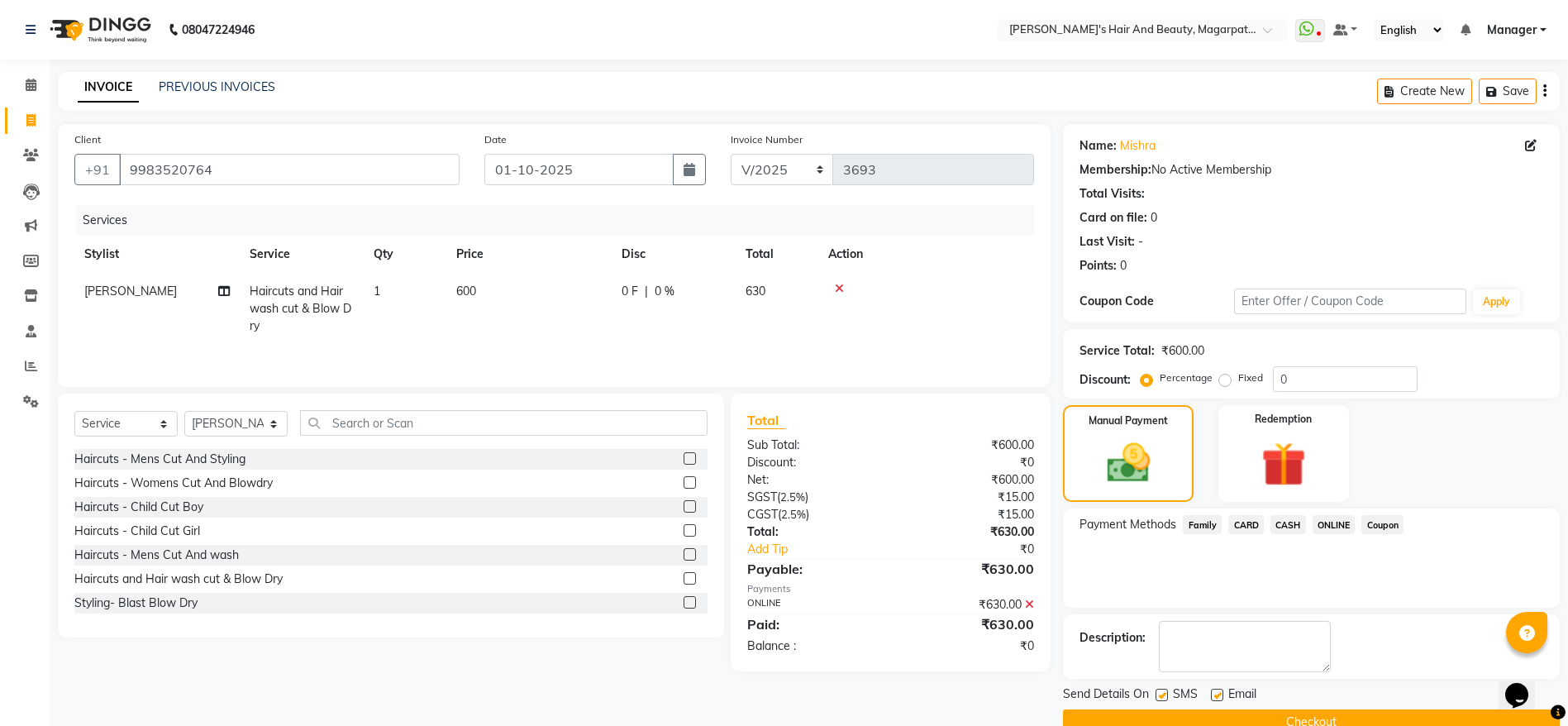
scroll to position [34, 0]
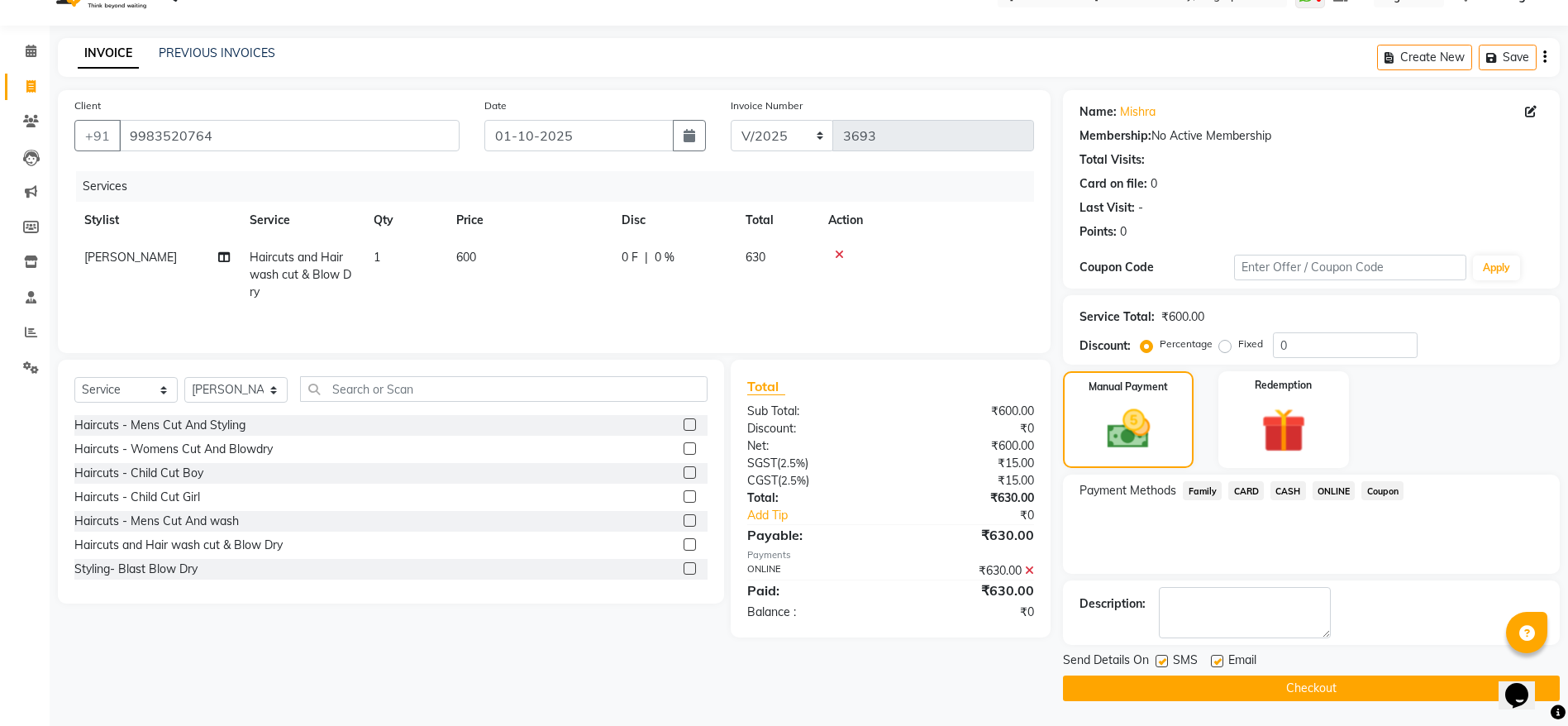
click at [1294, 685] on button "Checkout" at bounding box center [1312, 688] width 497 height 26
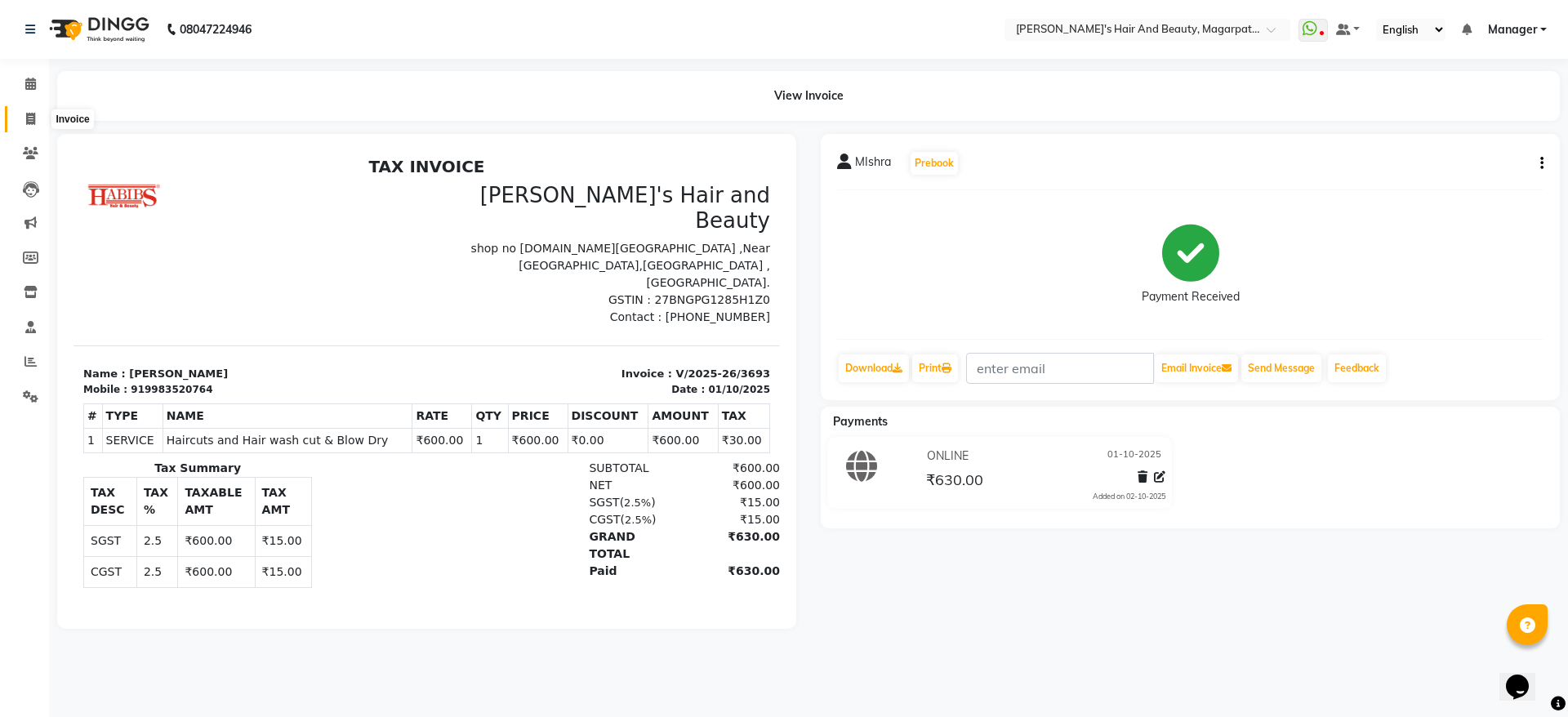
click at [27, 111] on span at bounding box center [30, 119] width 28 height 19
select select "4517"
select select "service"
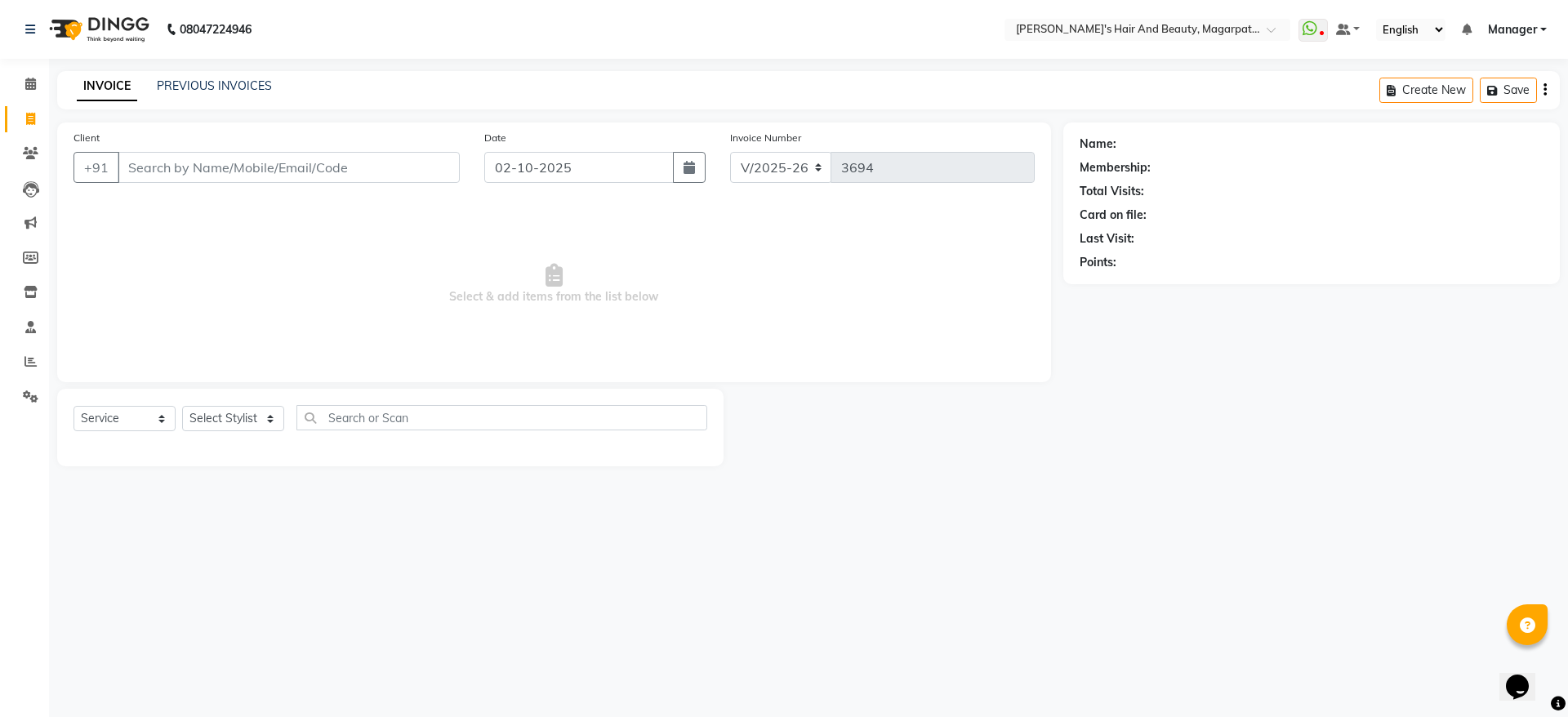
click at [171, 152] on input "Client" at bounding box center [289, 167] width 342 height 31
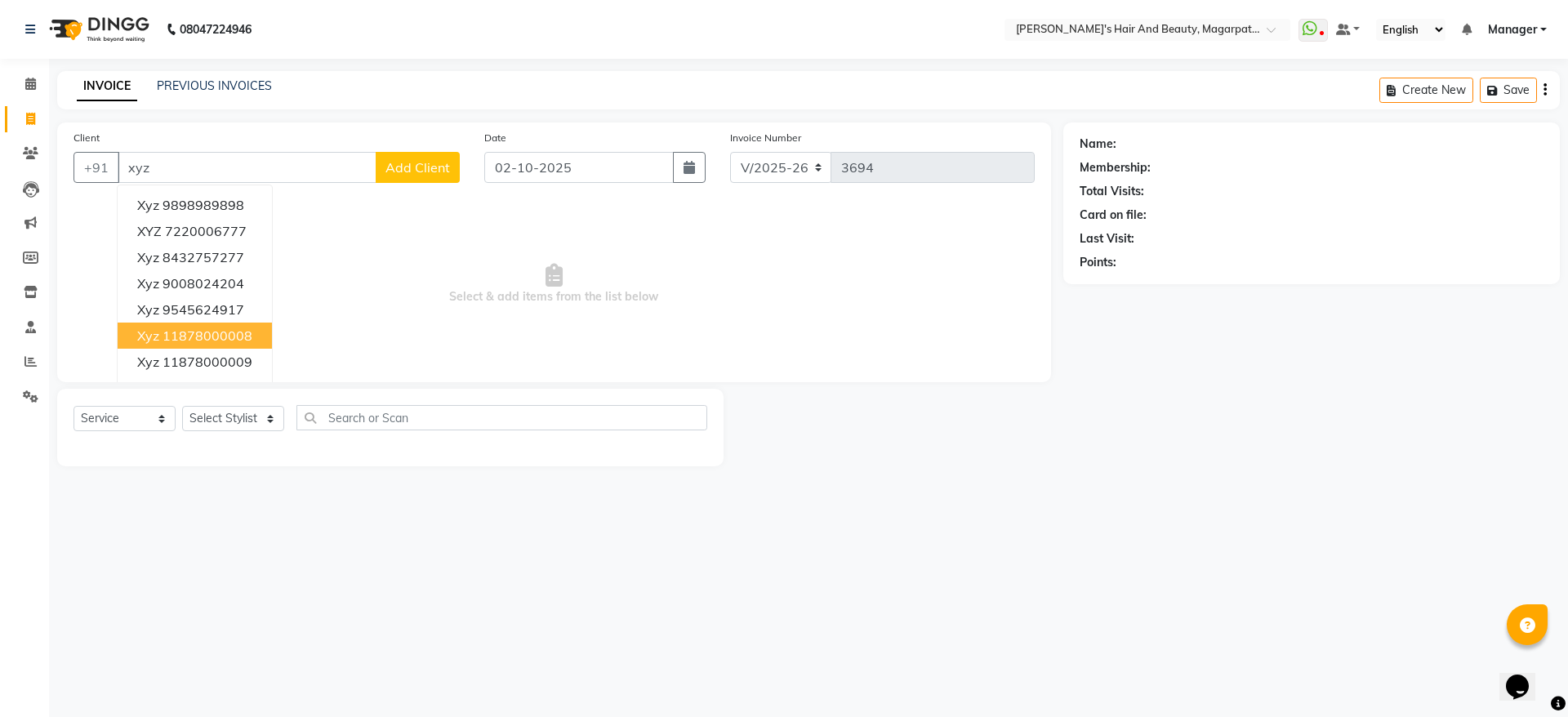
click at [165, 340] on ngb-highlight "11878000008" at bounding box center [207, 336] width 90 height 17
type input "11878000008"
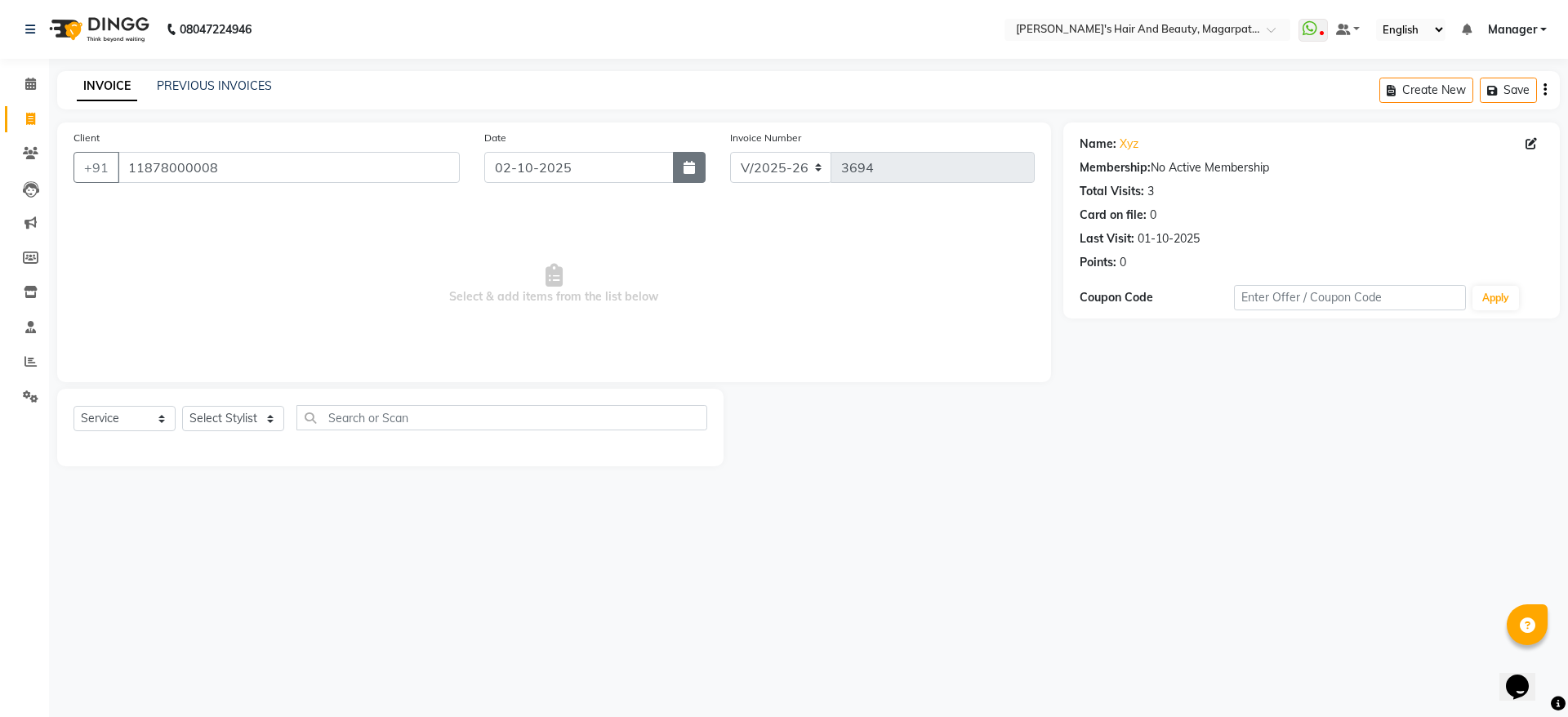
click at [690, 165] on icon "button" at bounding box center [690, 166] width 12 height 13
select select "10"
select select "2025"
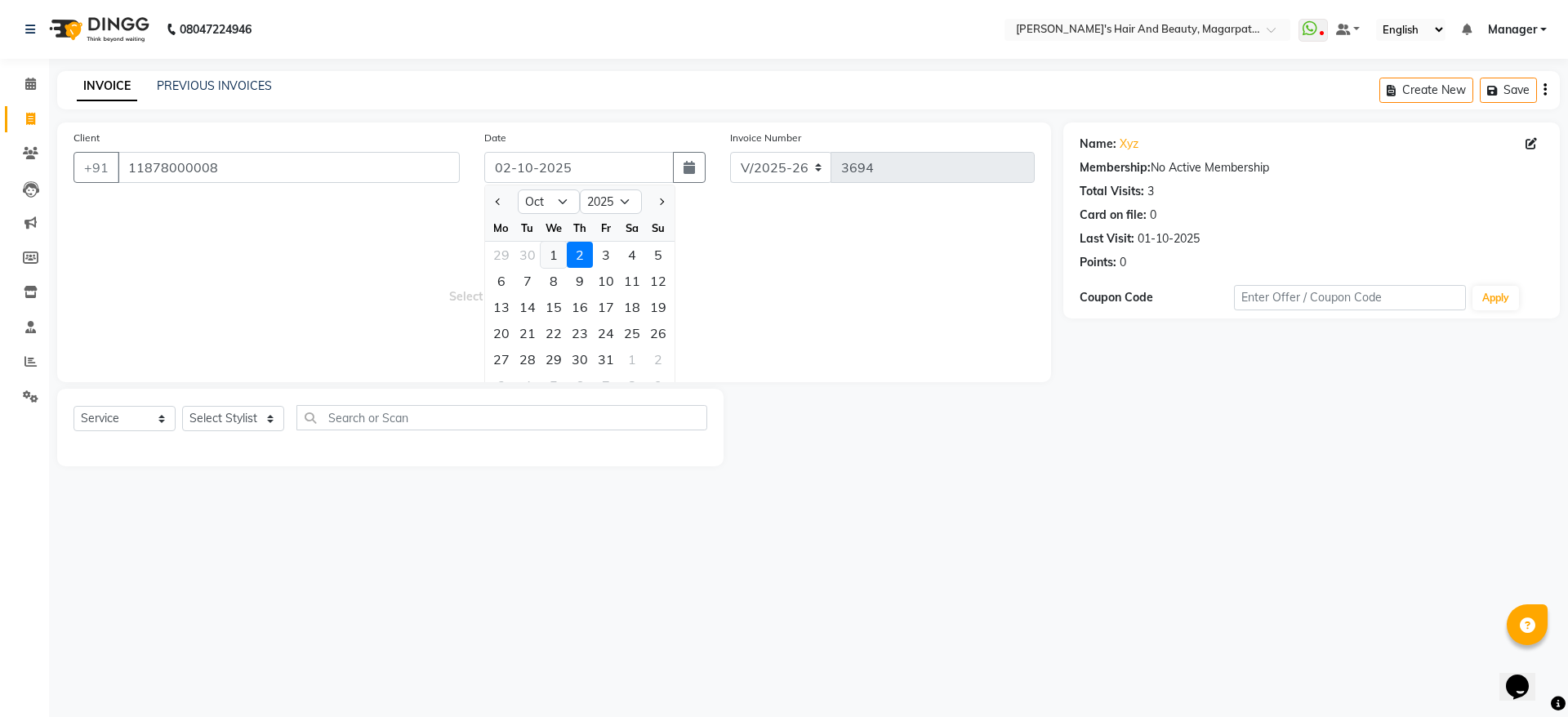
click at [553, 251] on div "1" at bounding box center [554, 254] width 26 height 26
type input "01-10-2025"
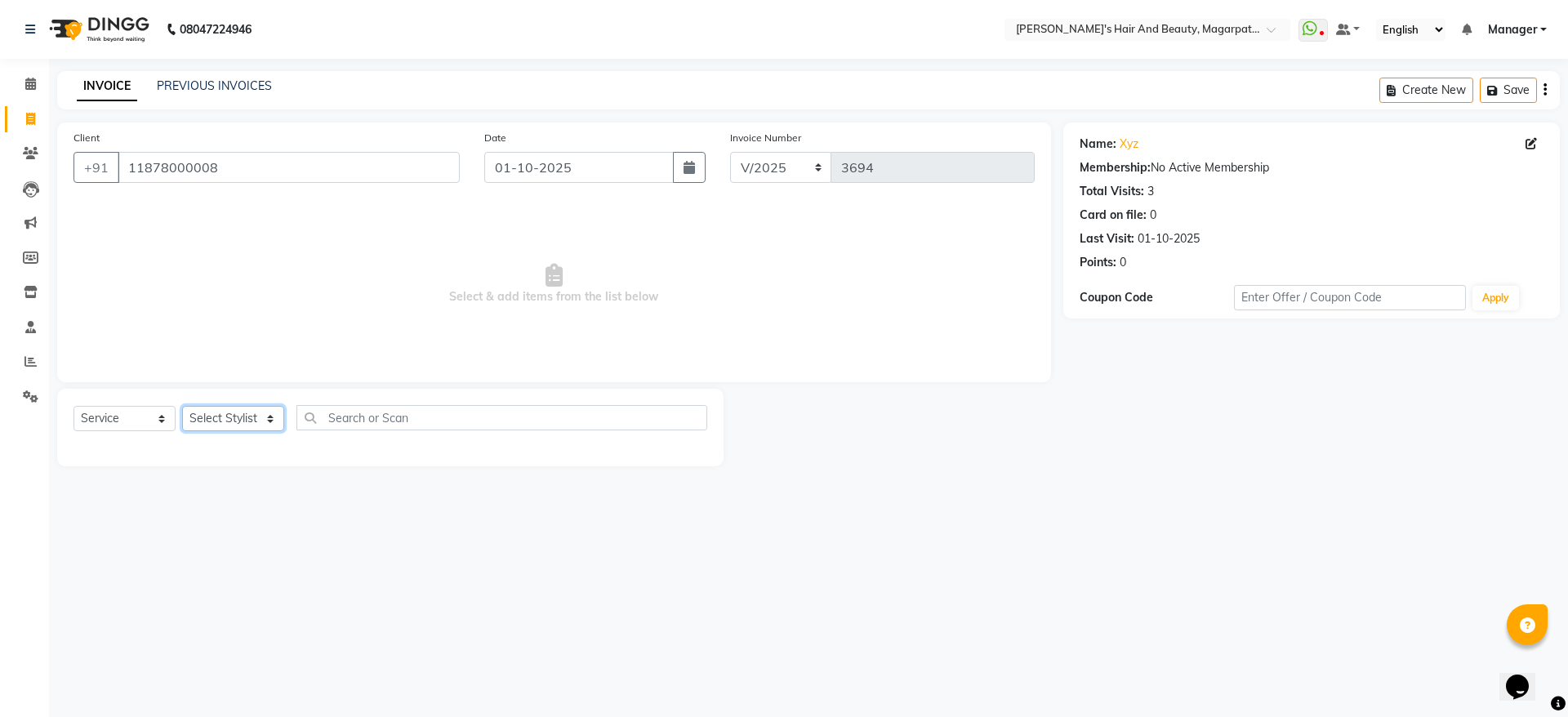
click at [225, 415] on select "Select Stylist [PERSON_NAME] [PERSON_NAME] [PERSON_NAME] Manager [PERSON_NAME] …" at bounding box center [233, 419] width 102 height 25
select select "67464"
click at [182, 406] on select "Select Stylist [PERSON_NAME] [PERSON_NAME] [PERSON_NAME] Manager [PERSON_NAME] …" at bounding box center [233, 419] width 102 height 25
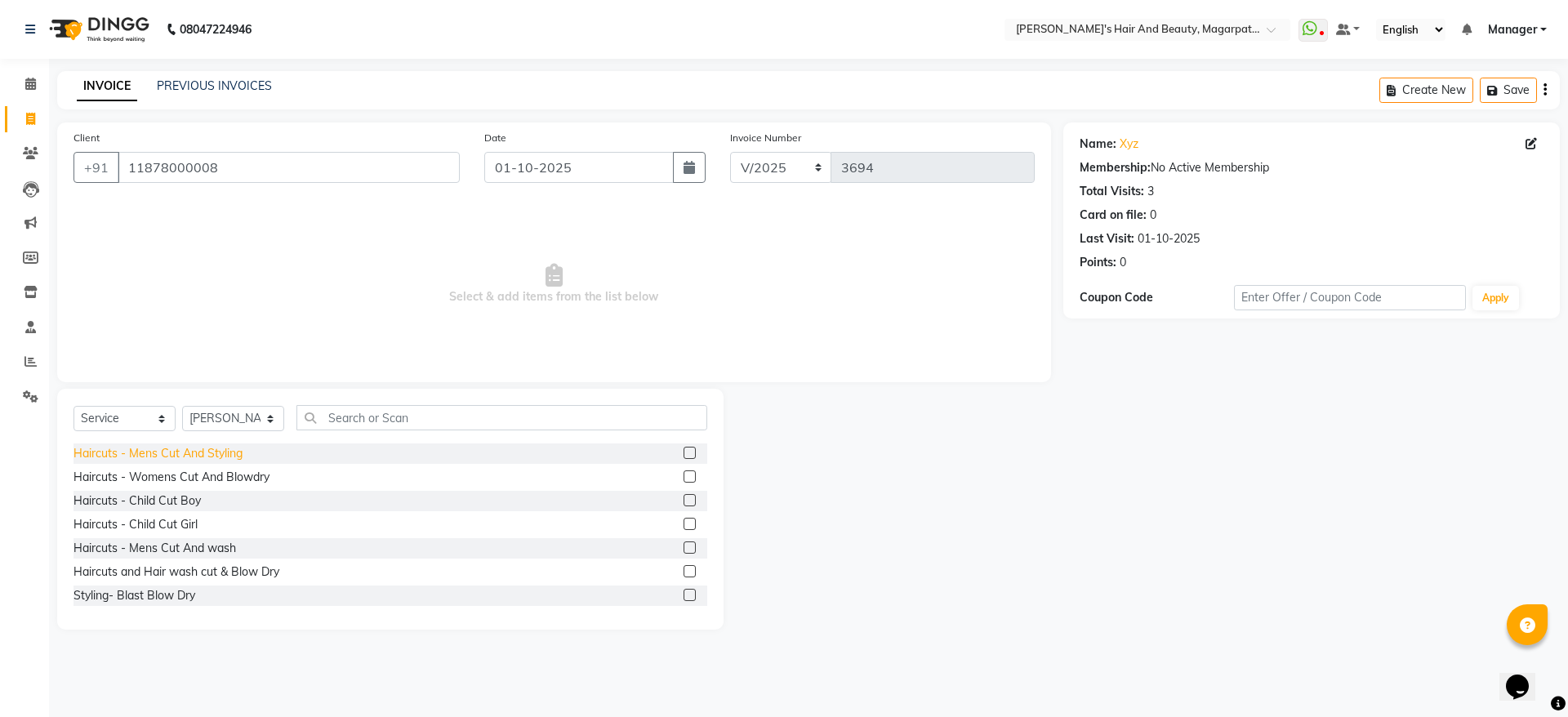
click at [218, 453] on div "Haircuts - Mens Cut And Styling" at bounding box center [157, 454] width 169 height 18
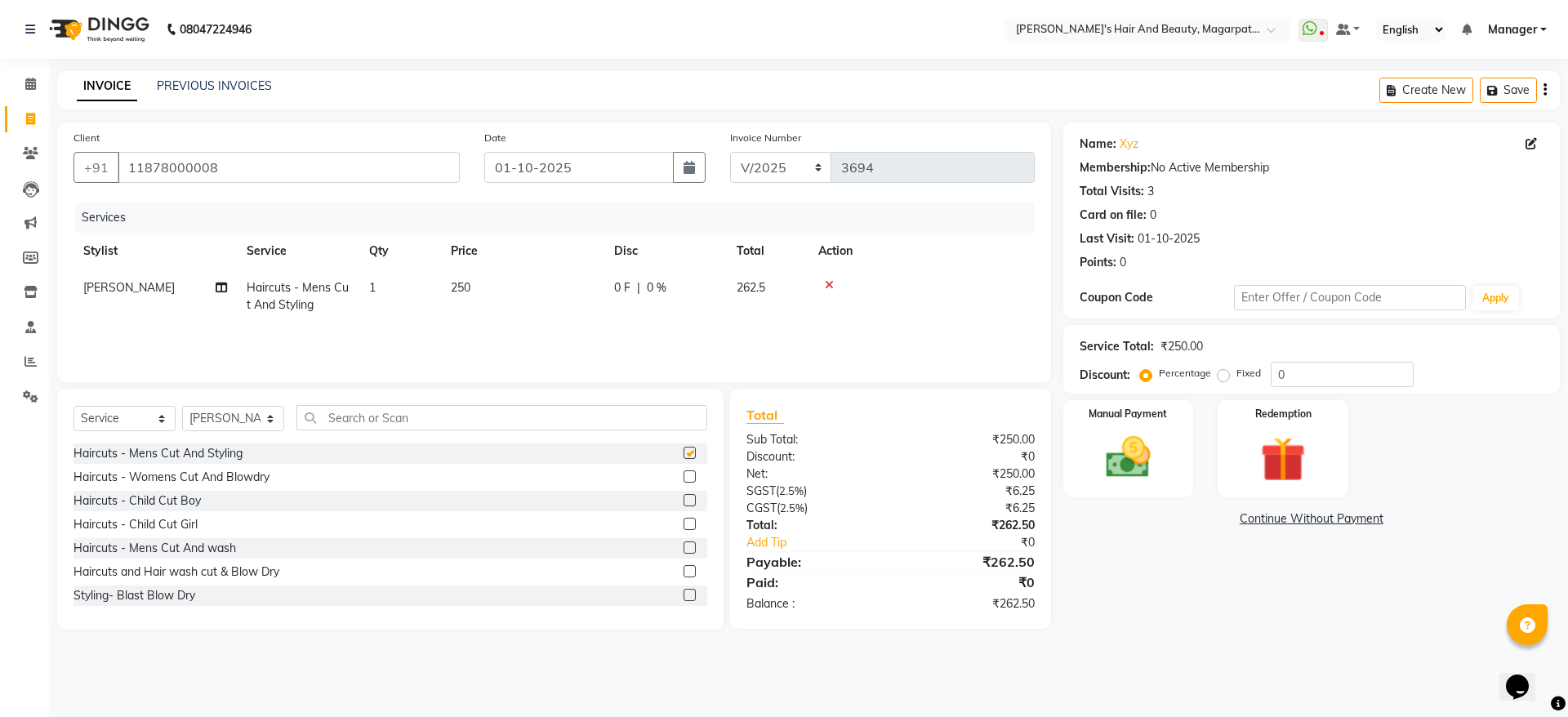
checkbox input "false"
click at [389, 416] on input "text" at bounding box center [502, 418] width 411 height 25
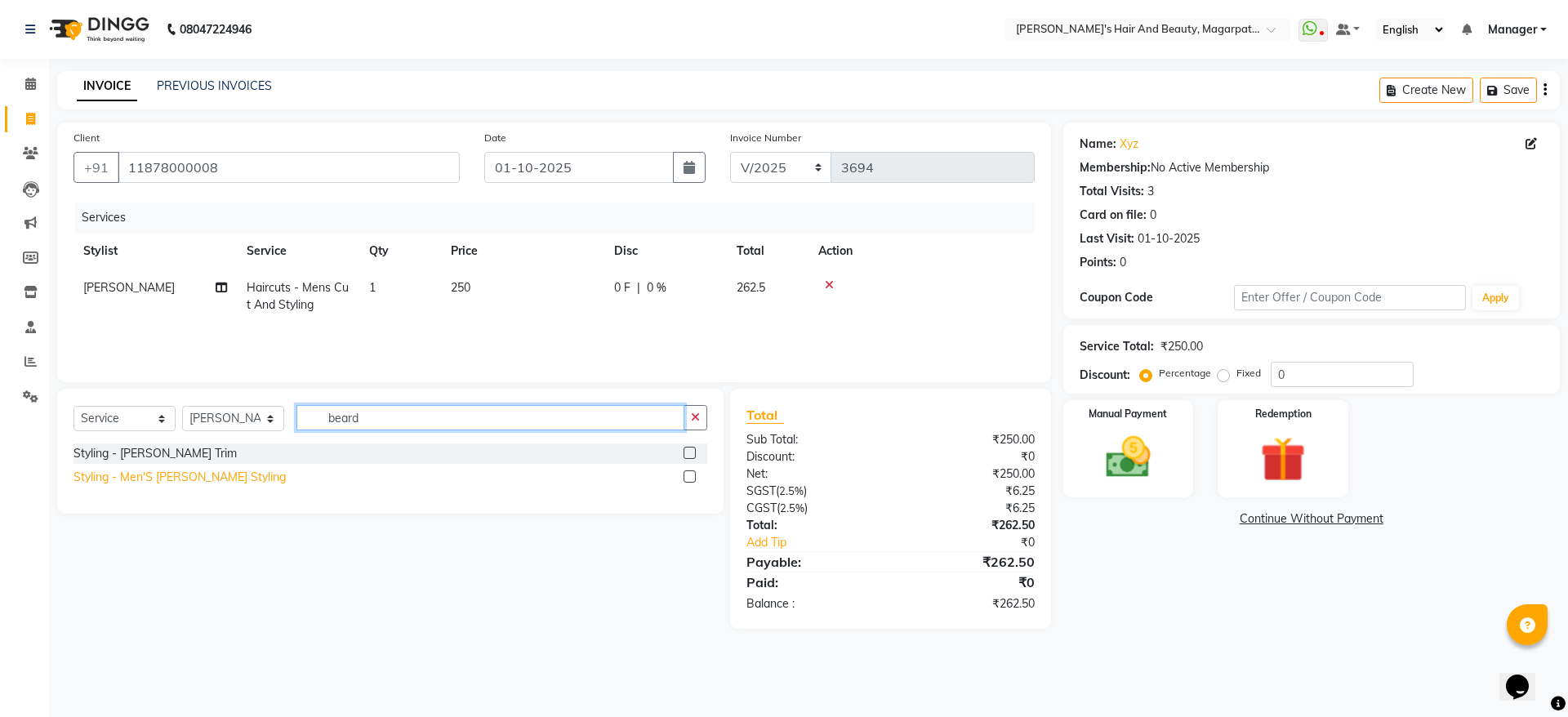
type input "beard"
click at [206, 472] on div "Styling - Men'S [PERSON_NAME] Styling" at bounding box center [179, 477] width 212 height 18
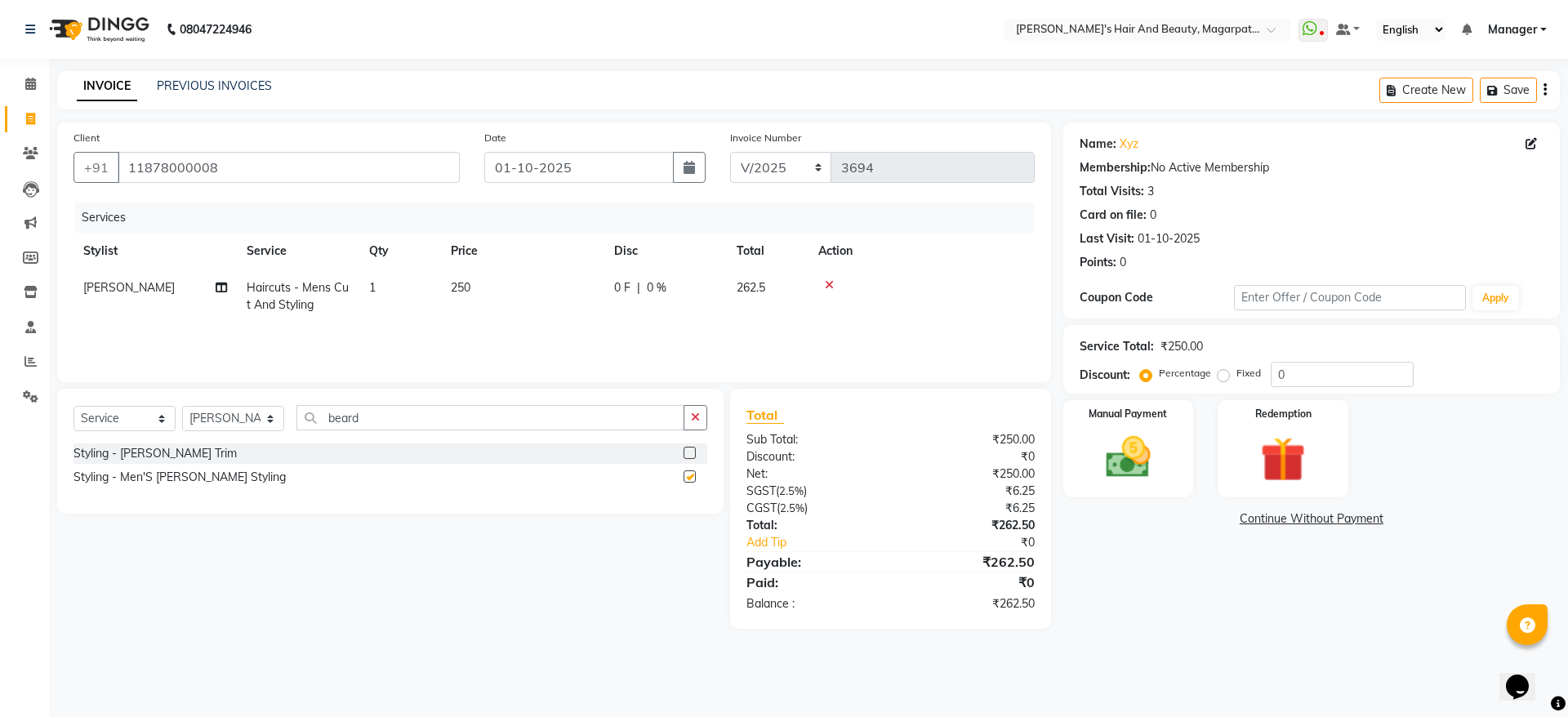
checkbox input "false"
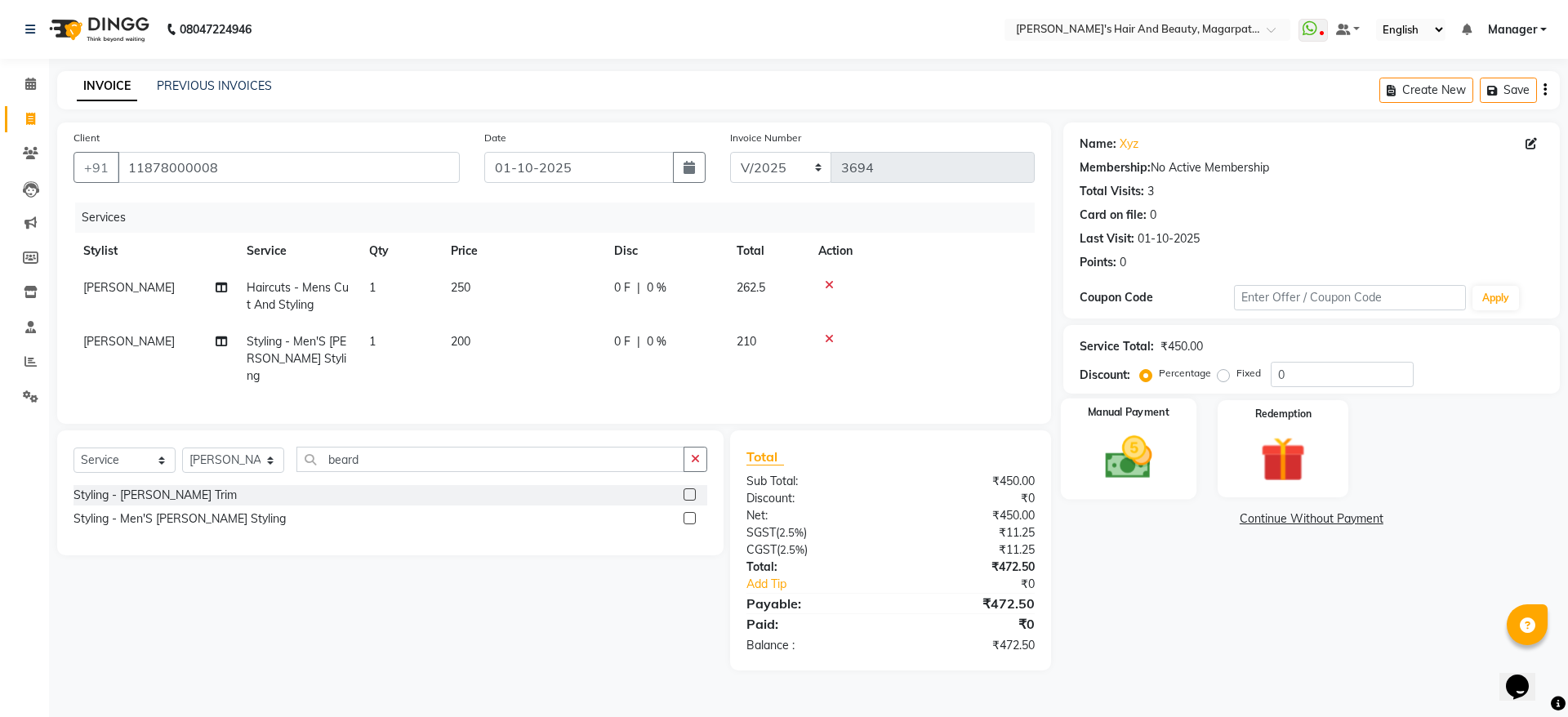
click at [1127, 421] on div "Manual Payment" at bounding box center [1128, 448] width 136 height 101
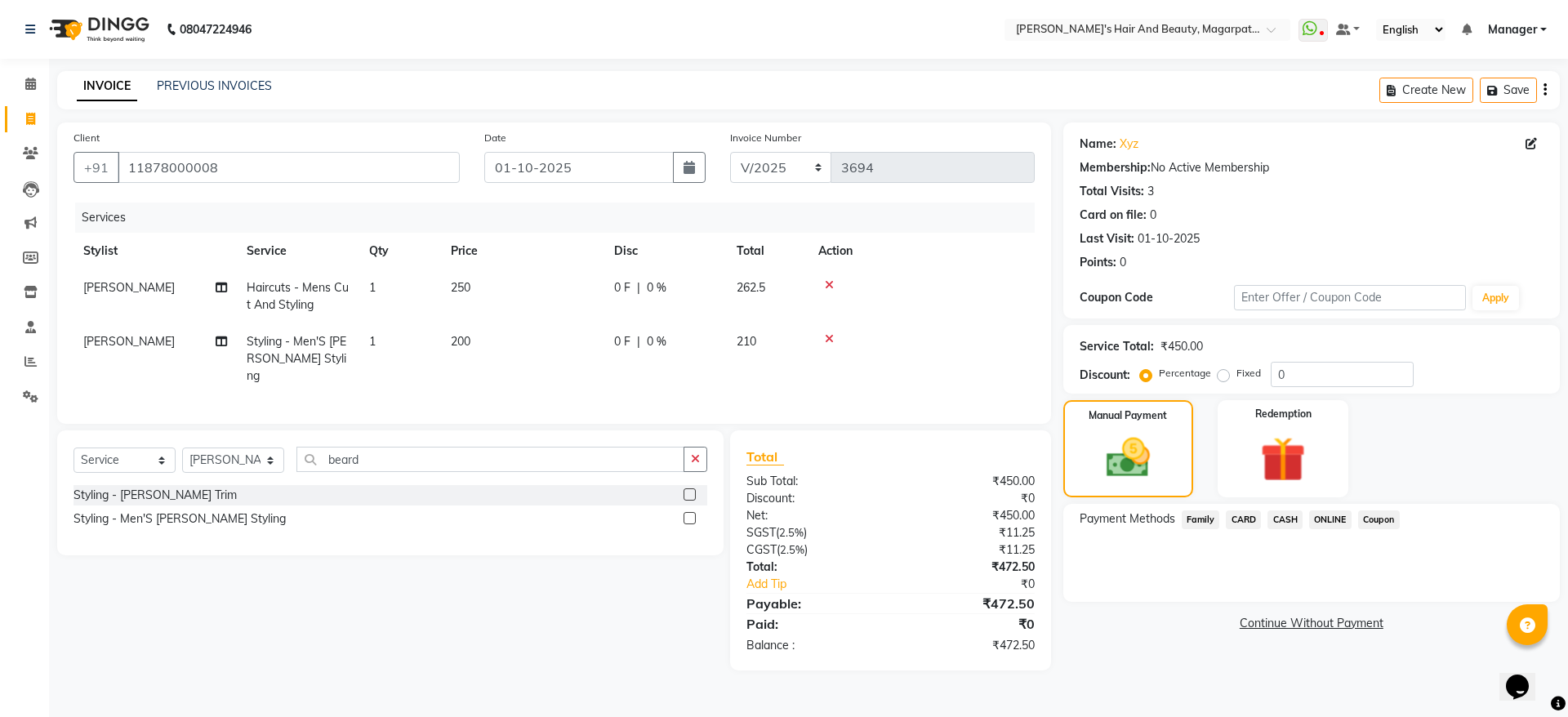
click at [1326, 522] on span "ONLINE" at bounding box center [1329, 519] width 42 height 19
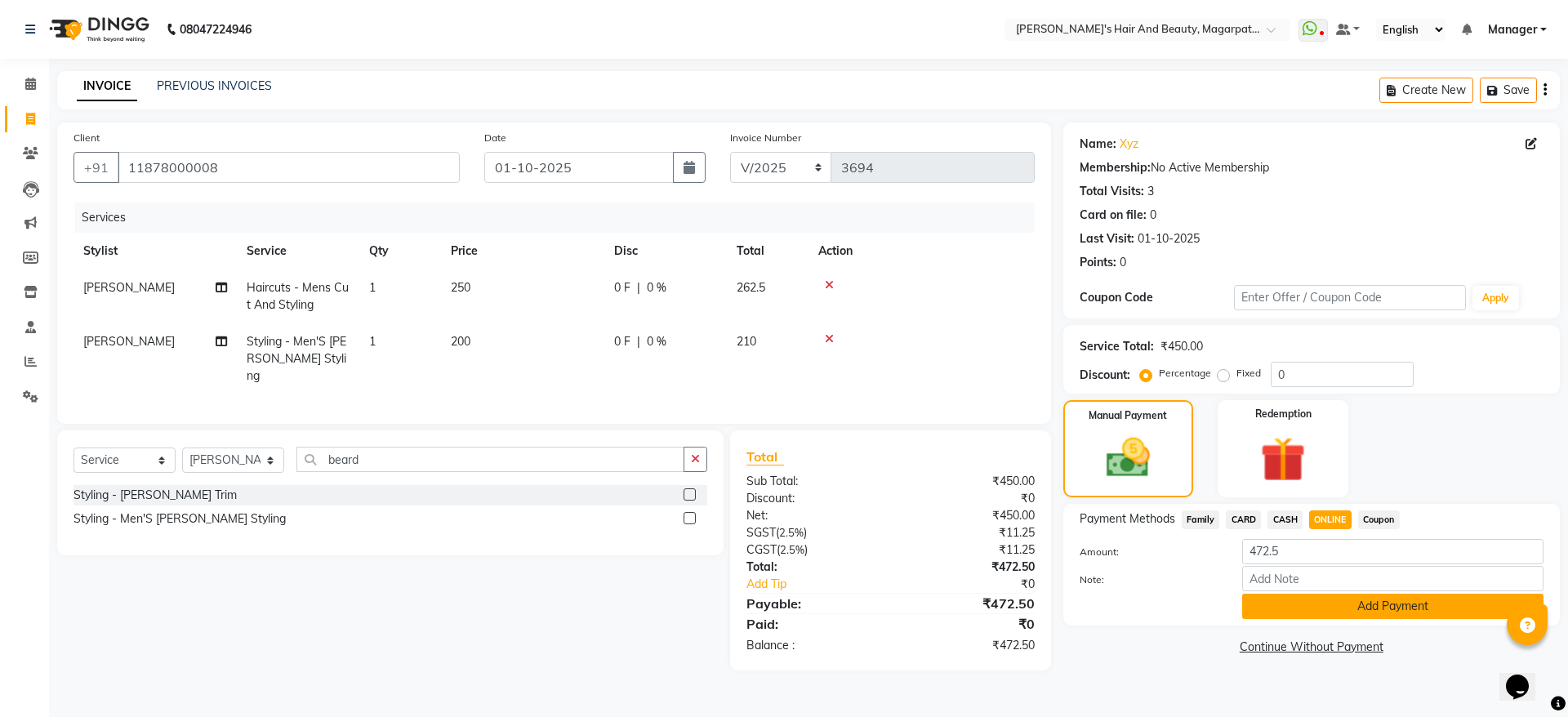
click at [1331, 605] on button "Add Payment" at bounding box center [1393, 606] width 301 height 25
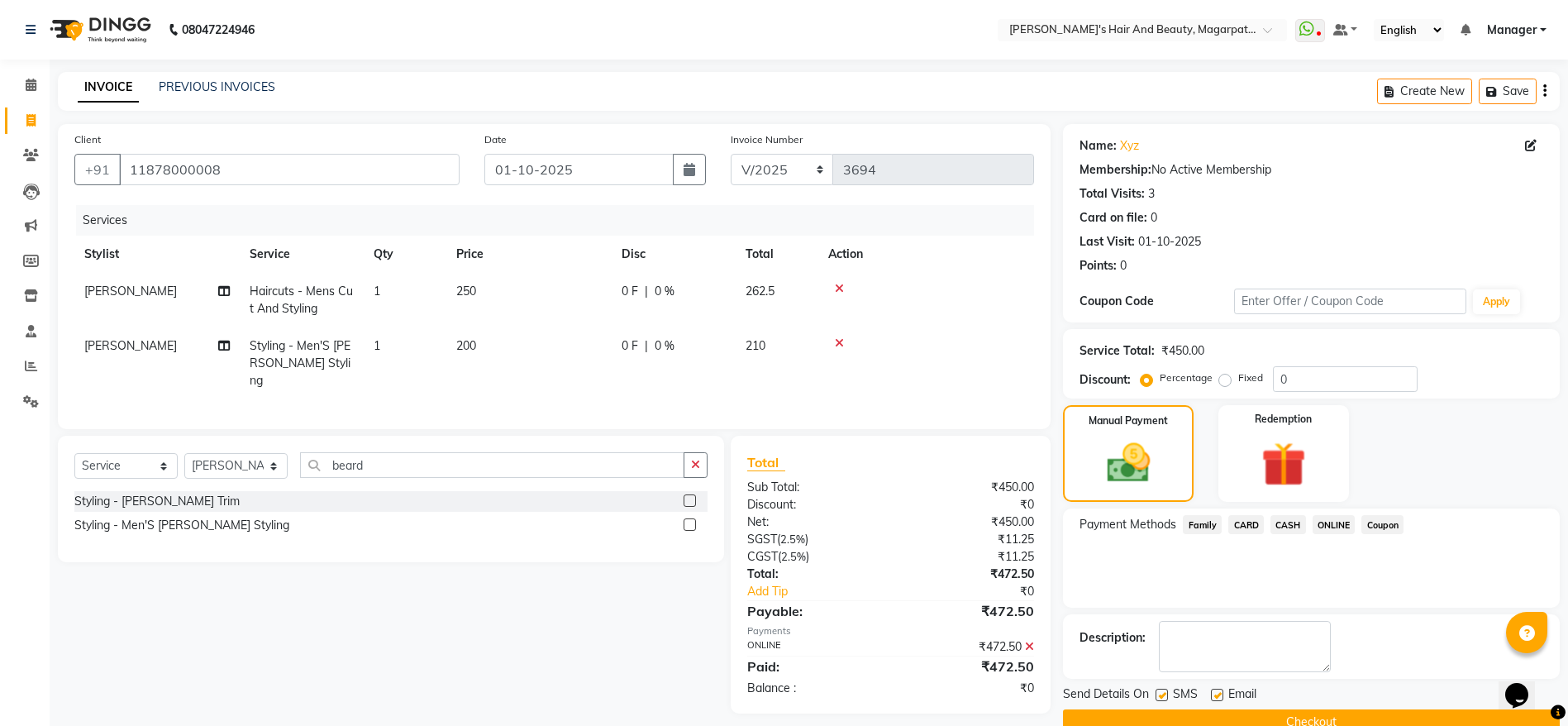
scroll to position [34, 0]
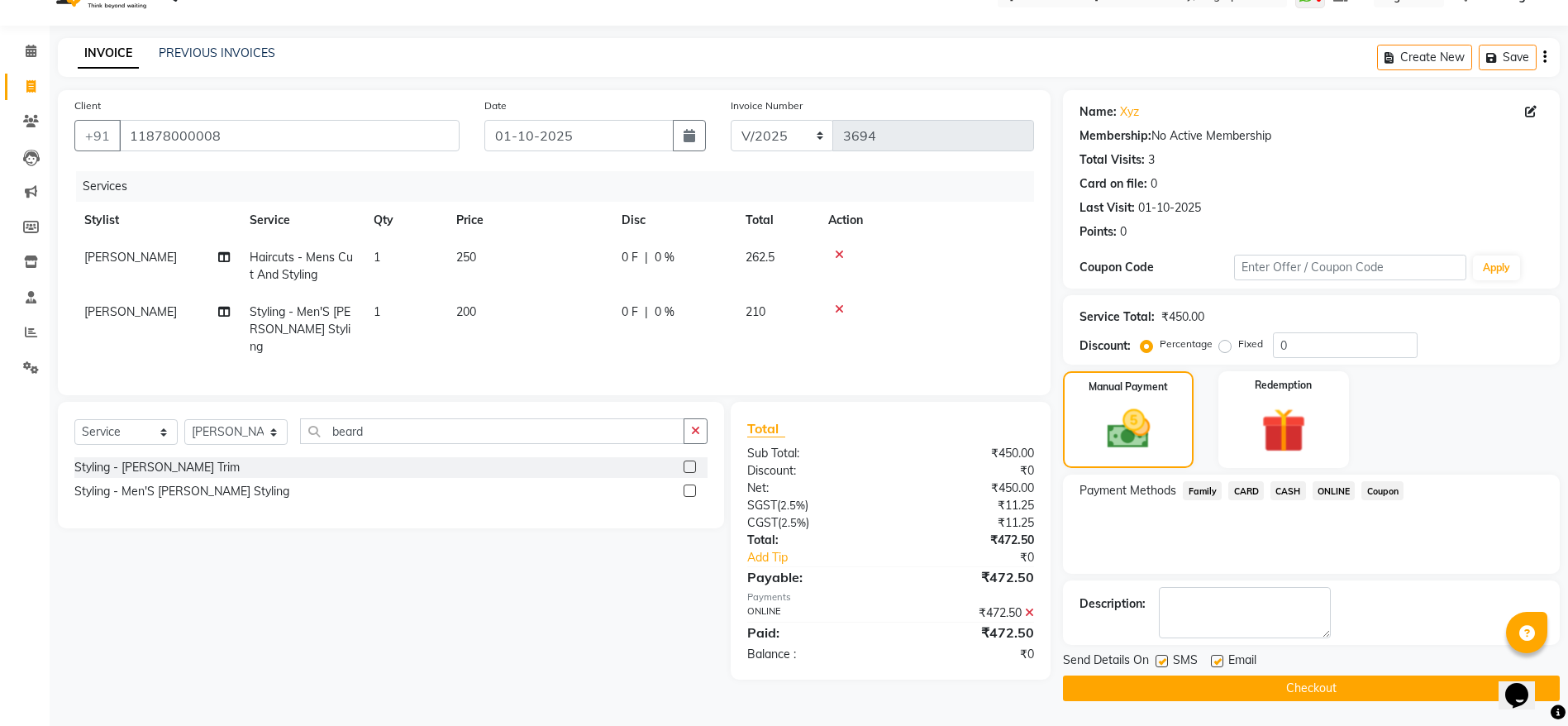
click at [1309, 686] on button "Checkout" at bounding box center [1312, 688] width 497 height 26
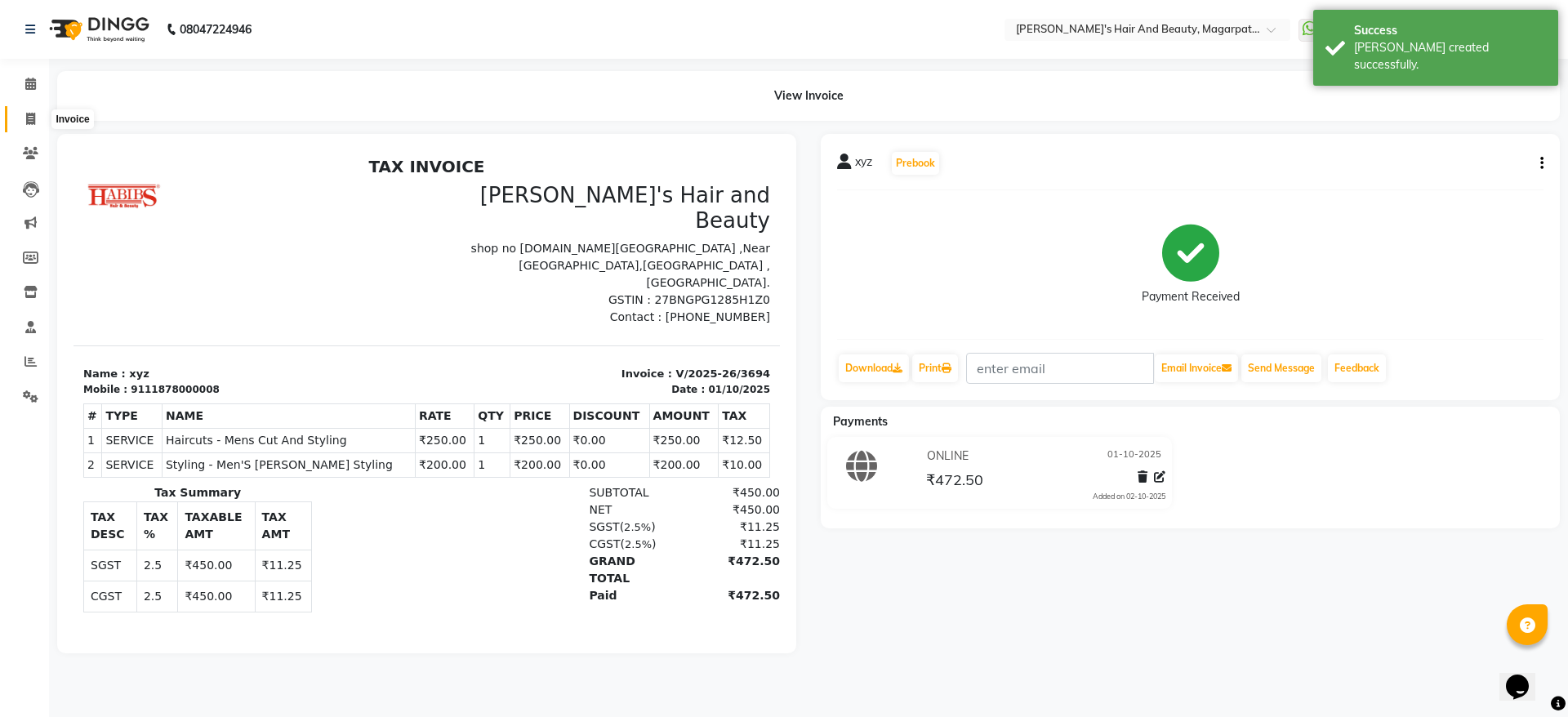
click at [28, 117] on icon at bounding box center [30, 118] width 9 height 13
select select "service"
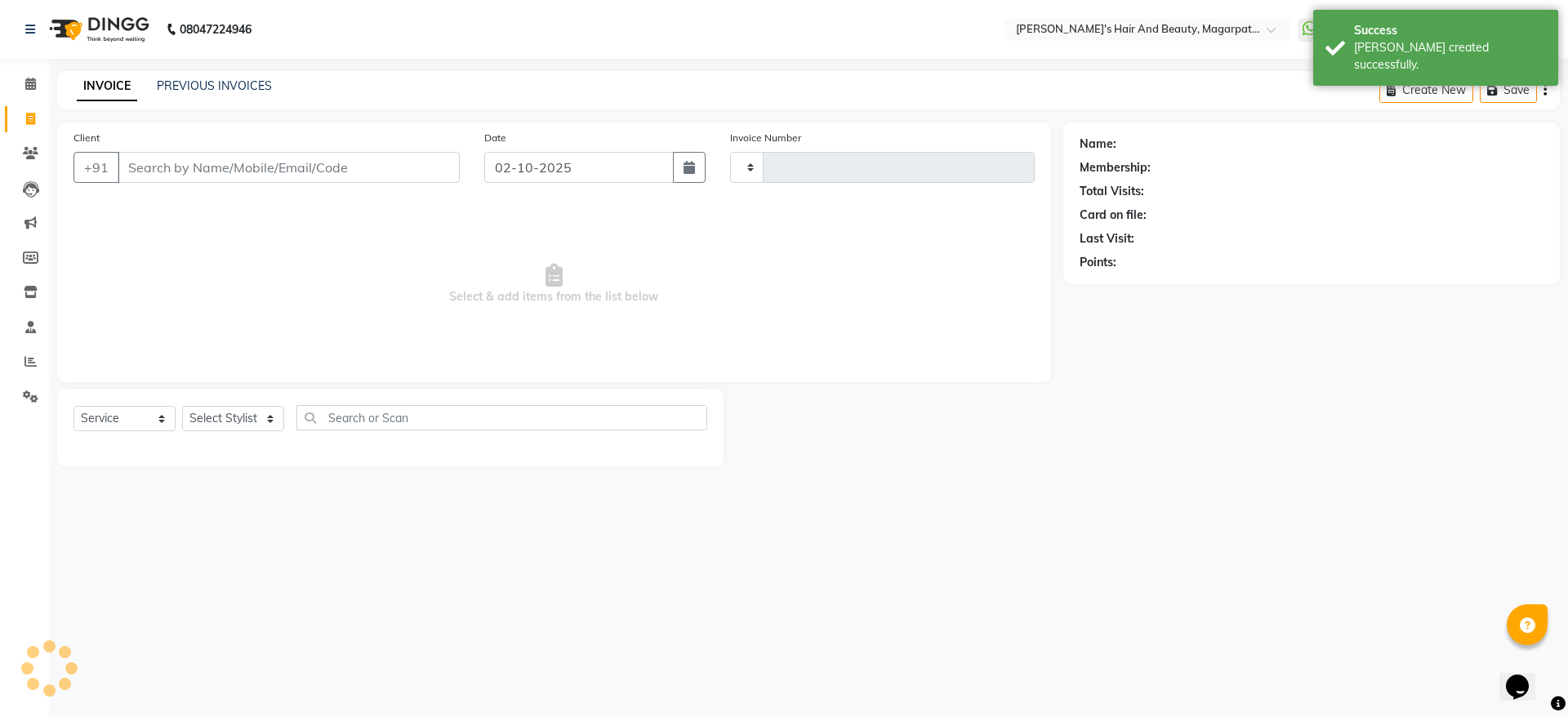
type input "3695"
select select "4517"
click at [186, 173] on input "Client" at bounding box center [289, 167] width 342 height 31
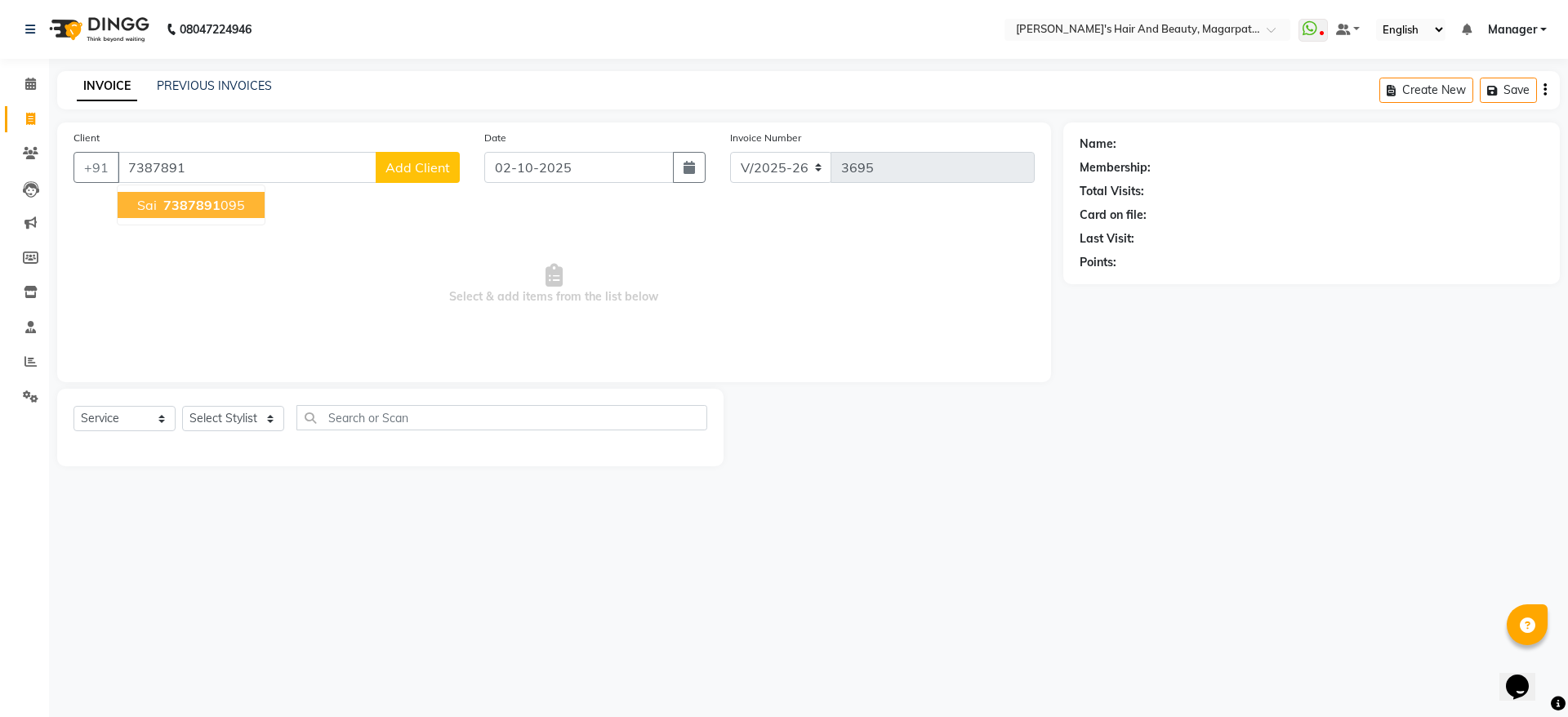
click at [203, 200] on span "7387891" at bounding box center [192, 204] width 57 height 17
type input "7387891095"
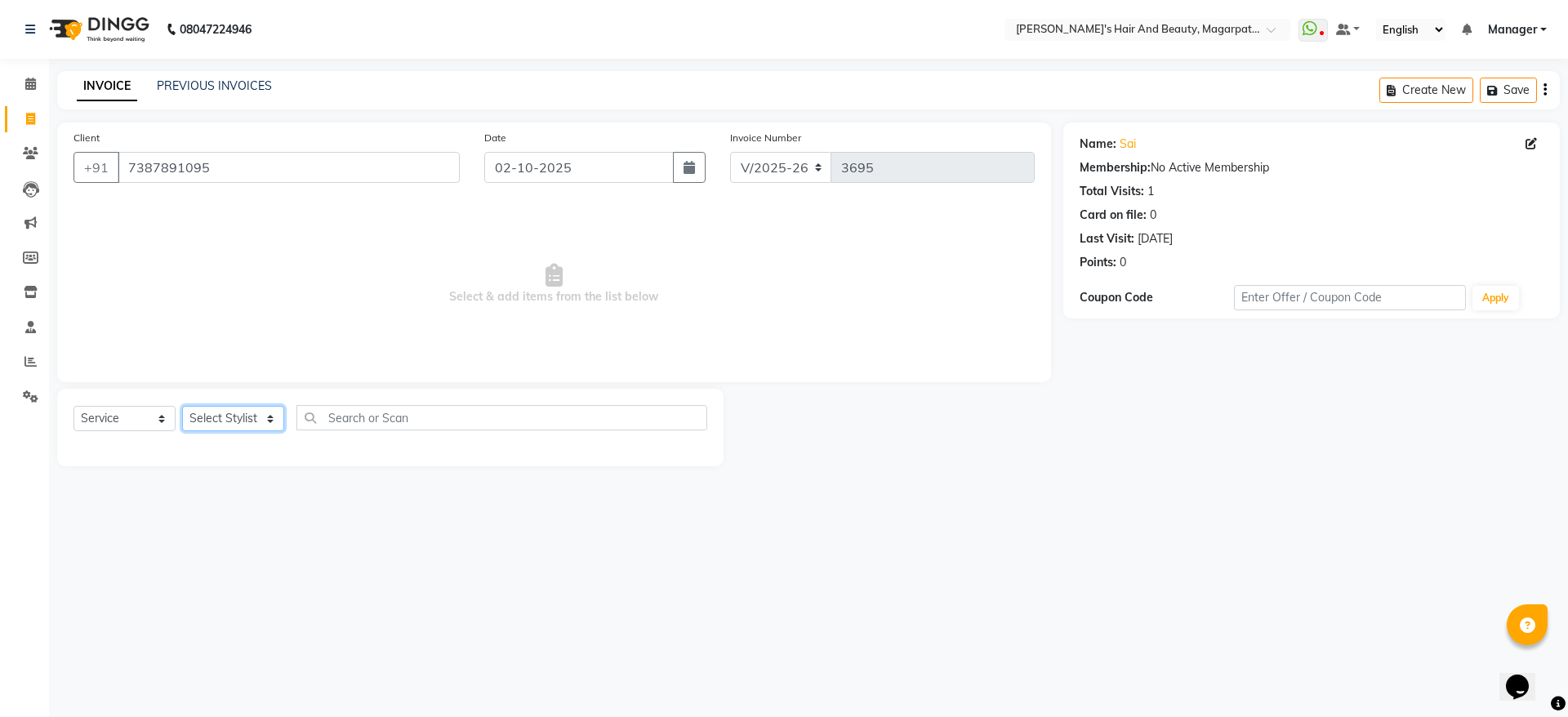
click at [225, 420] on select "Select Stylist [PERSON_NAME] [PERSON_NAME] [PERSON_NAME] Manager [PERSON_NAME] …" at bounding box center [233, 419] width 102 height 25
select select "67464"
click at [182, 406] on select "Select Stylist [PERSON_NAME] [PERSON_NAME] [PERSON_NAME] Manager [PERSON_NAME] …" at bounding box center [233, 419] width 102 height 25
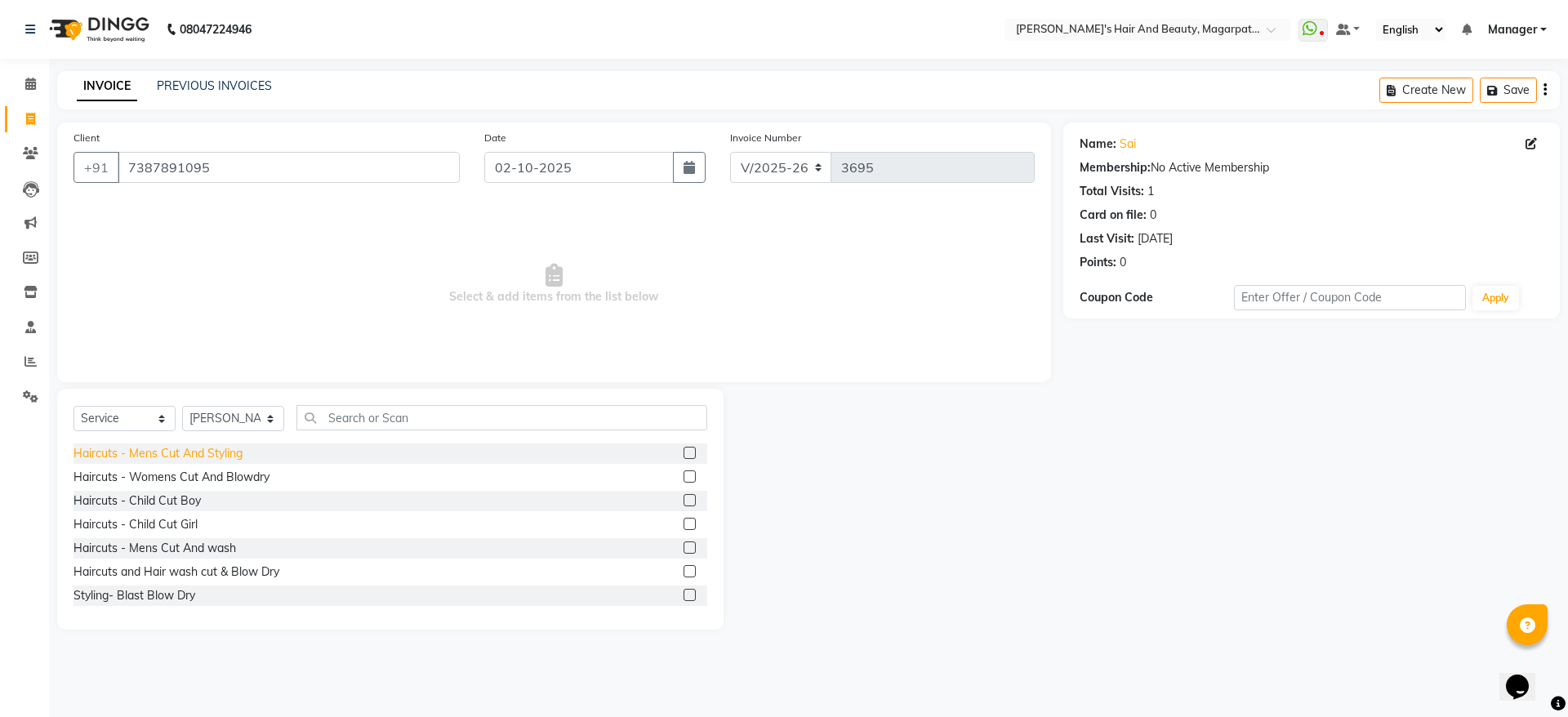
click at [220, 445] on div "Haircuts - Mens Cut And Styling" at bounding box center [157, 454] width 169 height 18
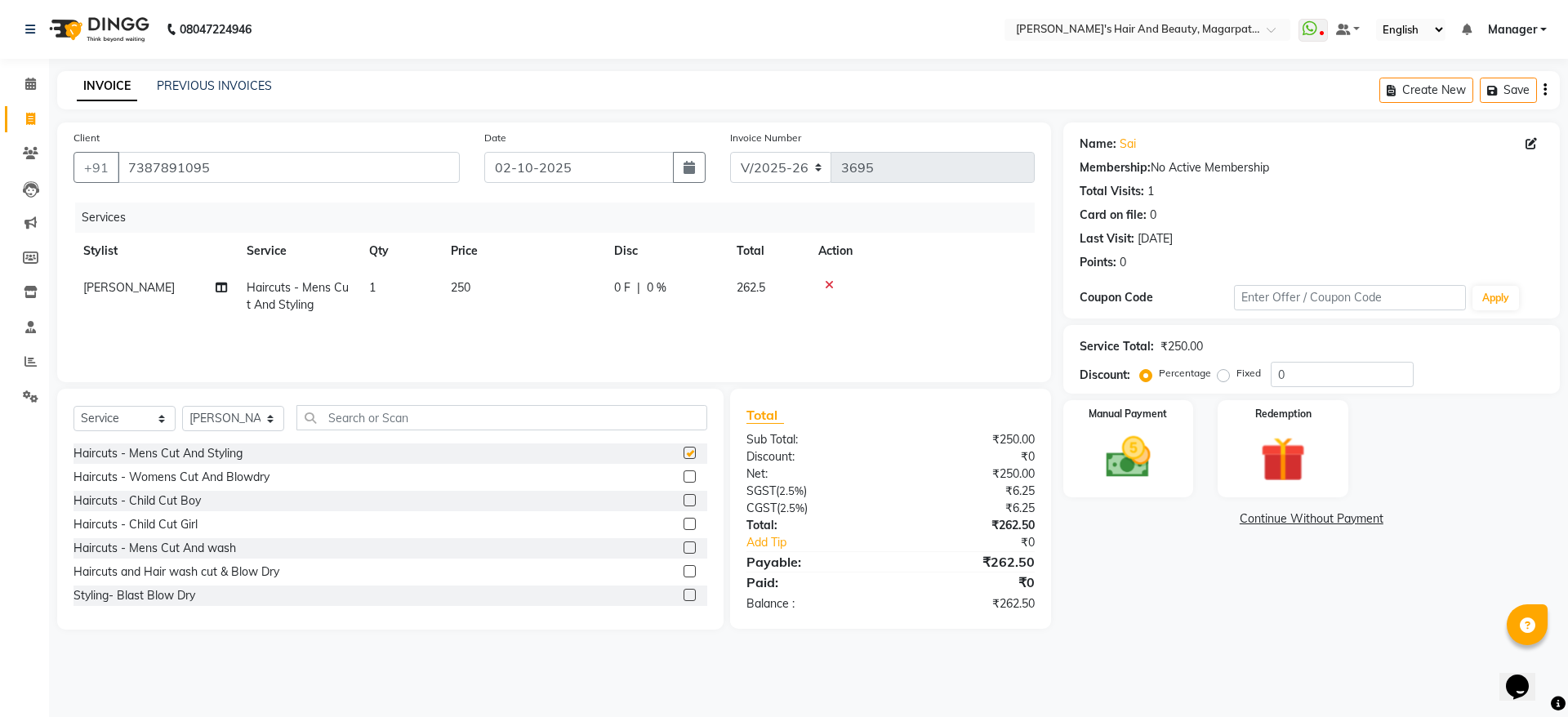
checkbox input "false"
click at [837, 502] on div "CGST ( 2.5% )" at bounding box center [812, 509] width 156 height 18
click at [829, 285] on icon at bounding box center [829, 286] width 9 height 12
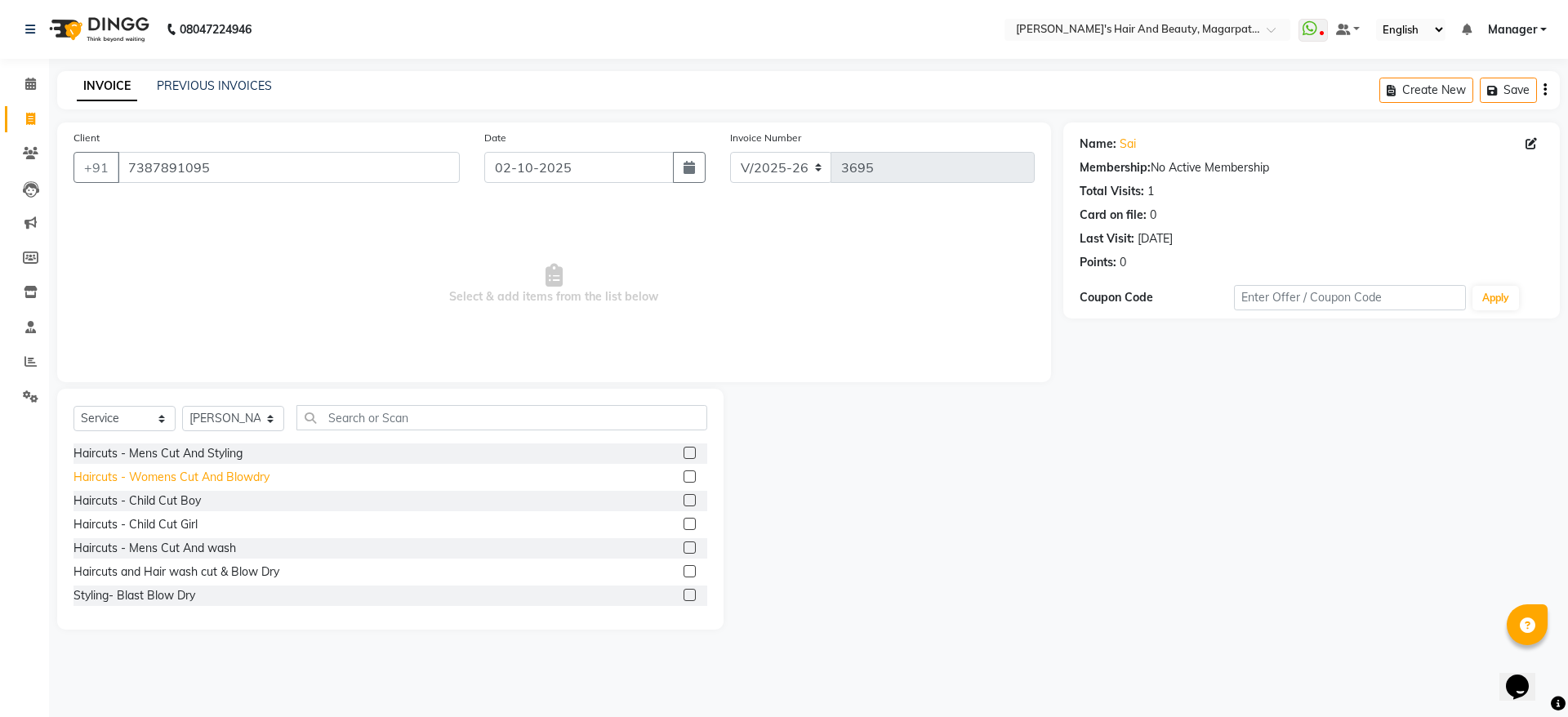
click at [260, 475] on div "Haircuts - Womens Cut And Blowdry" at bounding box center [171, 477] width 196 height 18
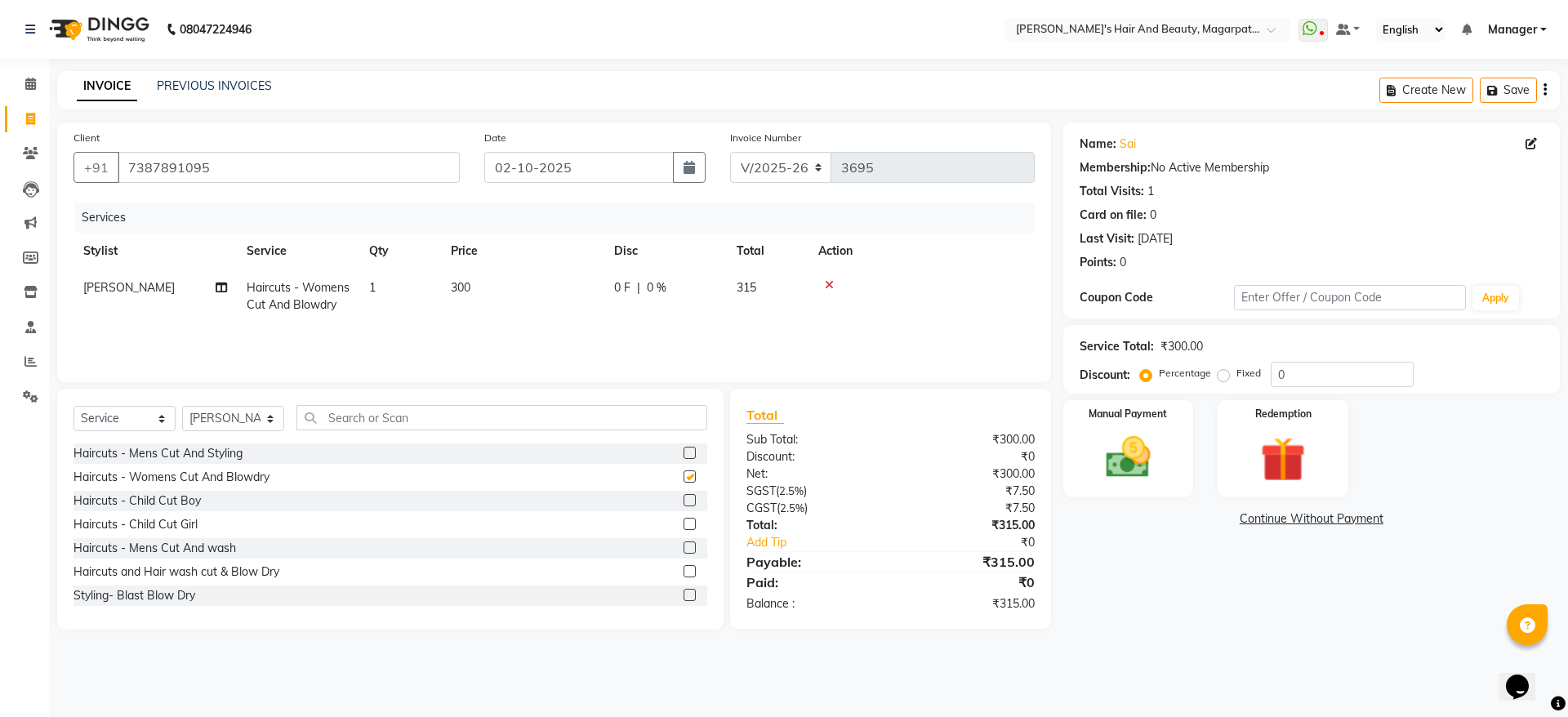
checkbox input "false"
click at [695, 174] on button "button" at bounding box center [689, 167] width 32 height 31
select select "10"
select select "2025"
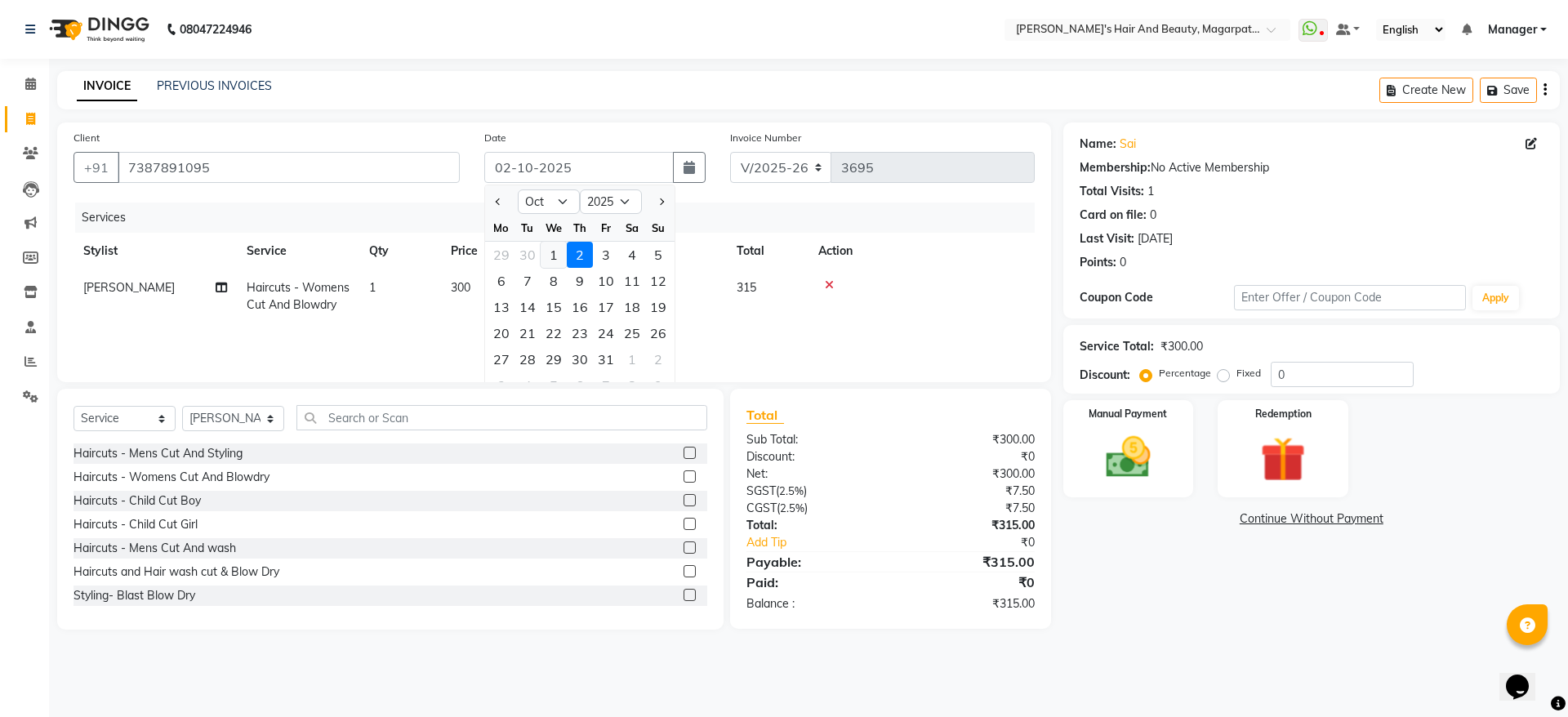
click at [552, 255] on div "1" at bounding box center [554, 254] width 26 height 26
type input "01-10-2025"
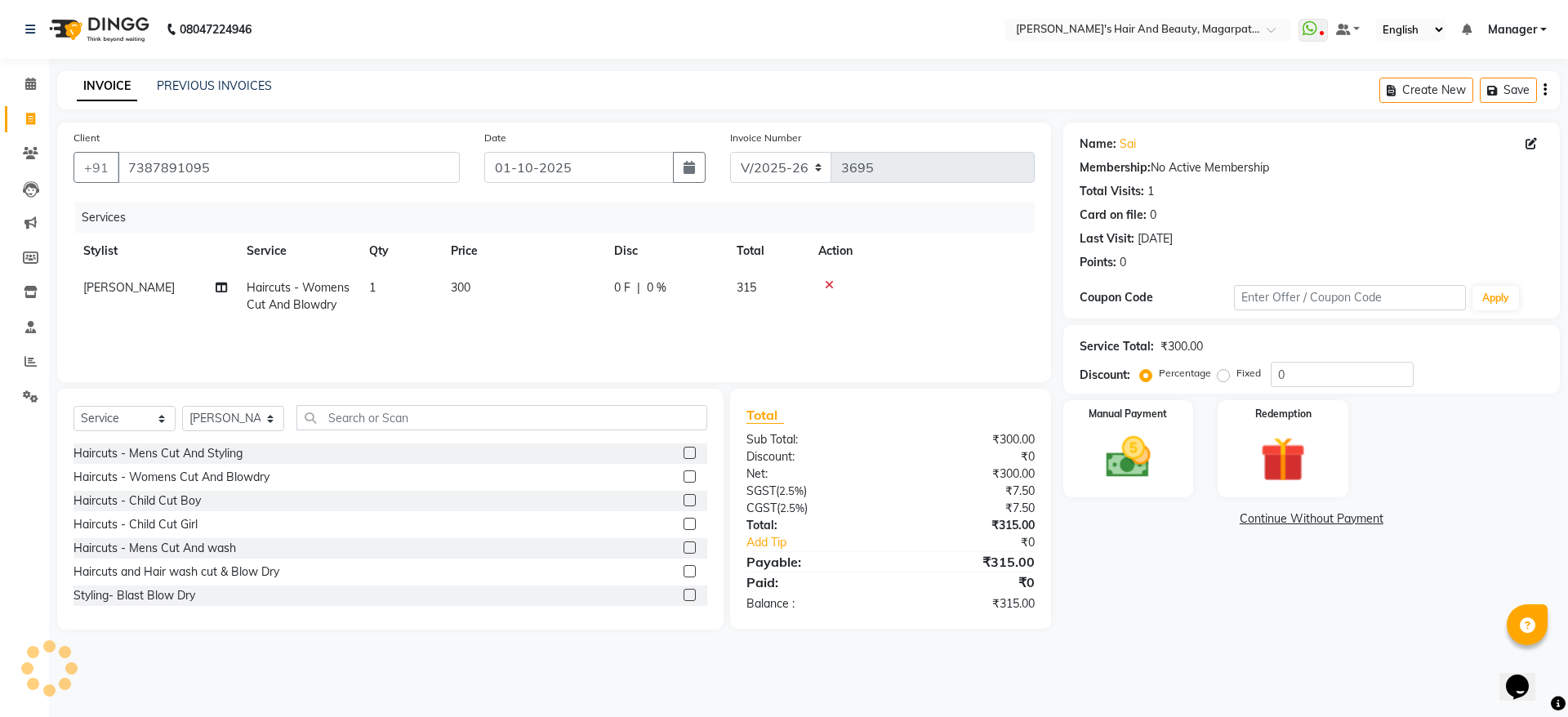
click at [656, 283] on span "0 %" at bounding box center [656, 289] width 20 height 18
select select "67464"
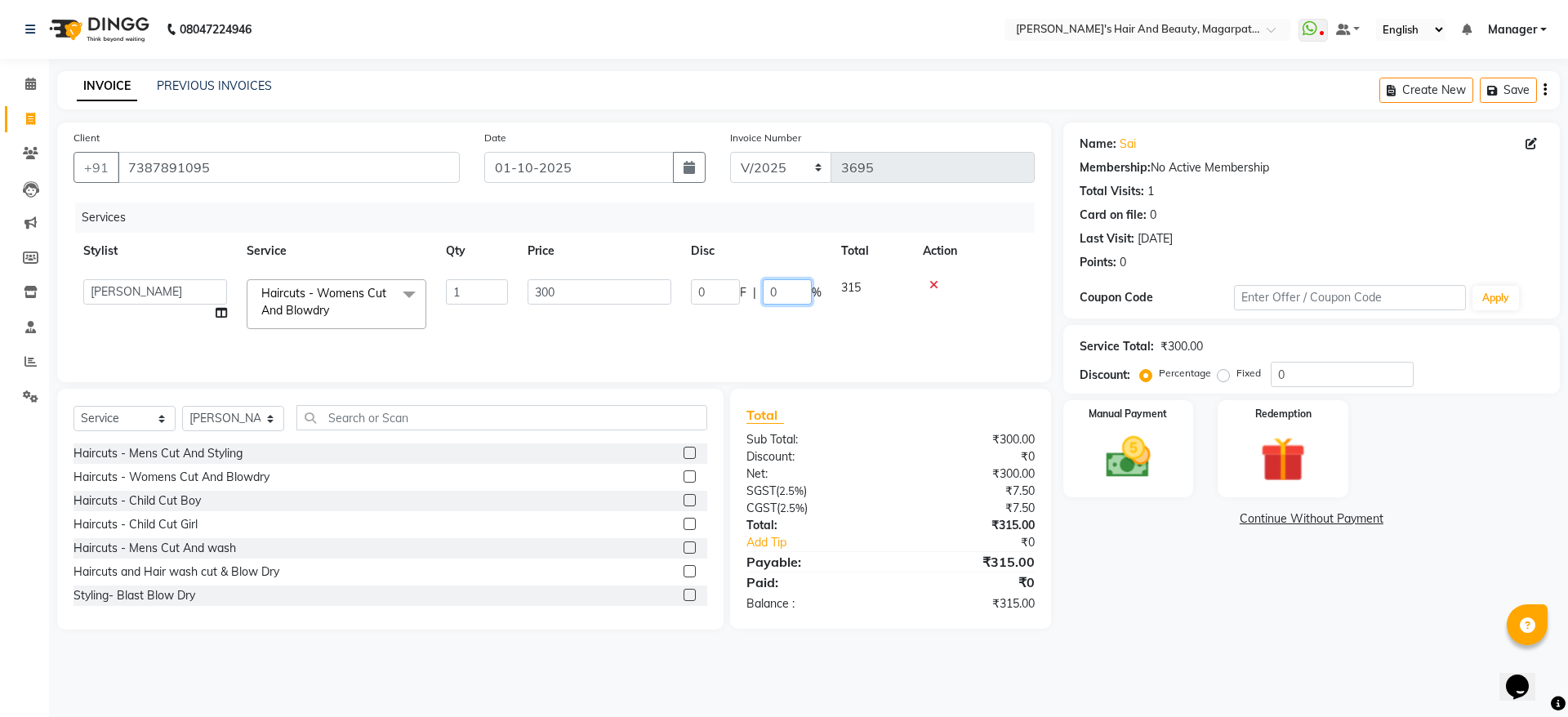
drag, startPoint x: 798, startPoint y: 293, endPoint x: 753, endPoint y: 296, distance: 45.1
click at [753, 296] on div "0 F | 0 %" at bounding box center [756, 292] width 131 height 25
type input "20"
click at [749, 334] on div "Services Stylist Service Qty Price Disc Total Action [PERSON_NAME] [PERSON_NAME…" at bounding box center [554, 284] width 962 height 163
click at [673, 280] on span "20 %" at bounding box center [666, 289] width 26 height 18
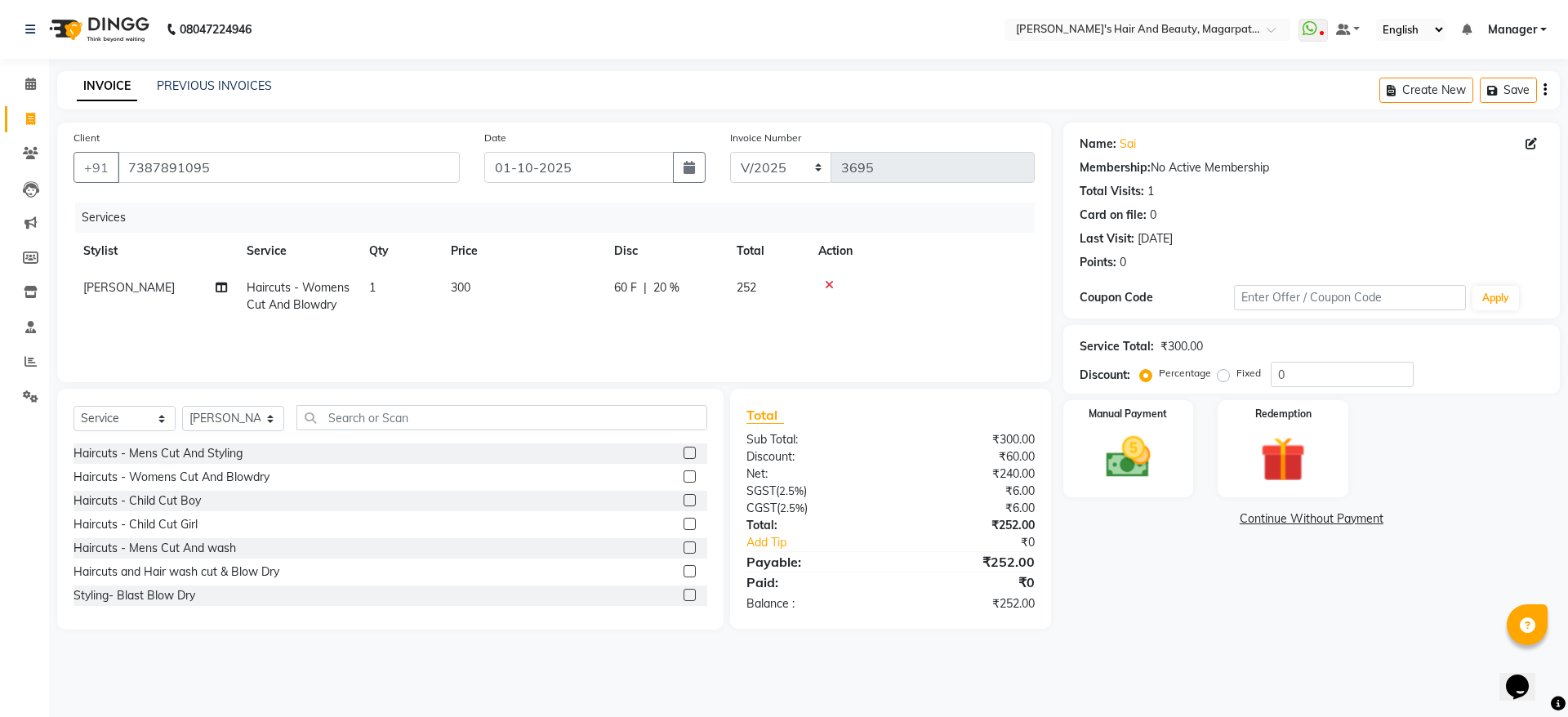
select select "67464"
drag, startPoint x: 803, startPoint y: 285, endPoint x: 723, endPoint y: 294, distance: 80.5
click at [723, 294] on div "60 F | 20 %" at bounding box center [756, 292] width 131 height 25
type input "0"
click at [520, 280] on td "300" at bounding box center [522, 296] width 163 height 54
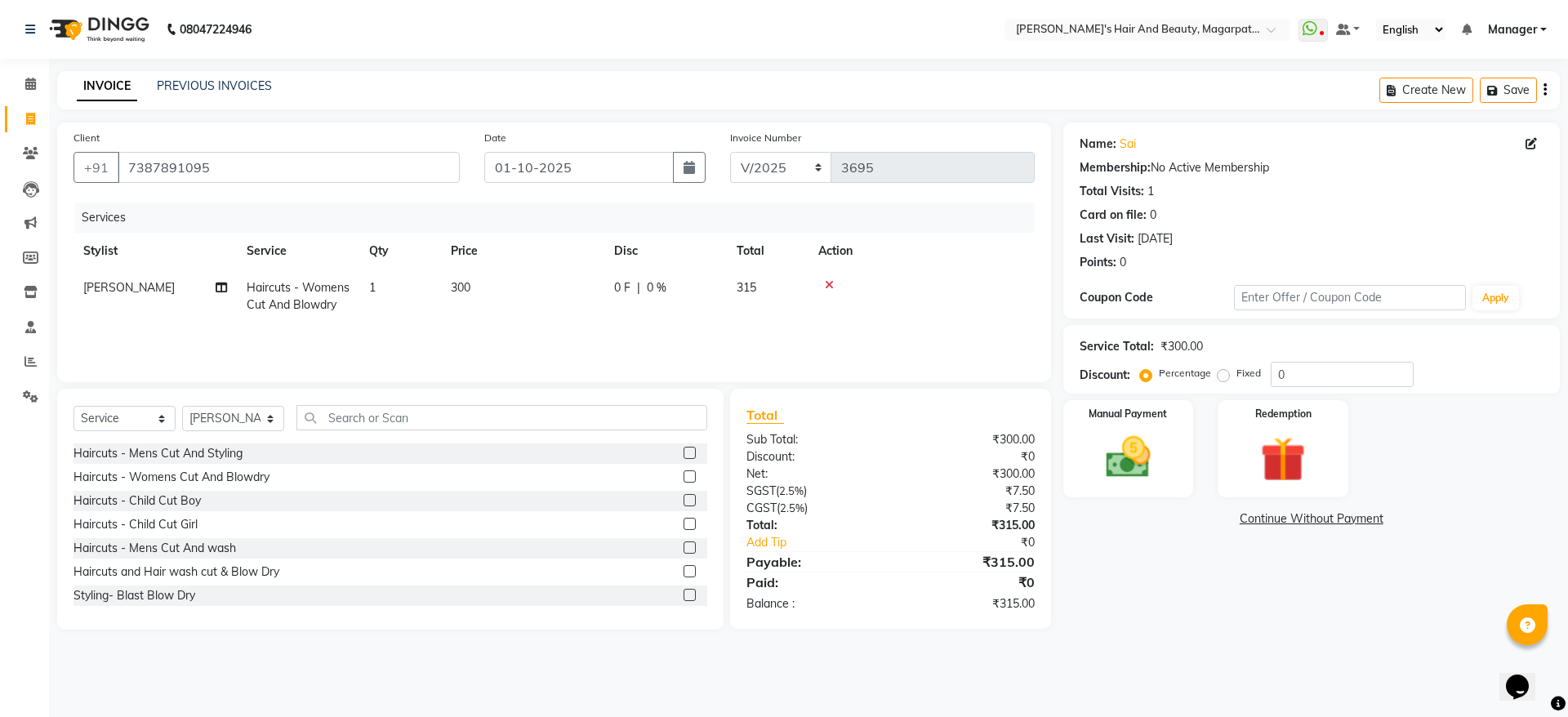
select select "67464"
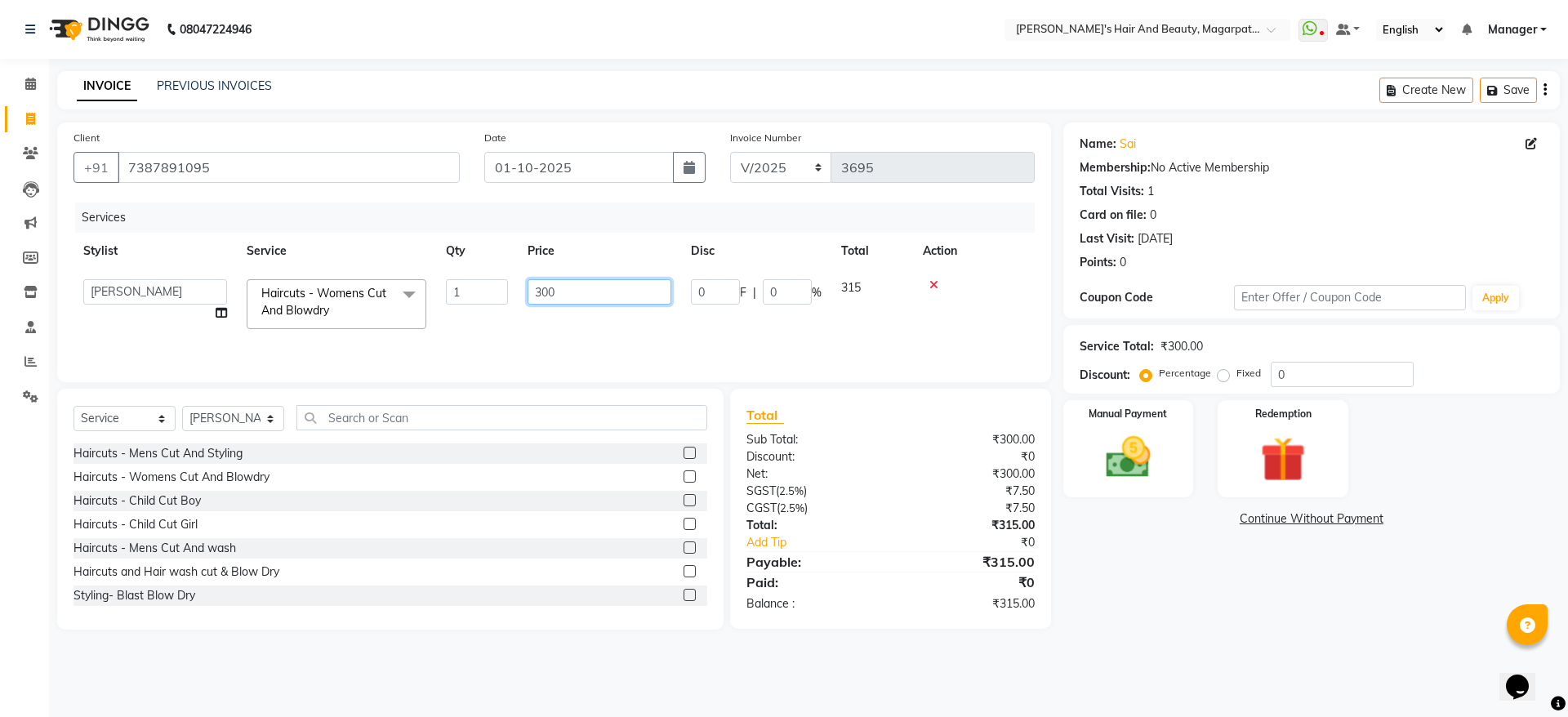
drag, startPoint x: 561, startPoint y: 288, endPoint x: 513, endPoint y: 293, distance: 48.3
click at [513, 293] on tr "[PERSON_NAME] [PERSON_NAME] [PERSON_NAME] Manager [PERSON_NAME] [PERSON_NAME] […" at bounding box center [554, 304] width 962 height 69
type input "280"
click at [522, 328] on div "Services Stylist Service Qty Price Disc Total Action [PERSON_NAME] [PERSON_NAME…" at bounding box center [554, 284] width 962 height 163
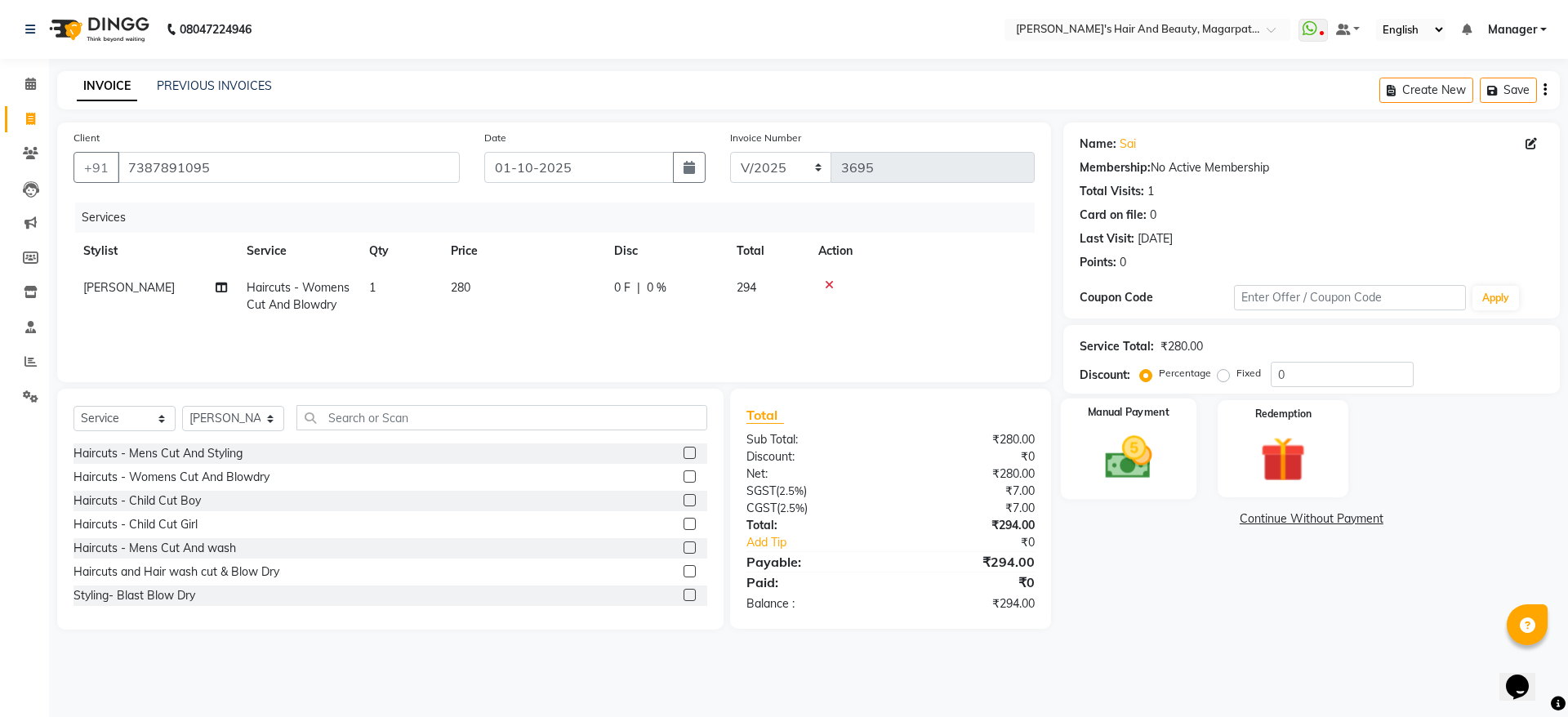
click at [1133, 451] on img at bounding box center [1129, 457] width 76 height 54
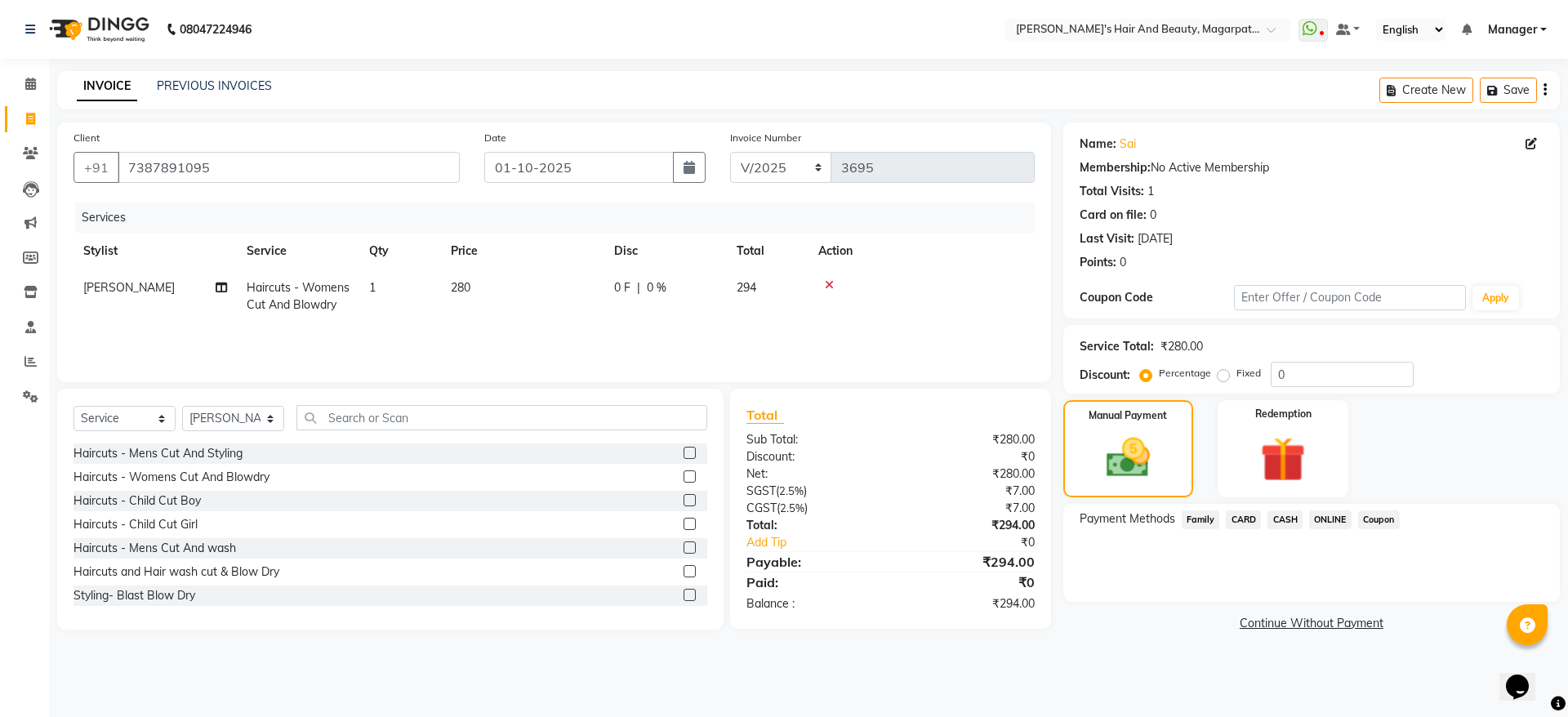
click at [1322, 522] on span "ONLINE" at bounding box center [1329, 519] width 42 height 19
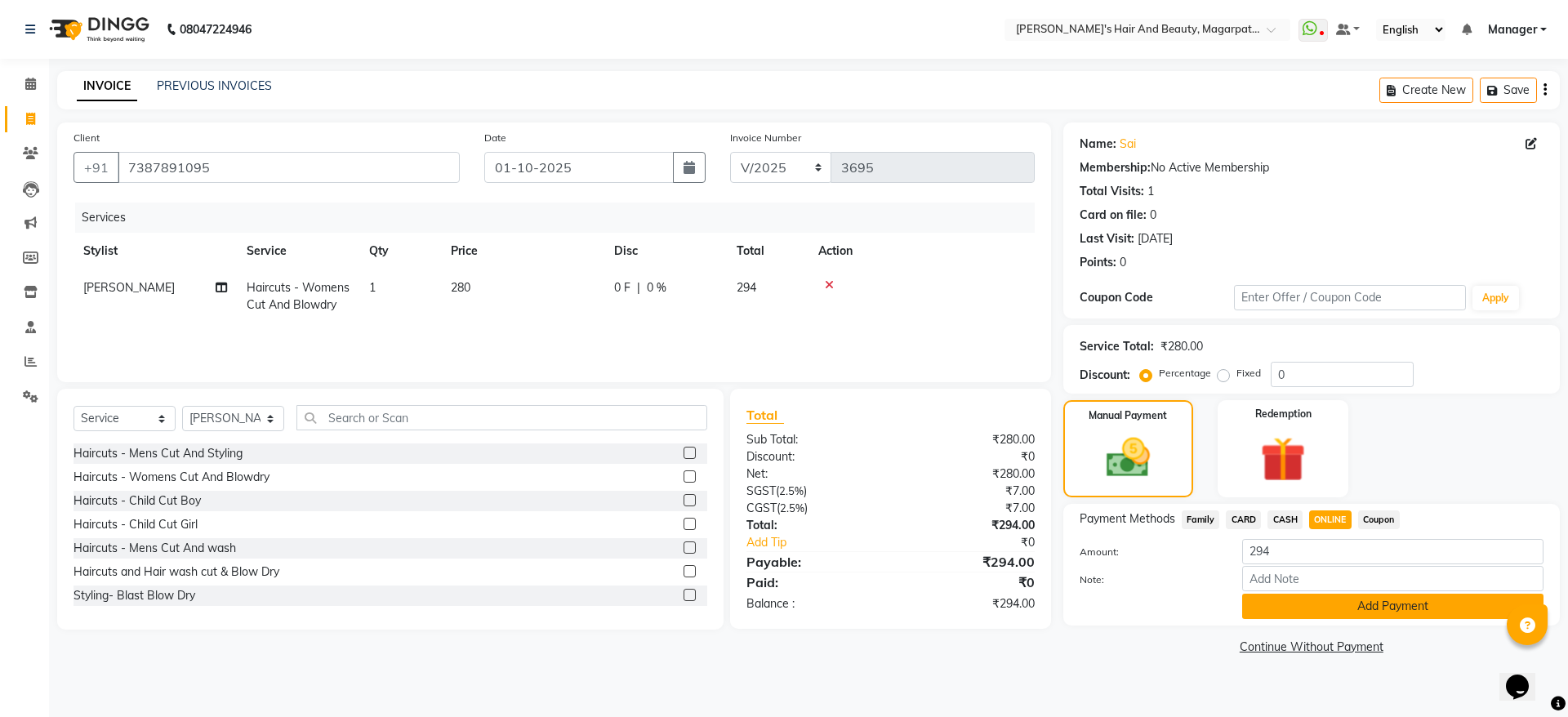
click at [1333, 604] on button "Add Payment" at bounding box center [1393, 606] width 301 height 25
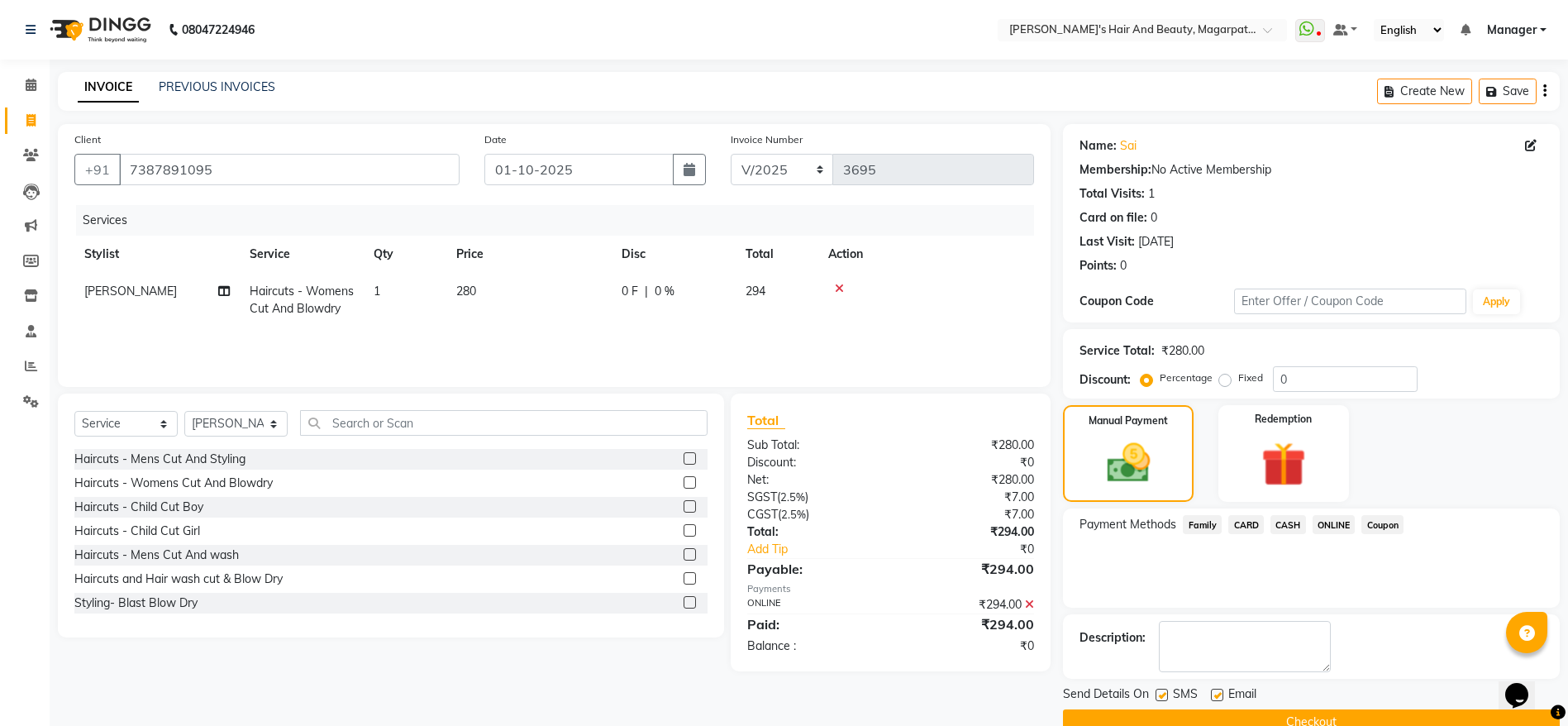
scroll to position [34, 0]
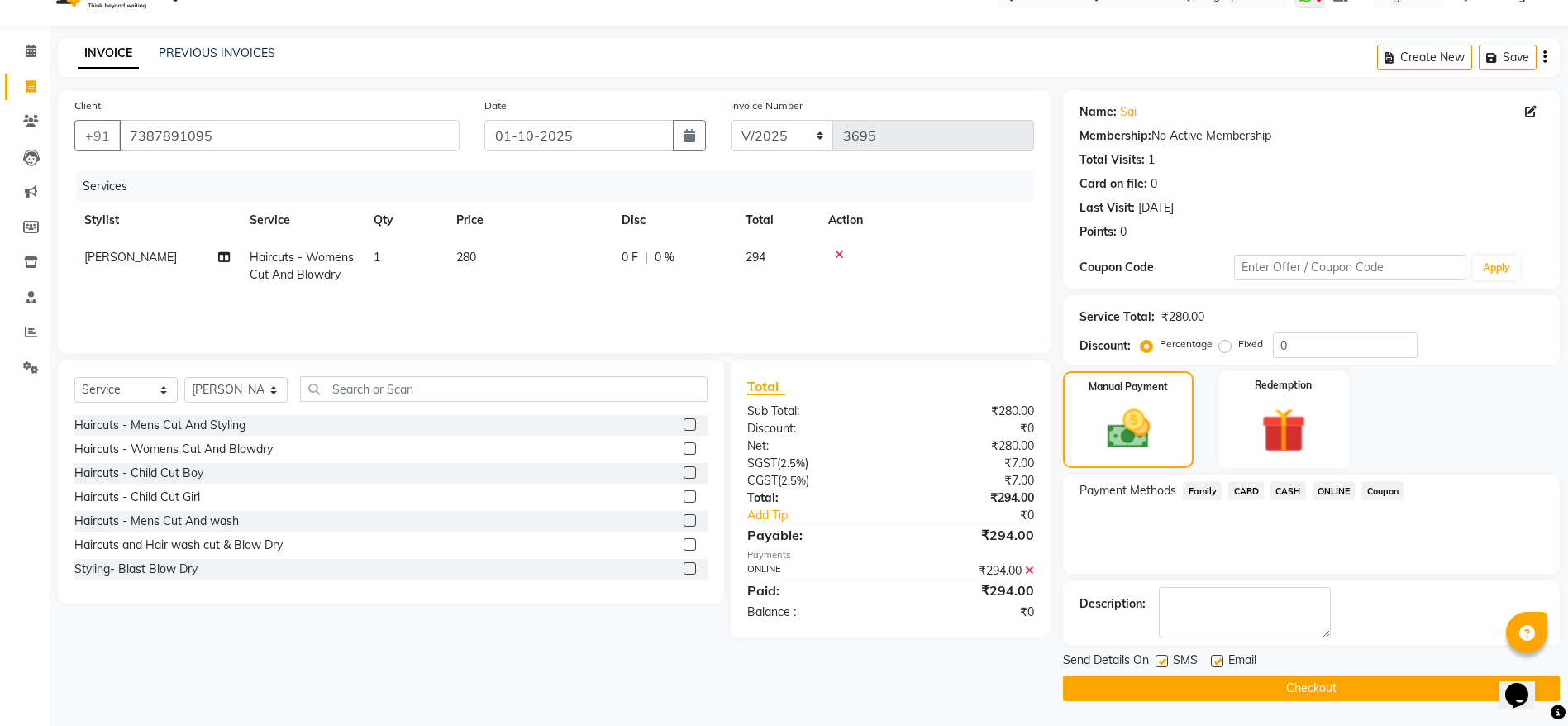
click at [1312, 686] on button "Checkout" at bounding box center [1312, 688] width 497 height 26
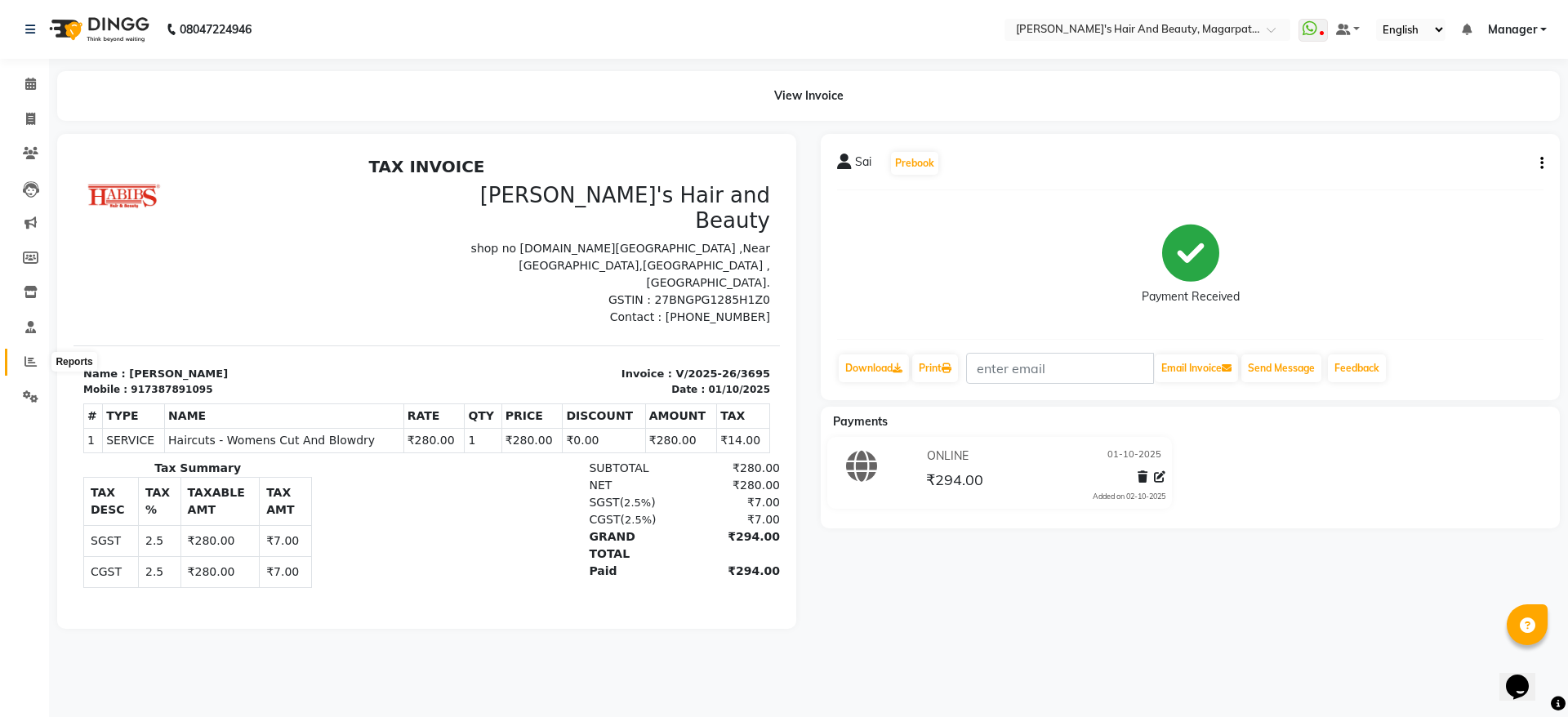
click at [32, 367] on icon at bounding box center [30, 361] width 13 height 13
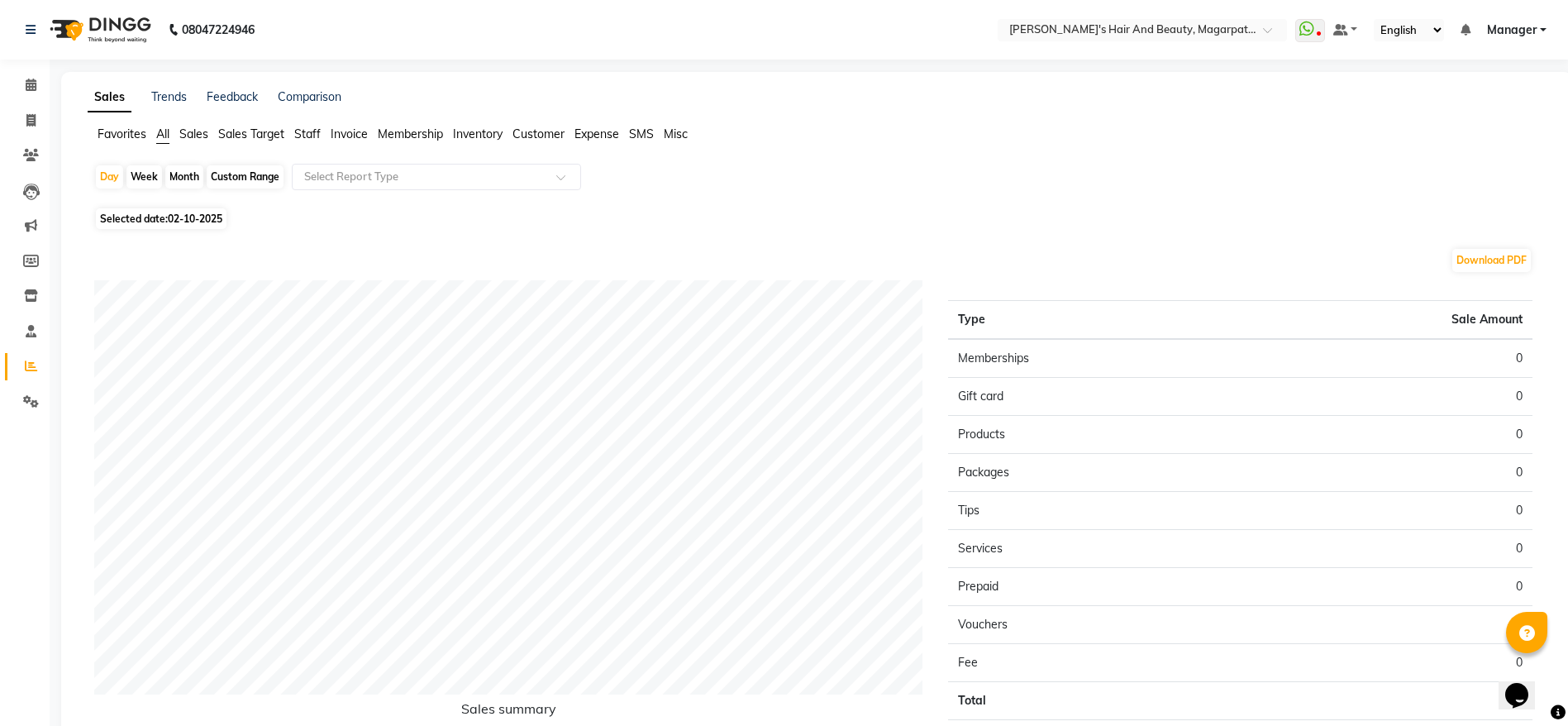
click at [313, 130] on span "Staff" at bounding box center [307, 134] width 27 height 15
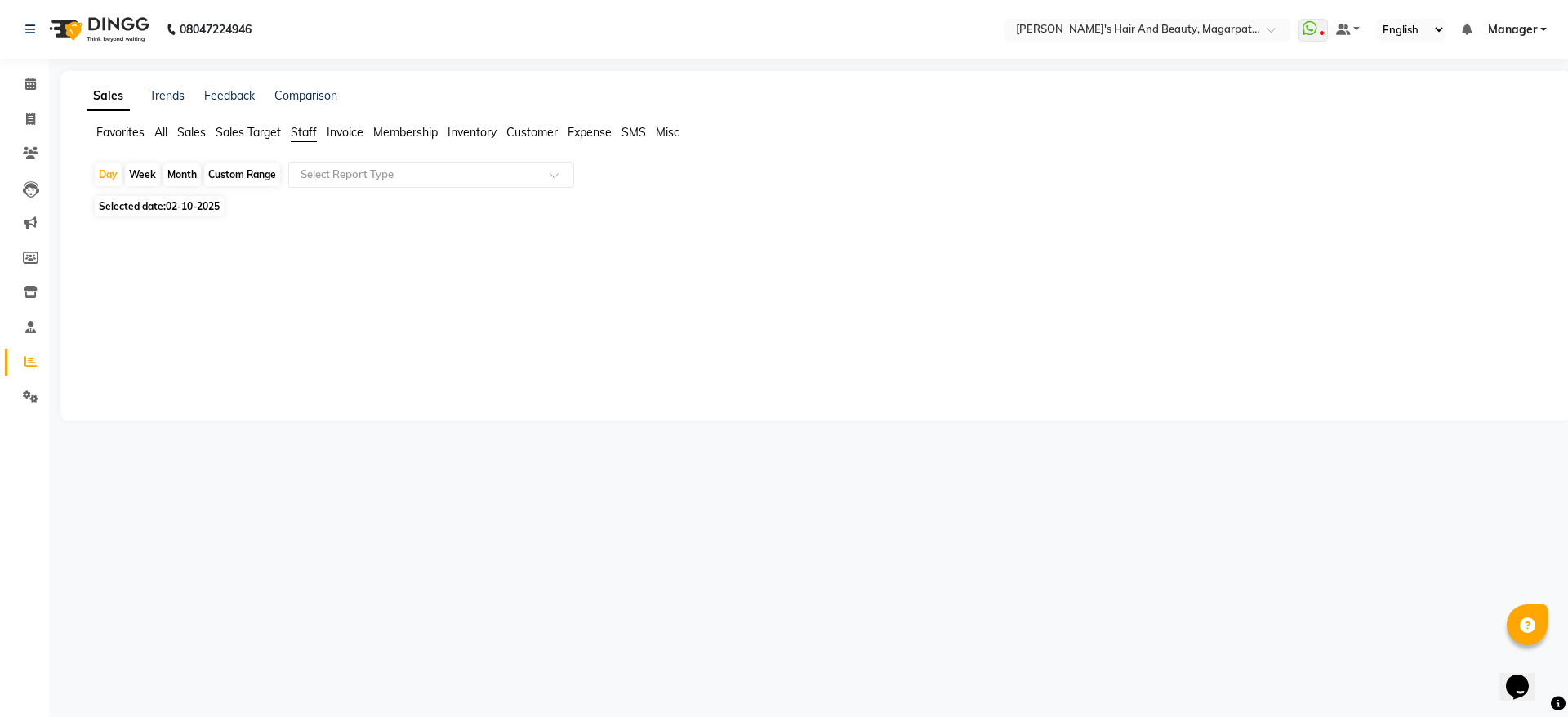
click at [193, 211] on span "02-10-2025" at bounding box center [192, 206] width 54 height 13
select select "10"
select select "2025"
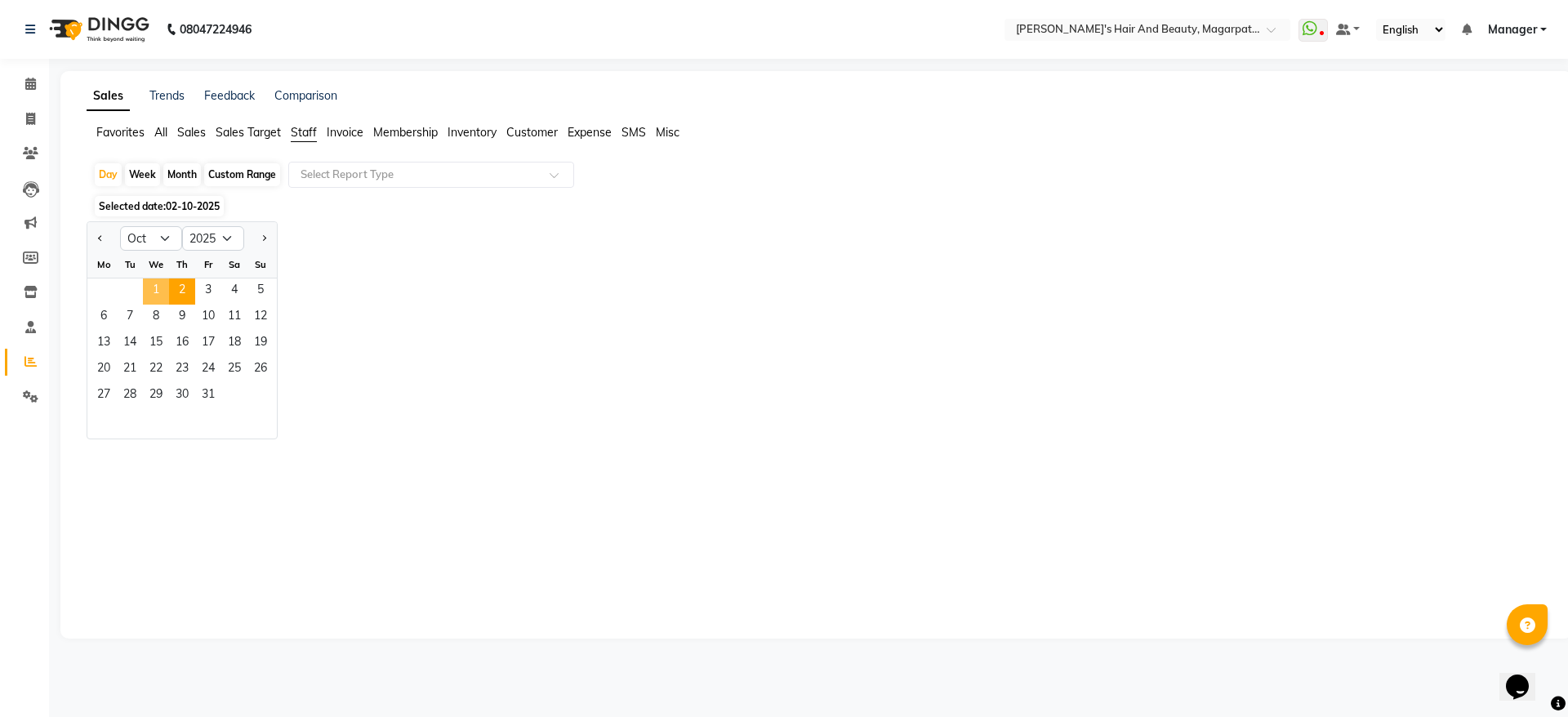
click at [154, 286] on span "1" at bounding box center [156, 291] width 26 height 26
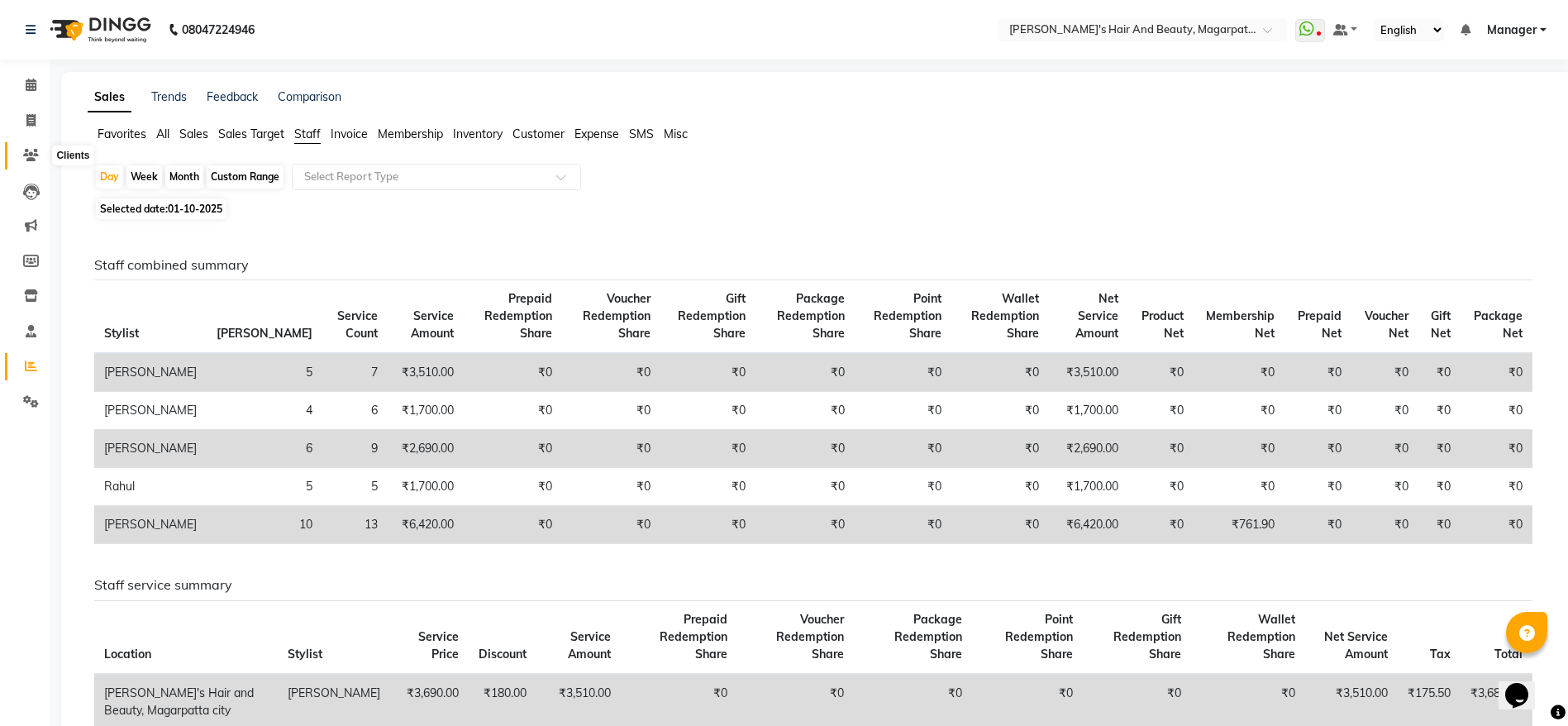
click at [34, 161] on span at bounding box center [31, 156] width 29 height 19
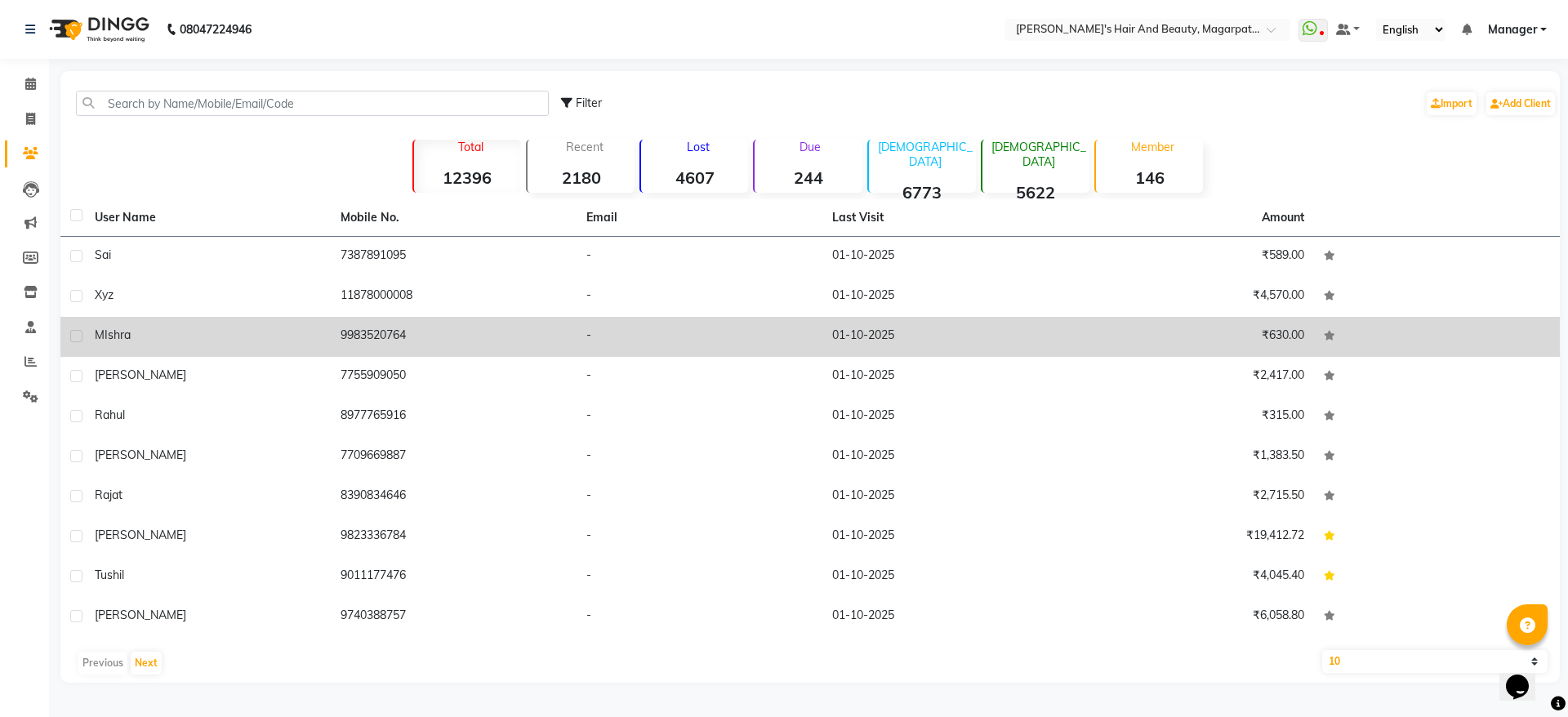
click at [203, 343] on div "MIshra" at bounding box center [207, 336] width 226 height 18
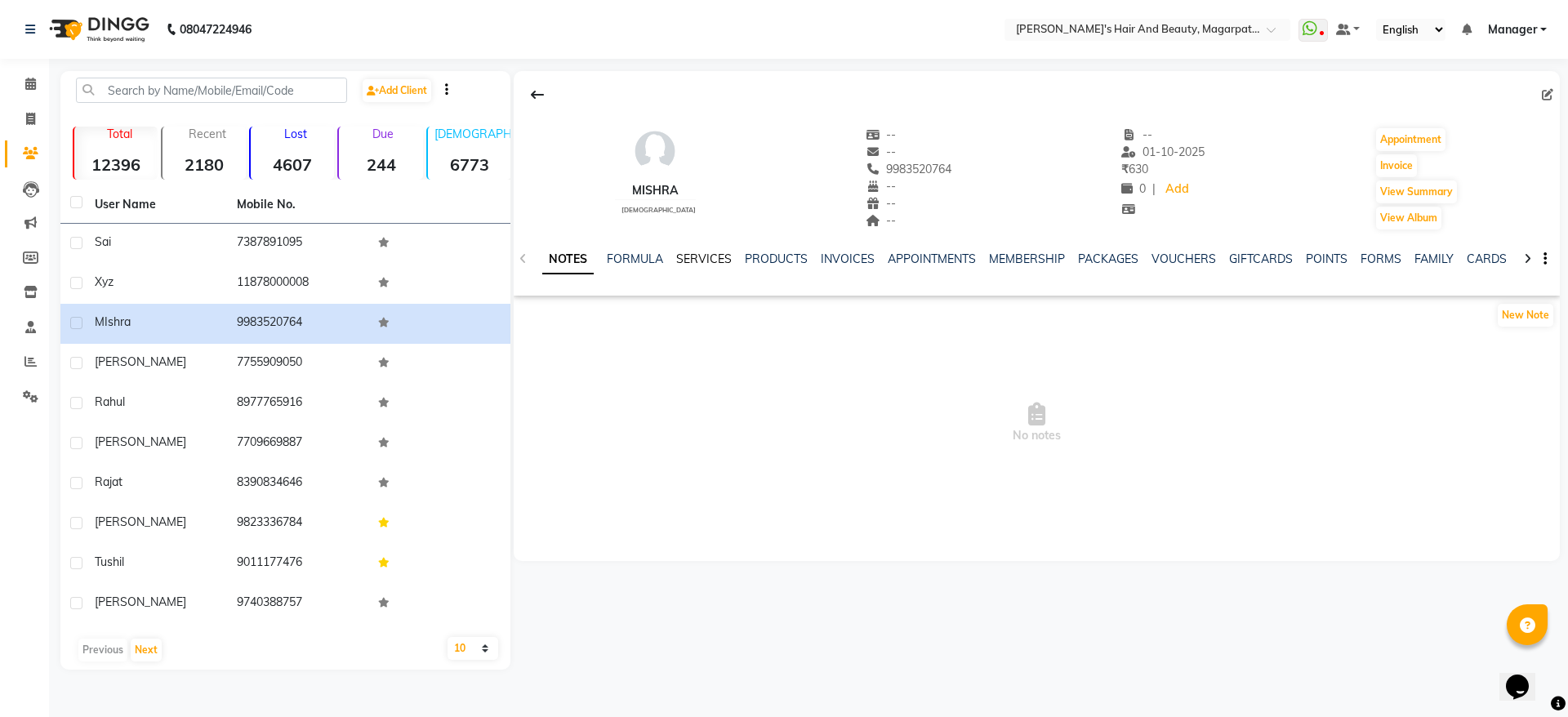
click at [685, 262] on link "SERVICES" at bounding box center [703, 258] width 56 height 15
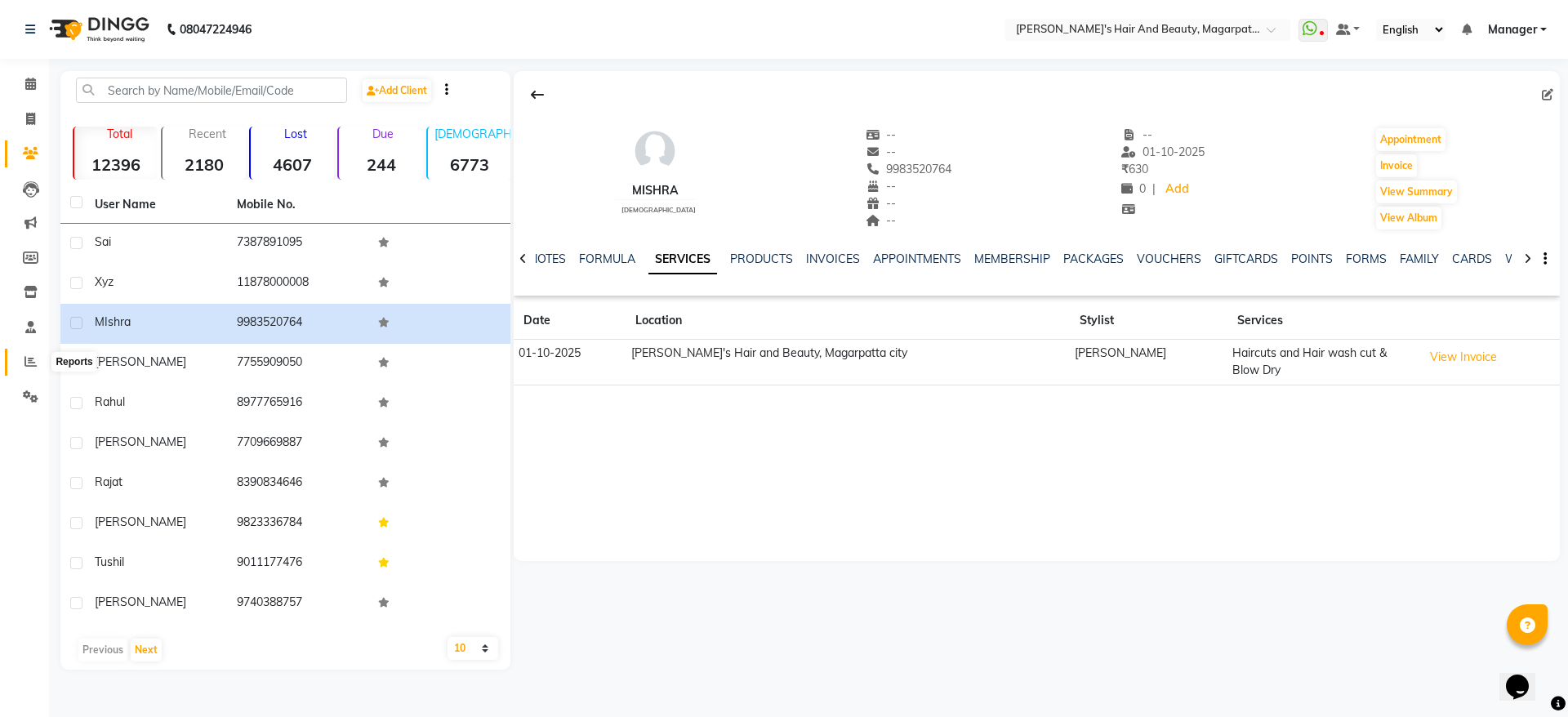
click at [31, 358] on icon at bounding box center [30, 361] width 13 height 13
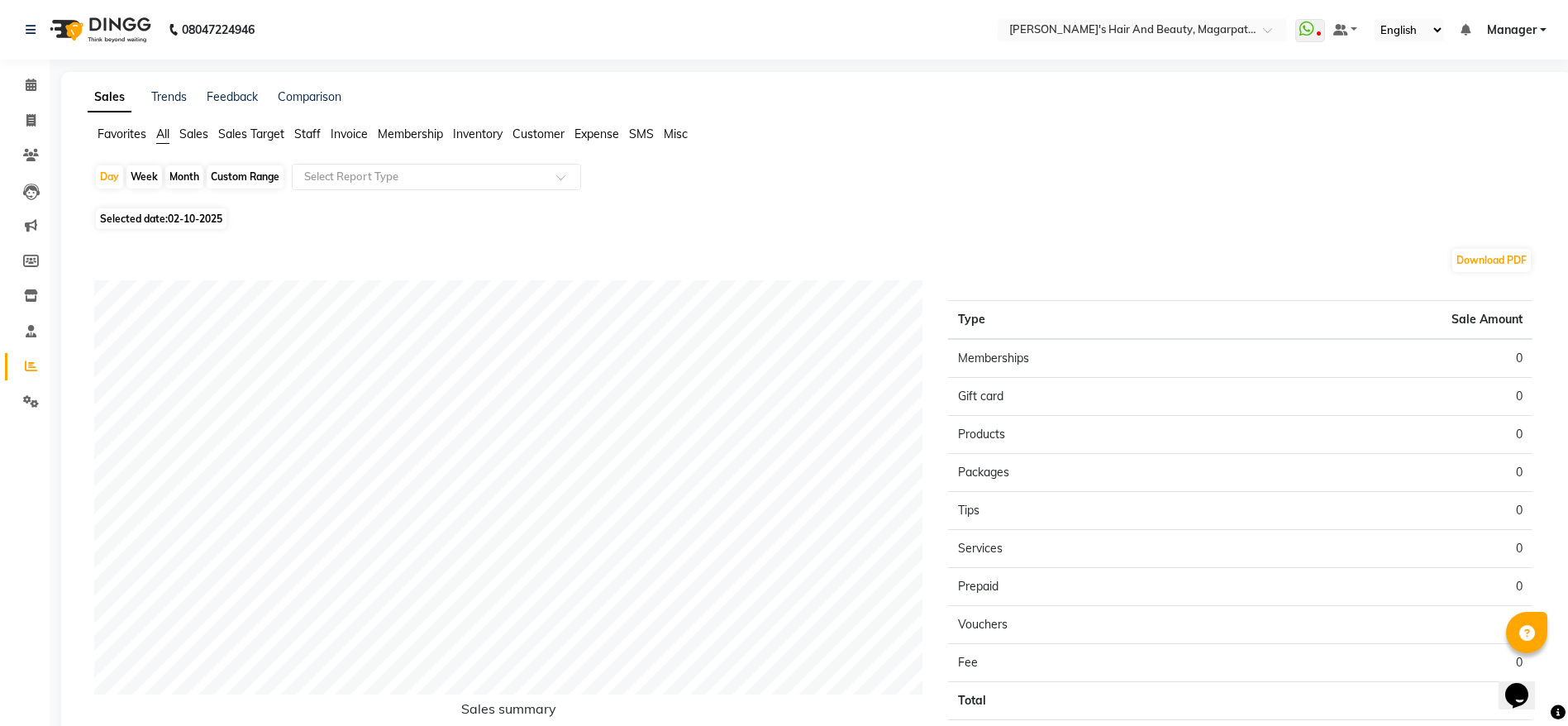
click at [198, 213] on span "02-10-2025" at bounding box center [194, 219] width 54 height 13
select select "10"
select select "2025"
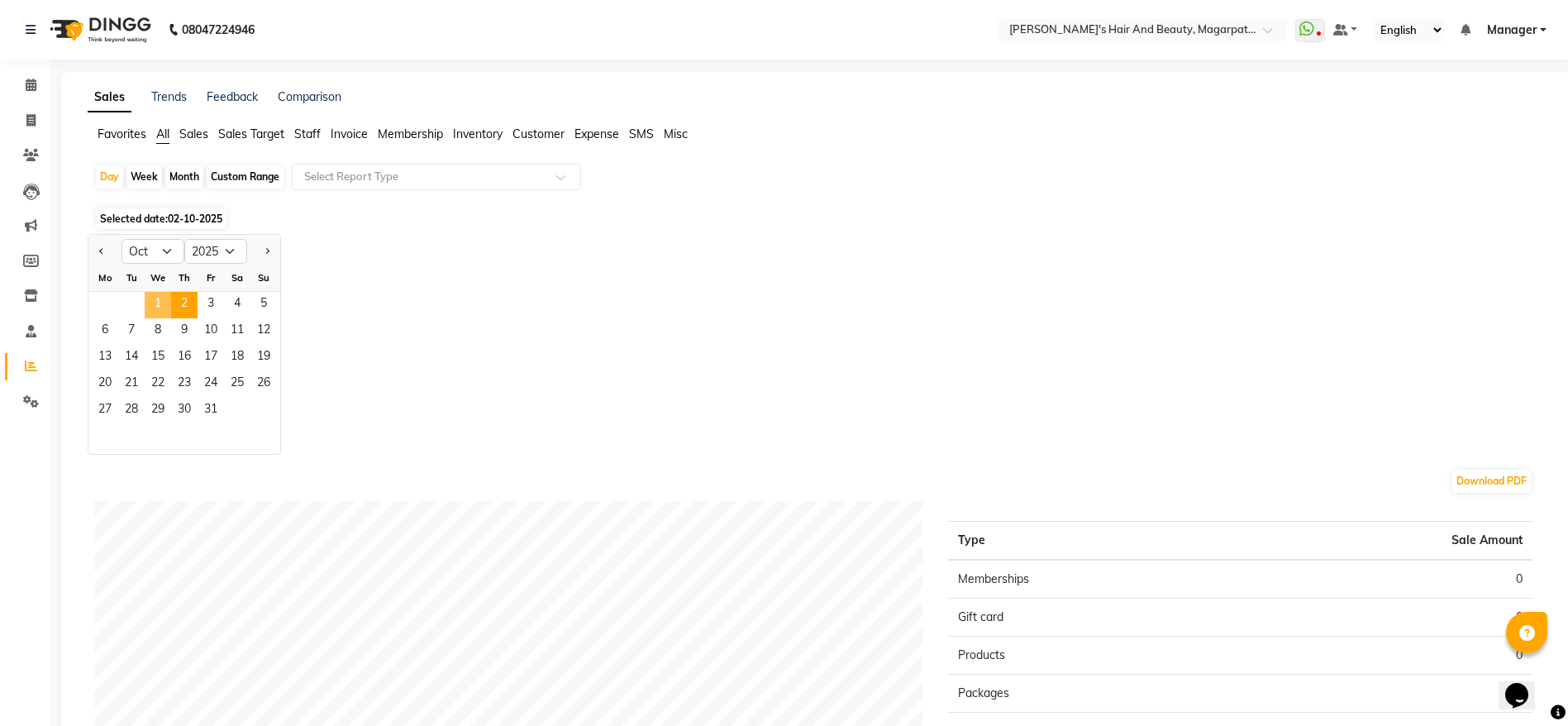
click at [154, 302] on span "1" at bounding box center [157, 305] width 27 height 27
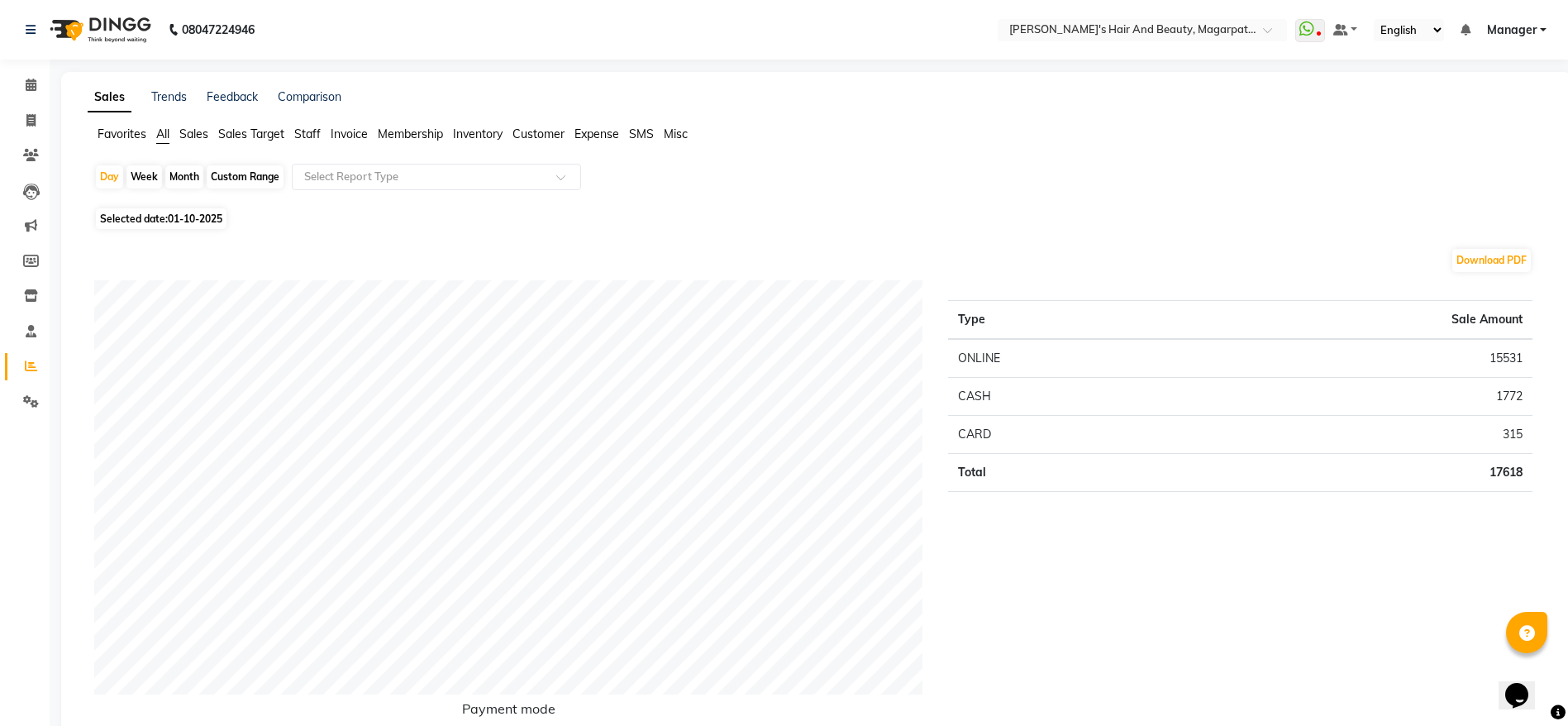
click at [301, 134] on span "Staff" at bounding box center [307, 134] width 27 height 15
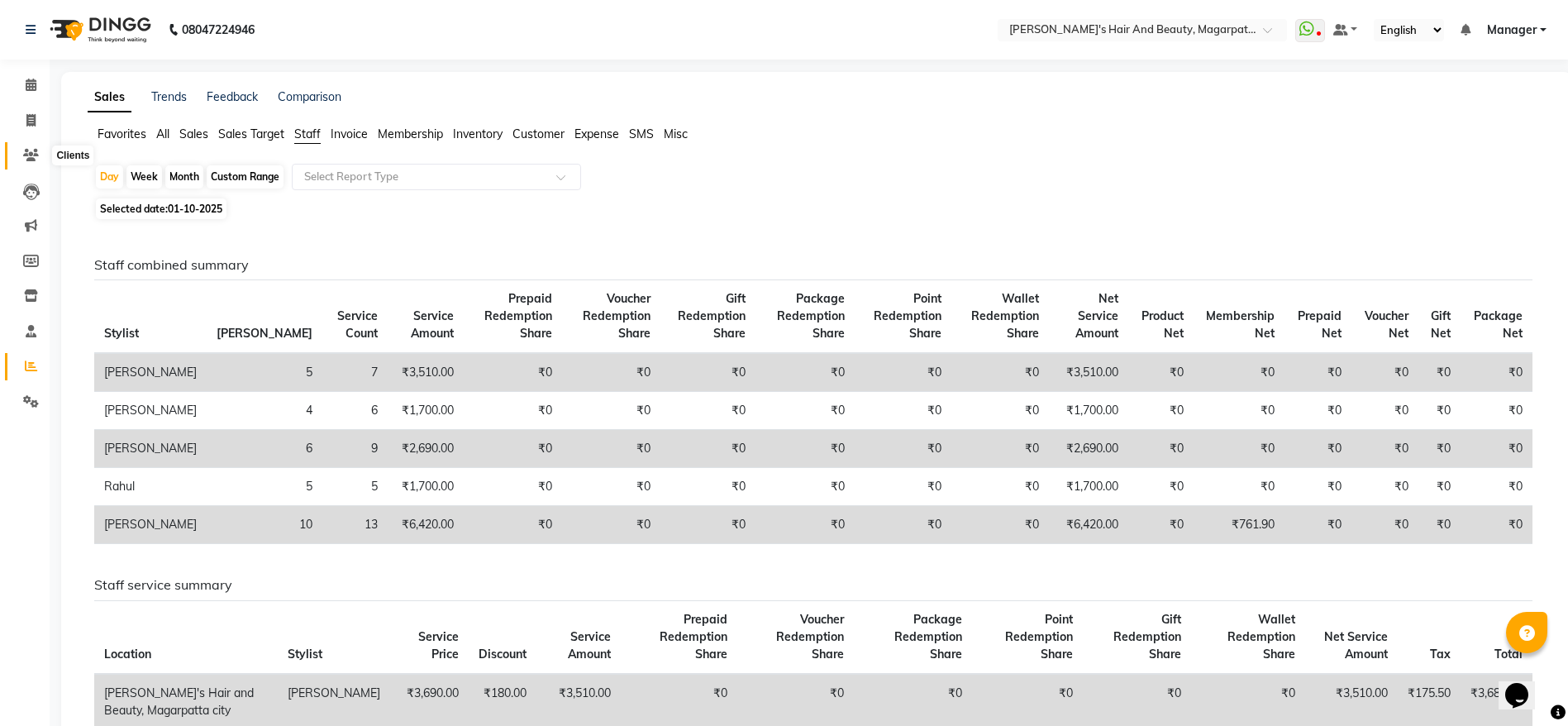
click at [34, 154] on icon at bounding box center [31, 155] width 16 height 13
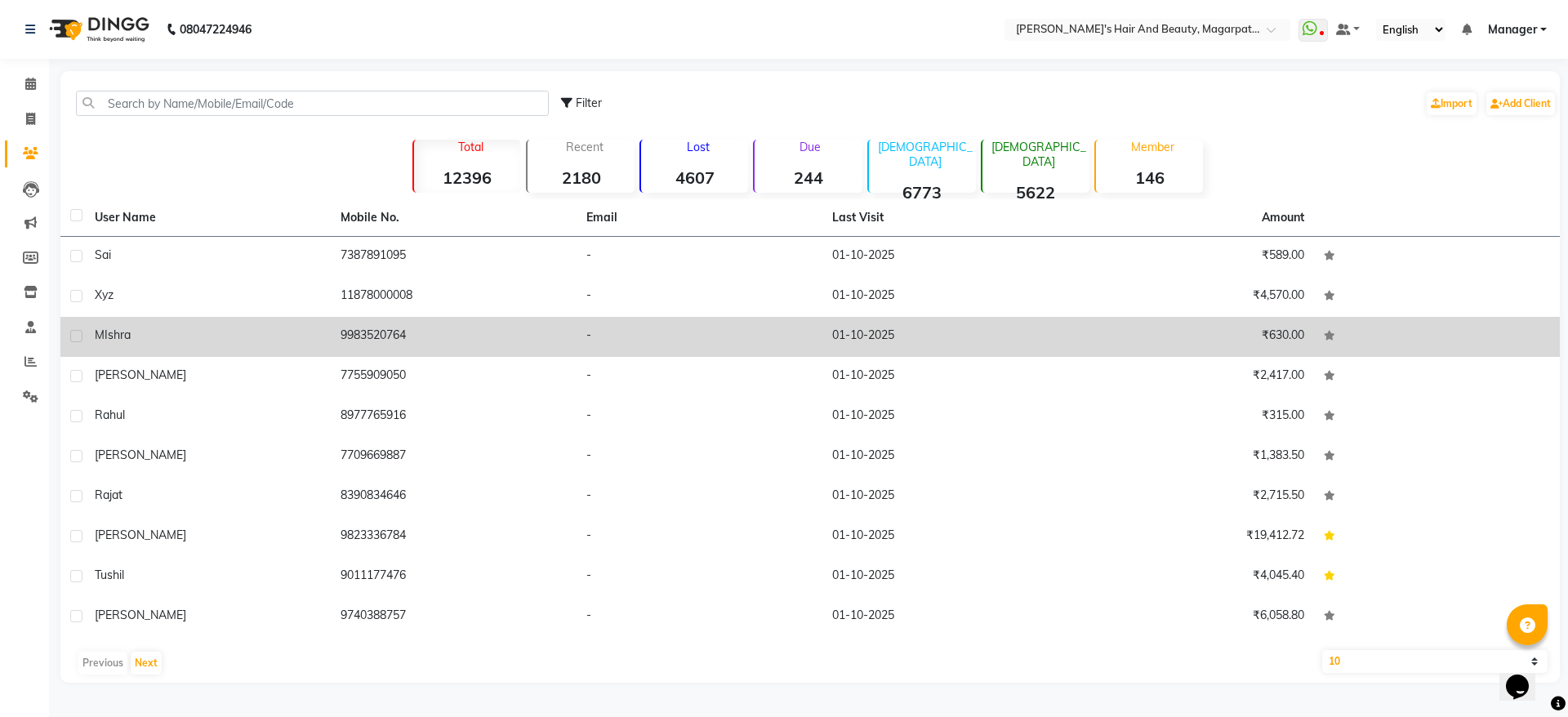
click at [235, 330] on div "MIshra" at bounding box center [207, 336] width 226 height 18
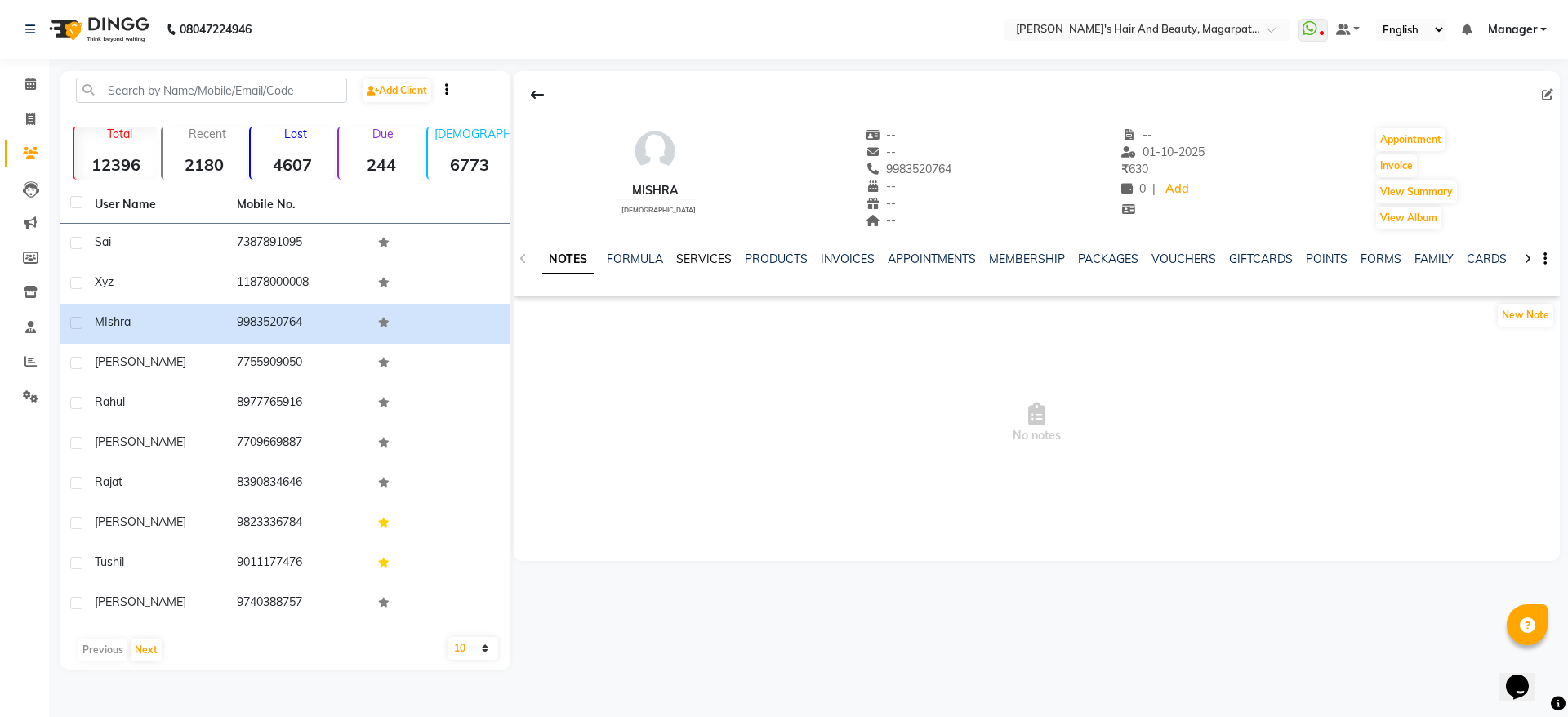
click at [717, 259] on link "SERVICES" at bounding box center [703, 258] width 56 height 15
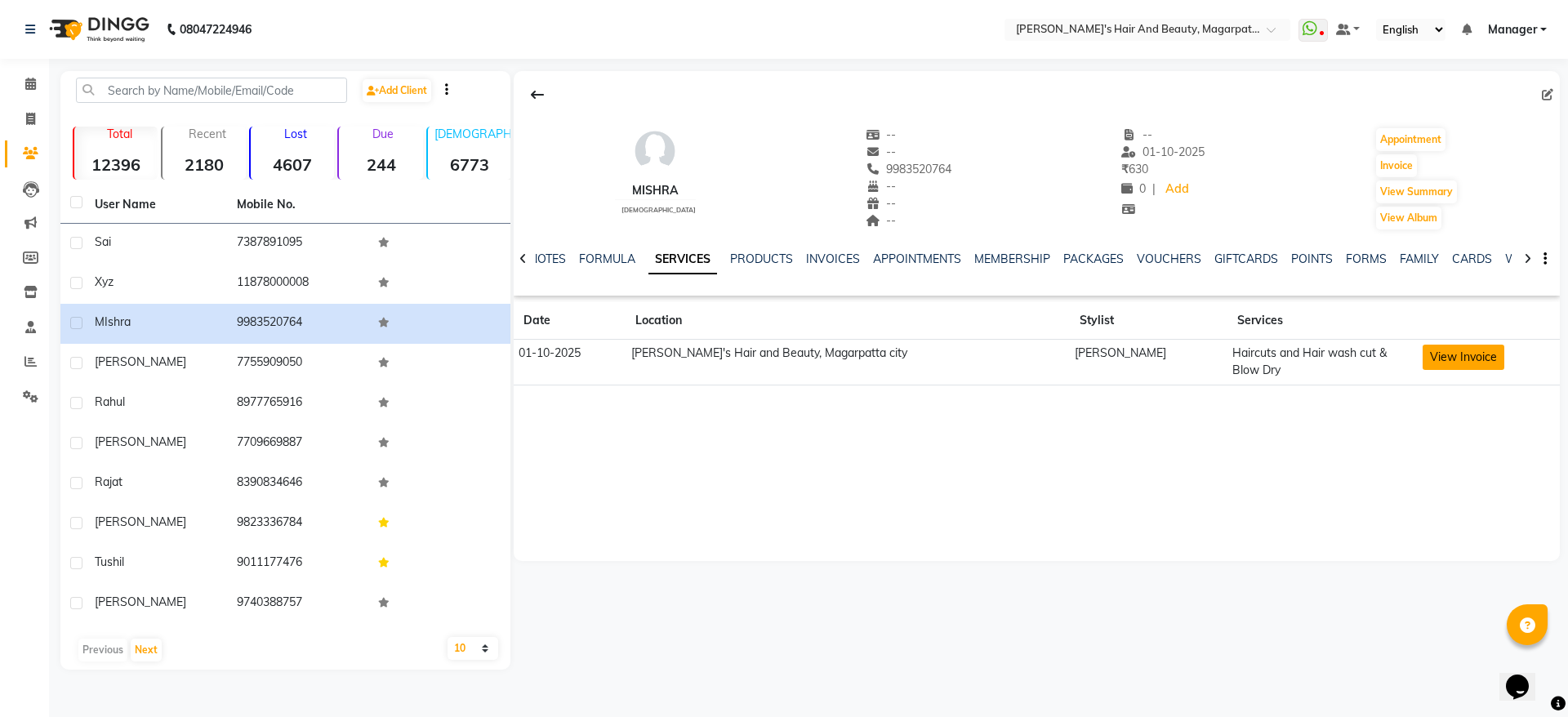
click at [1431, 359] on button "View Invoice" at bounding box center [1462, 357] width 81 height 25
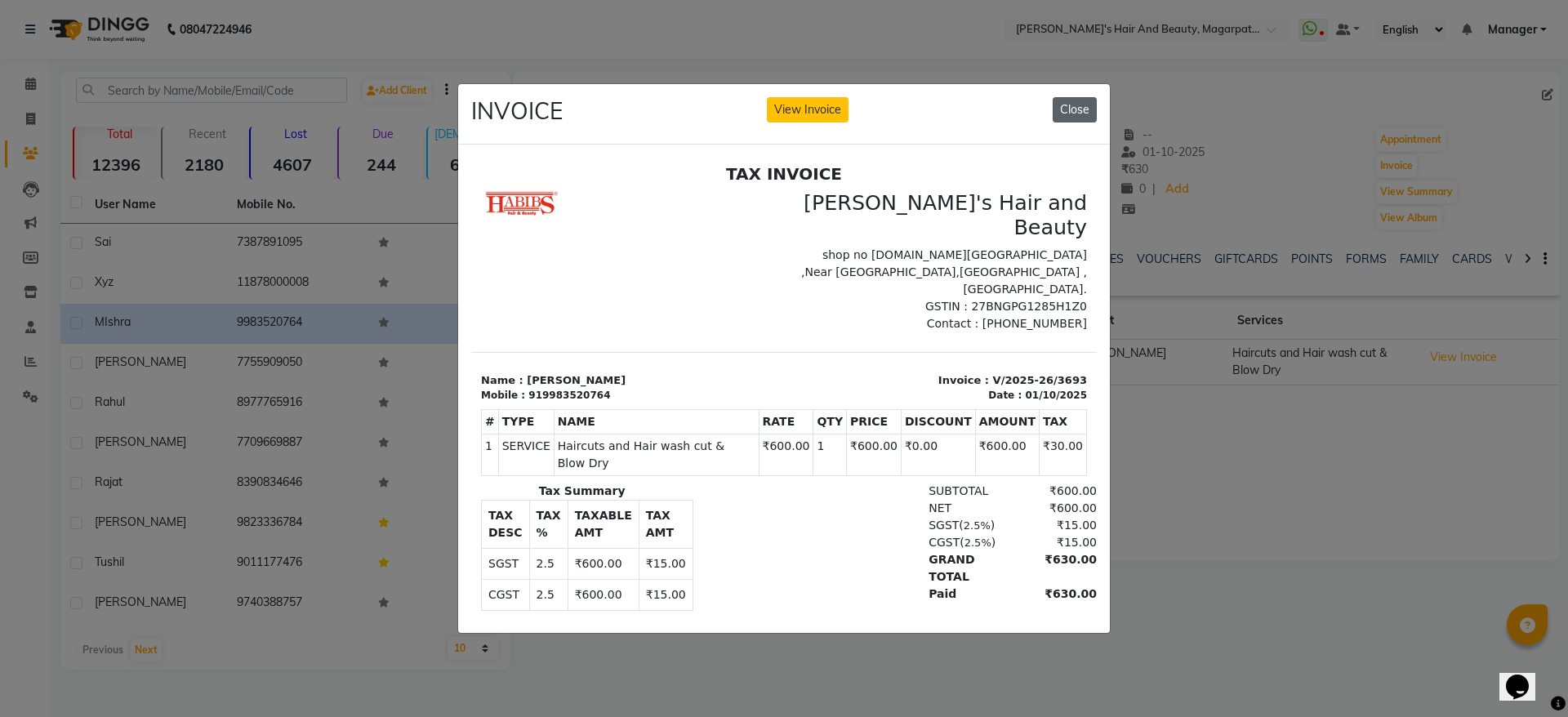
click at [1082, 97] on button "Close" at bounding box center [1074, 110] width 44 height 25
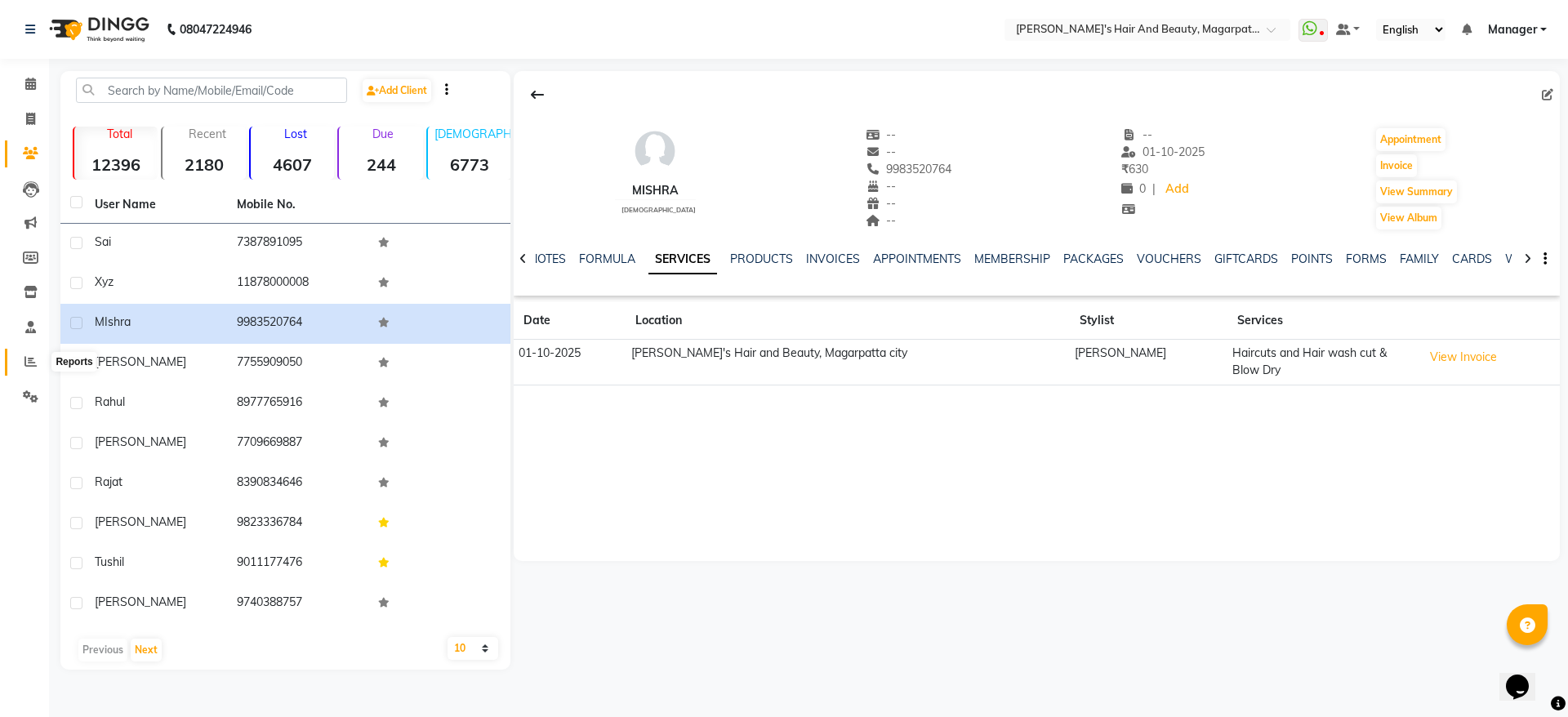
click at [27, 359] on icon at bounding box center [30, 361] width 13 height 13
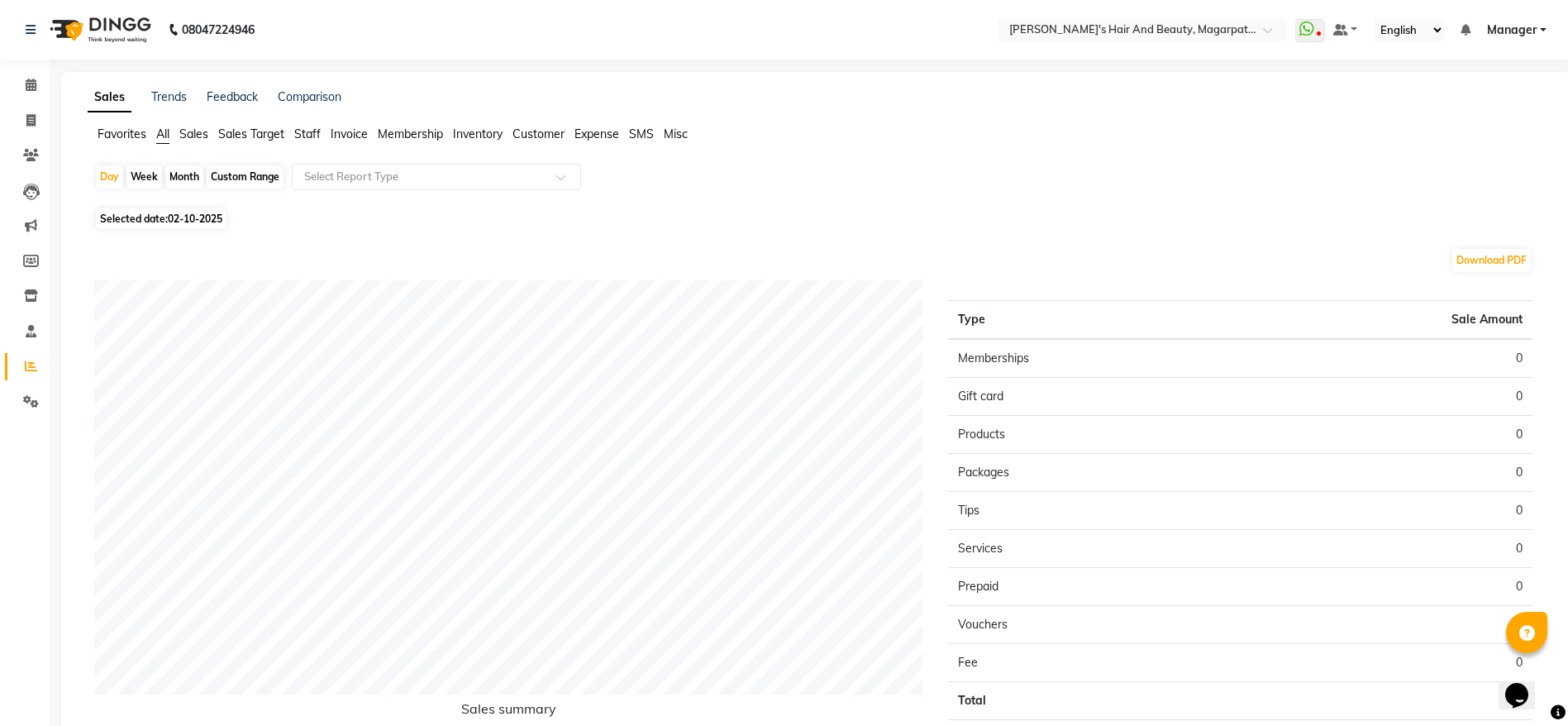
click at [223, 210] on span "Selected date: [DATE]" at bounding box center [161, 218] width 131 height 21
select select "10"
select select "2025"
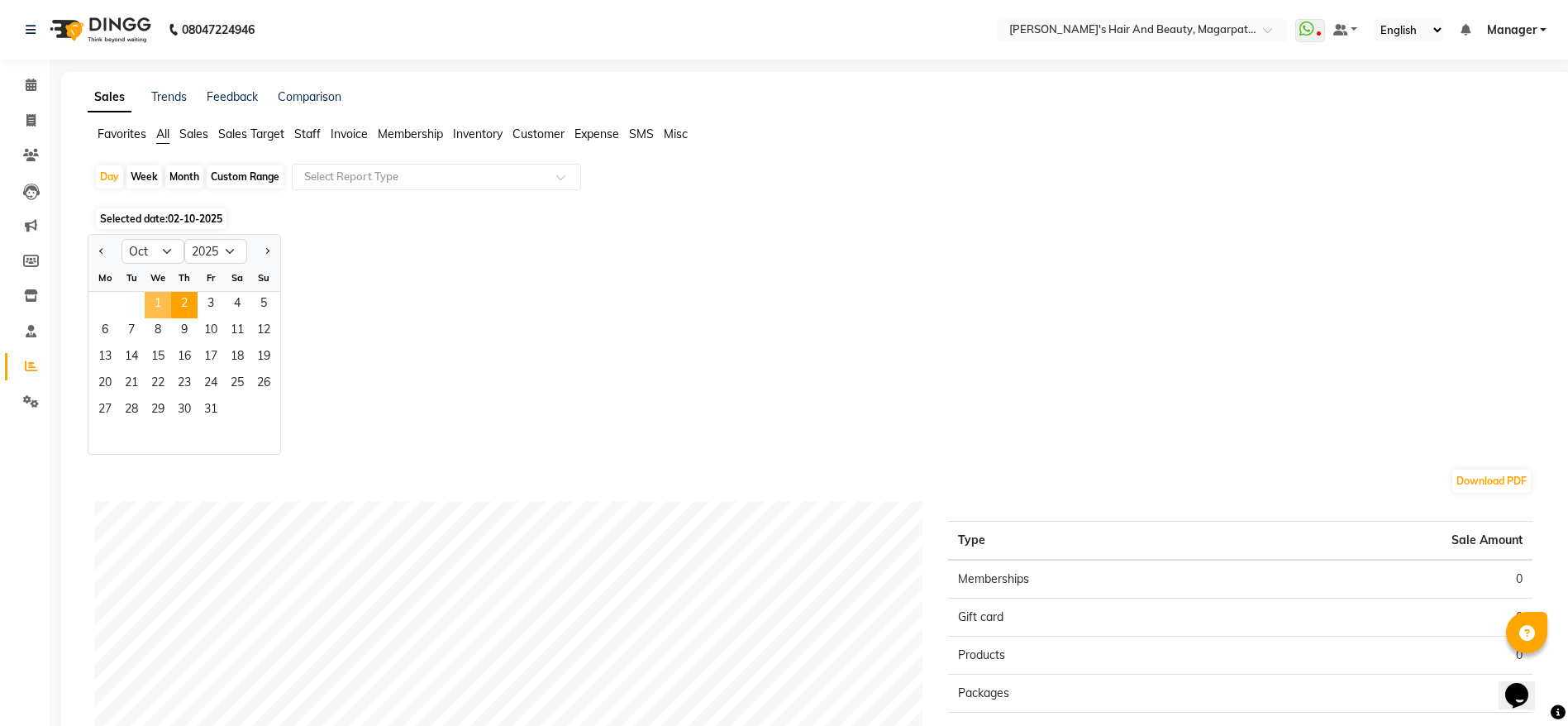
click at [162, 299] on span "1" at bounding box center [157, 305] width 27 height 27
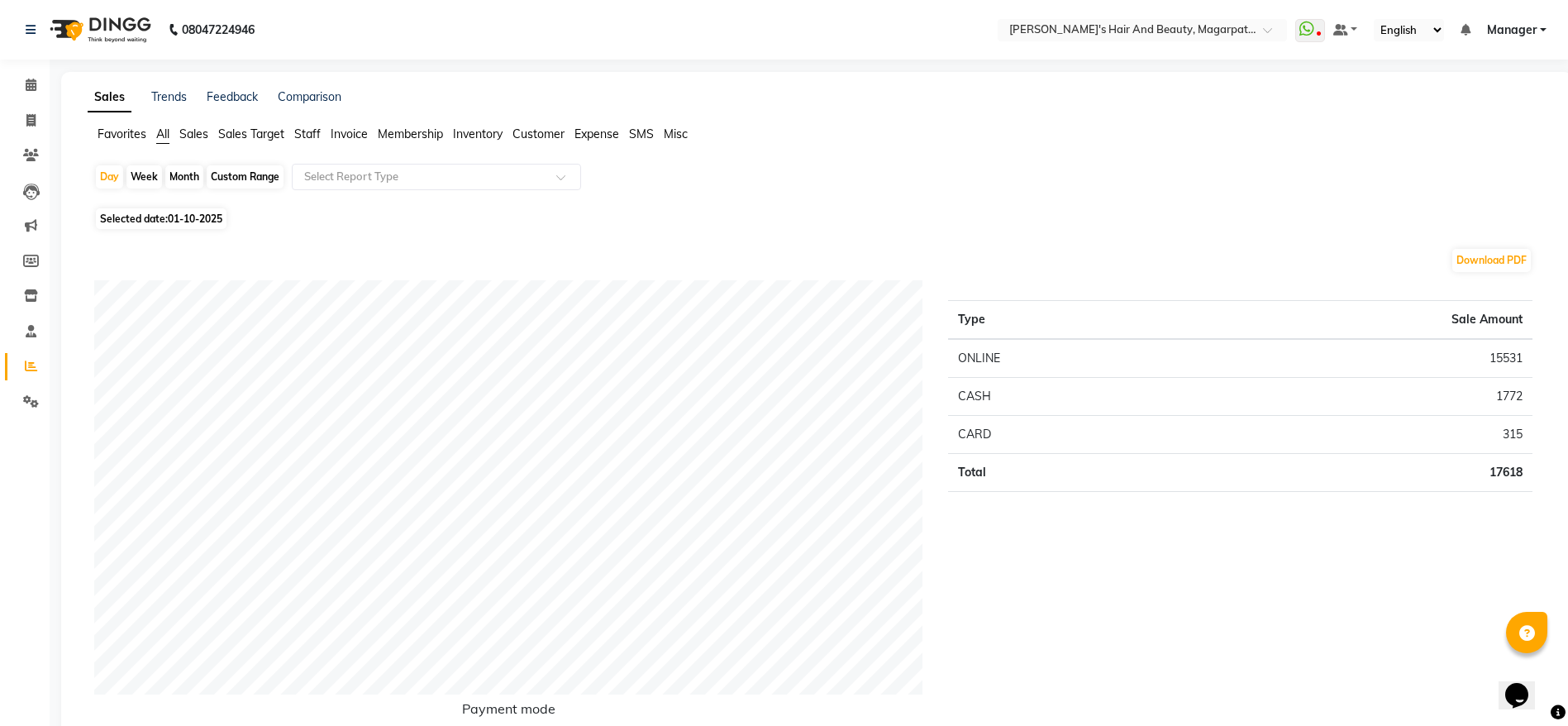
click at [309, 132] on span "Staff" at bounding box center [307, 134] width 27 height 15
